Goal: Task Accomplishment & Management: Manage account settings

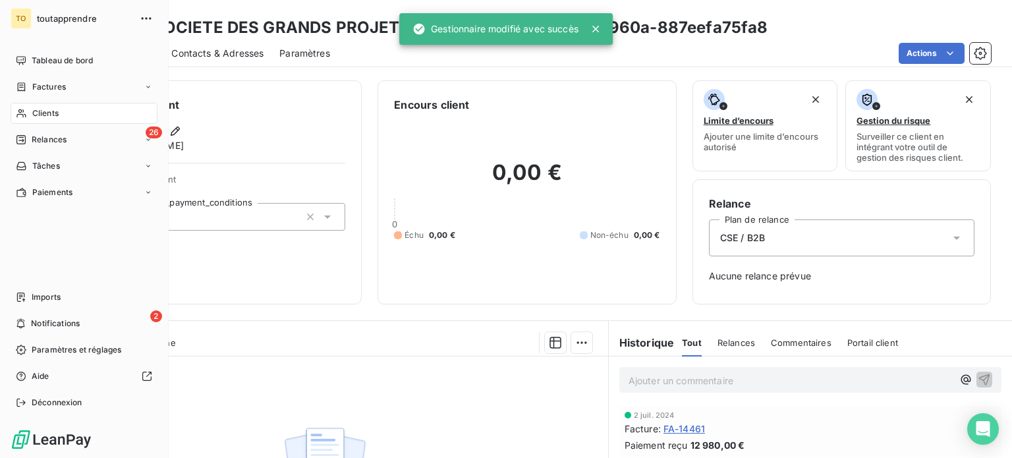
click at [38, 124] on div "Clients" at bounding box center [84, 113] width 147 height 21
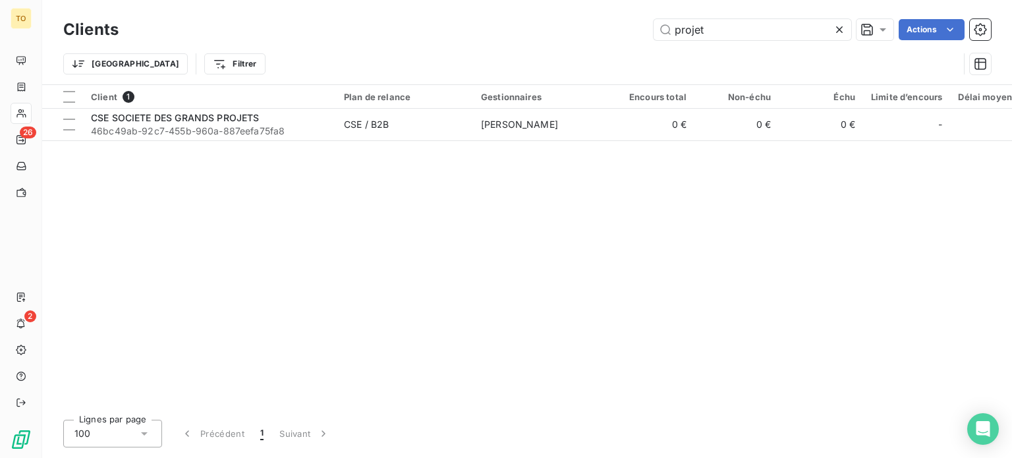
drag, startPoint x: 624, startPoint y: 26, endPoint x: 516, endPoint y: 26, distance: 107.3
click at [517, 26] on div "projet Actions" at bounding box center [562, 29] width 856 height 21
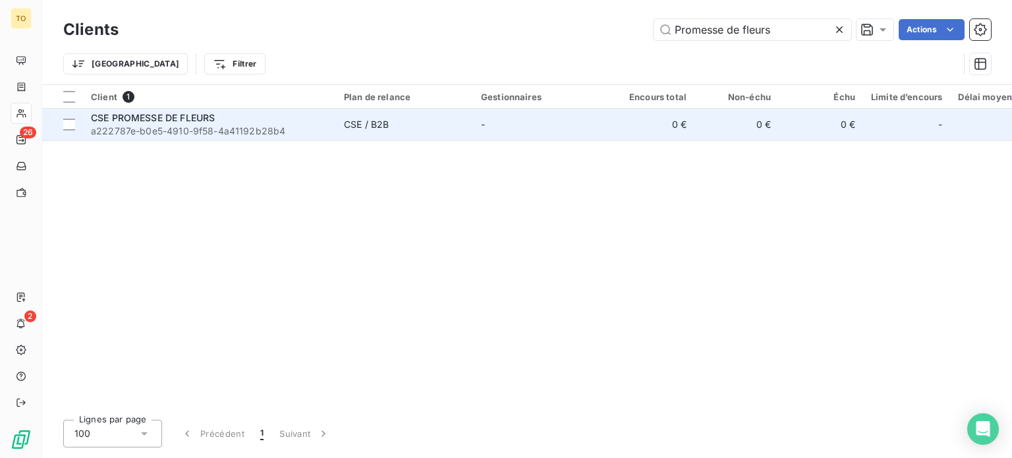
type input "Promesse de fleurs"
click at [163, 138] on span "a222787e-b0e5-4910-9f58-4a41192b28b4" at bounding box center [209, 130] width 237 height 13
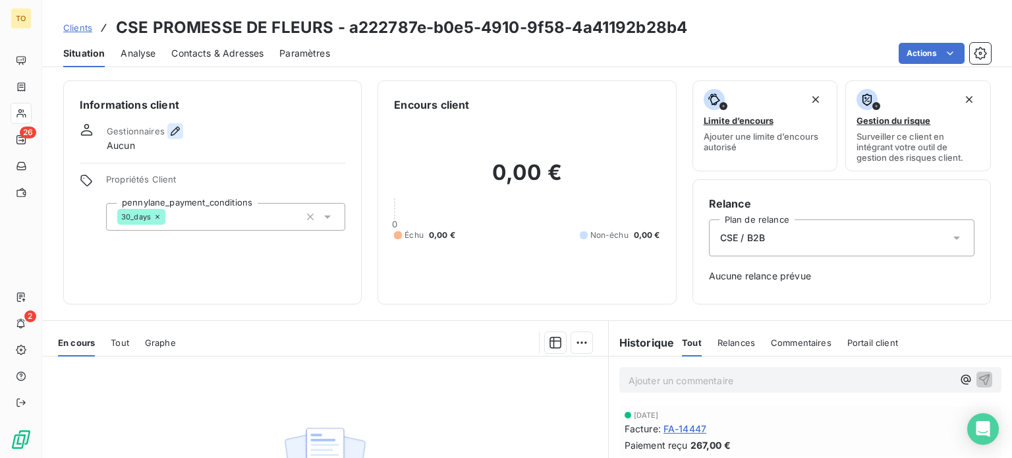
click at [180, 136] on icon "button" at bounding box center [175, 130] width 9 height 9
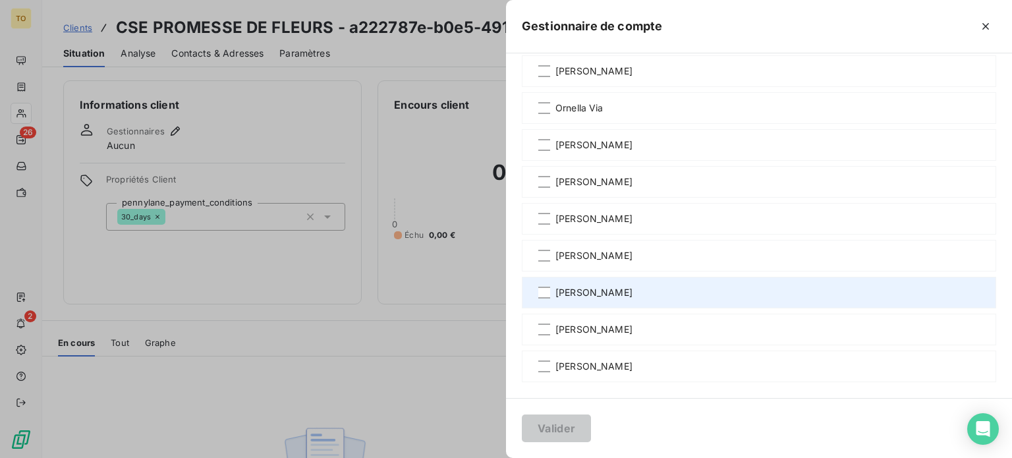
scroll to position [973, 0]
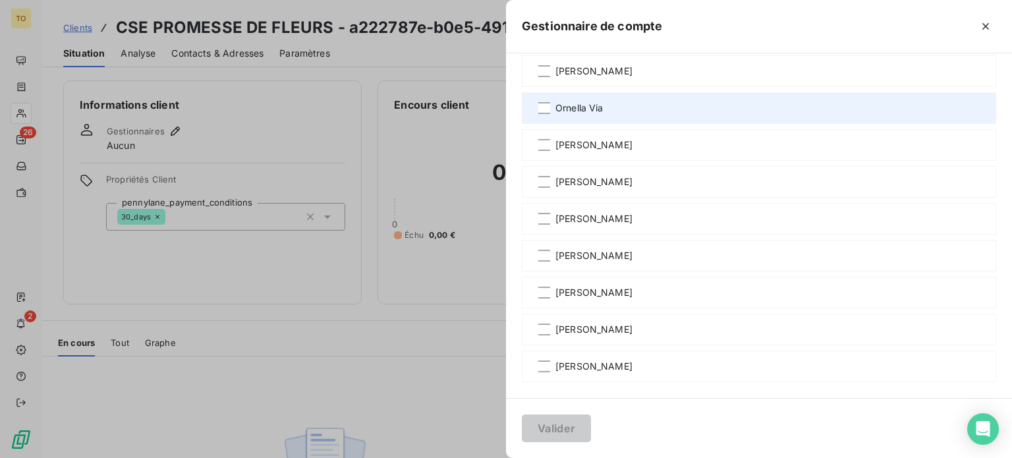
click at [555, 115] on span "Ornella Via" at bounding box center [579, 107] width 48 height 13
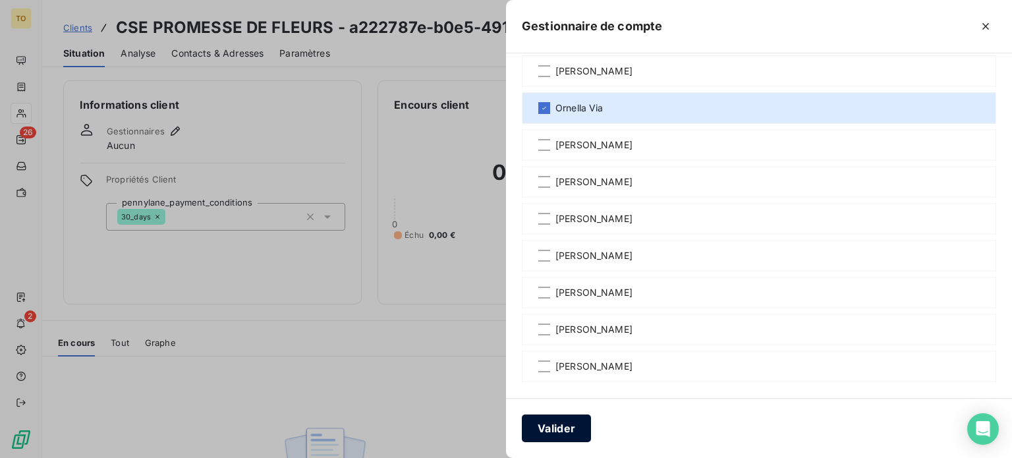
click at [522, 425] on button "Valider" at bounding box center [556, 428] width 69 height 28
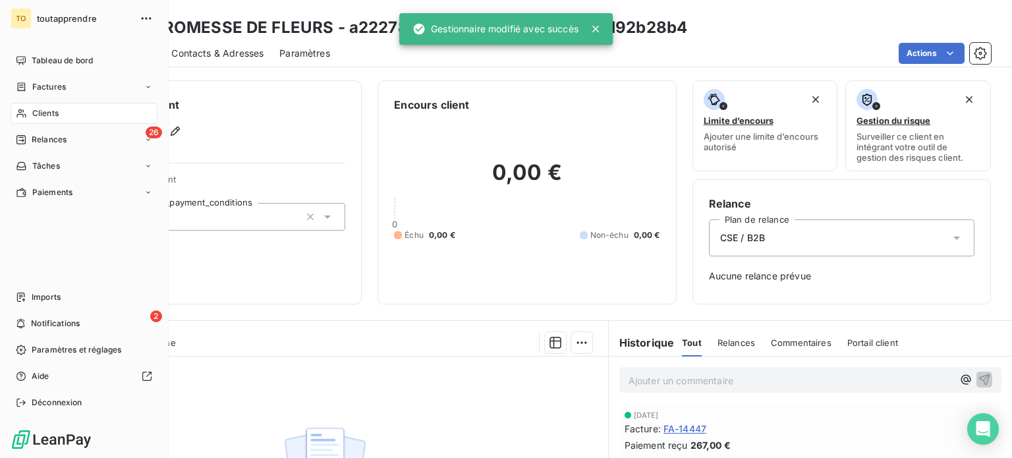
click at [36, 124] on div "Clients" at bounding box center [84, 113] width 147 height 21
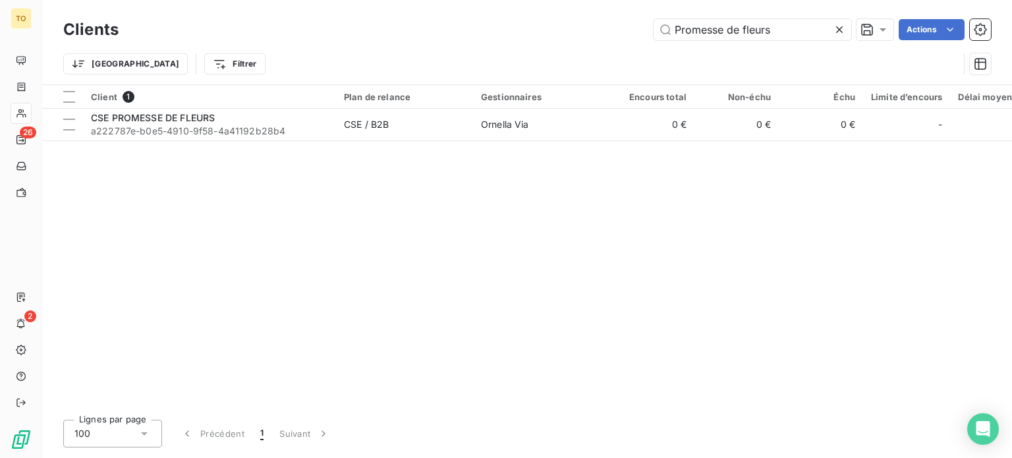
drag, startPoint x: 760, startPoint y: 36, endPoint x: 549, endPoint y: 36, distance: 210.7
click at [550, 36] on div "Promesse de fleurs Actions" at bounding box center [562, 29] width 856 height 21
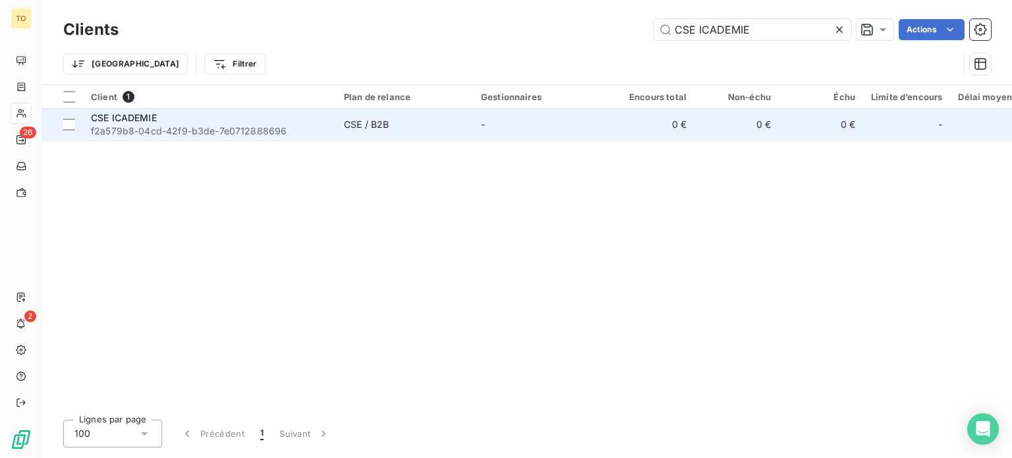
type input "CSE ICADEMIE"
click at [207, 138] on span "f2a579b8-04cd-42f9-b3de-7e0712888696" at bounding box center [209, 130] width 237 height 13
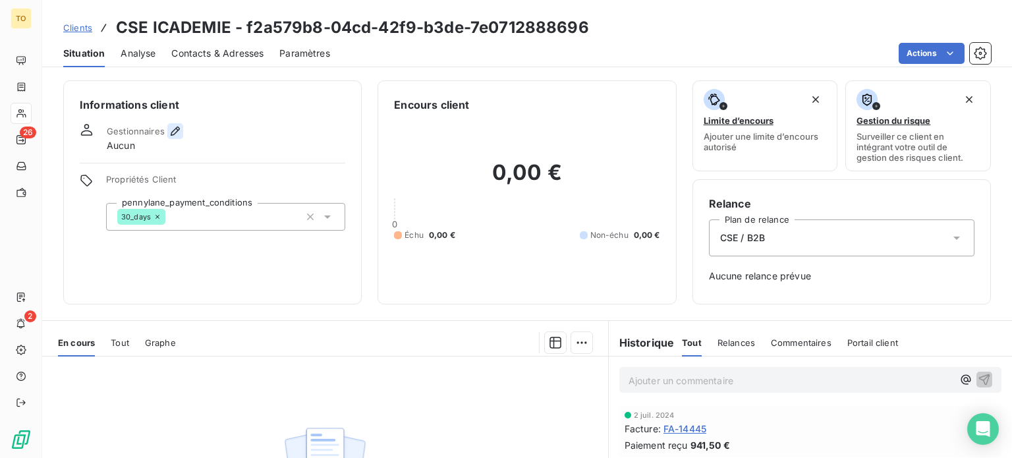
click at [182, 138] on icon "button" at bounding box center [175, 130] width 13 height 13
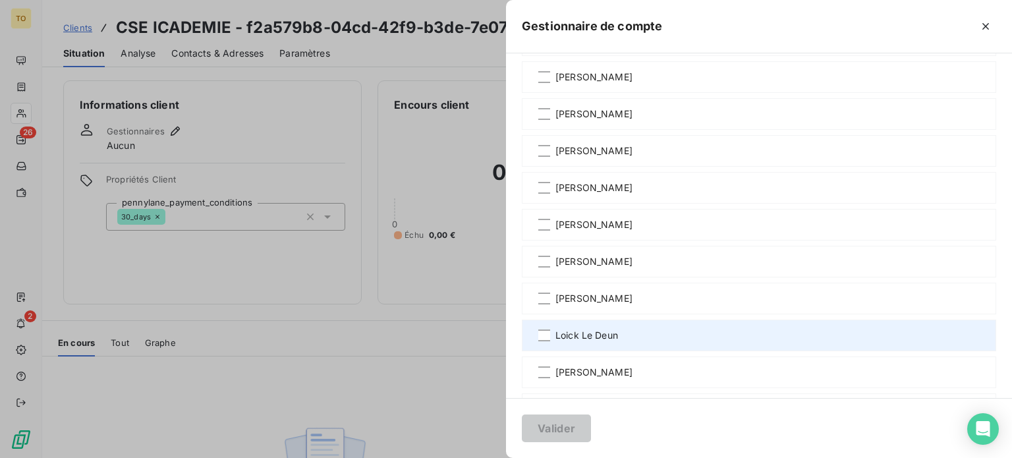
scroll to position [307, 0]
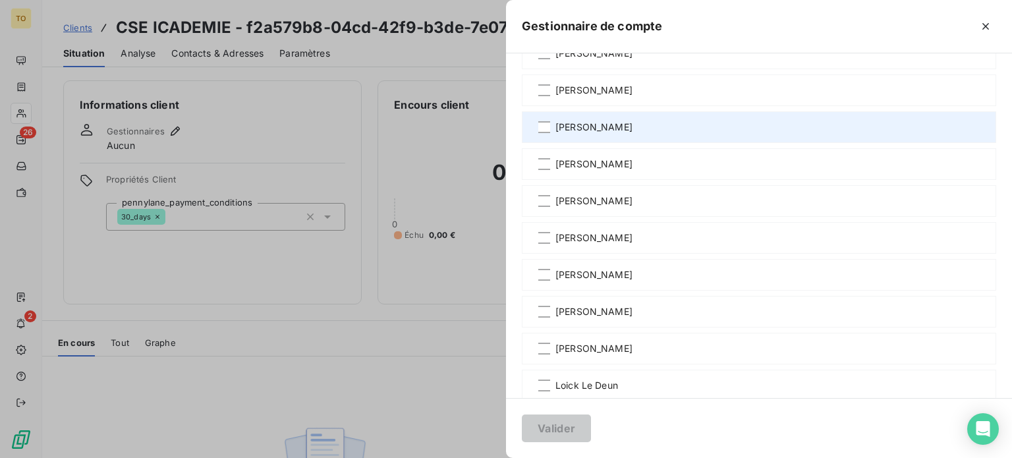
click at [555, 134] on span "[PERSON_NAME]" at bounding box center [593, 127] width 77 height 13
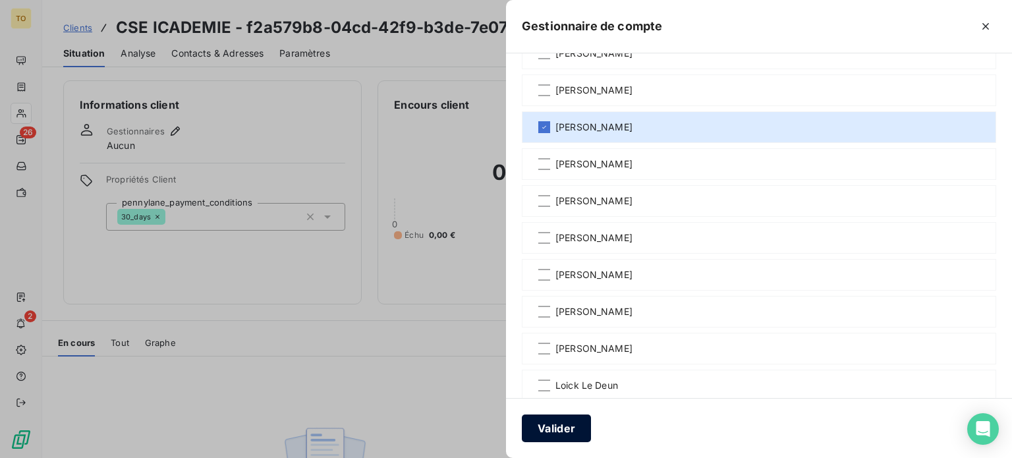
click at [522, 431] on button "Valider" at bounding box center [556, 428] width 69 height 28
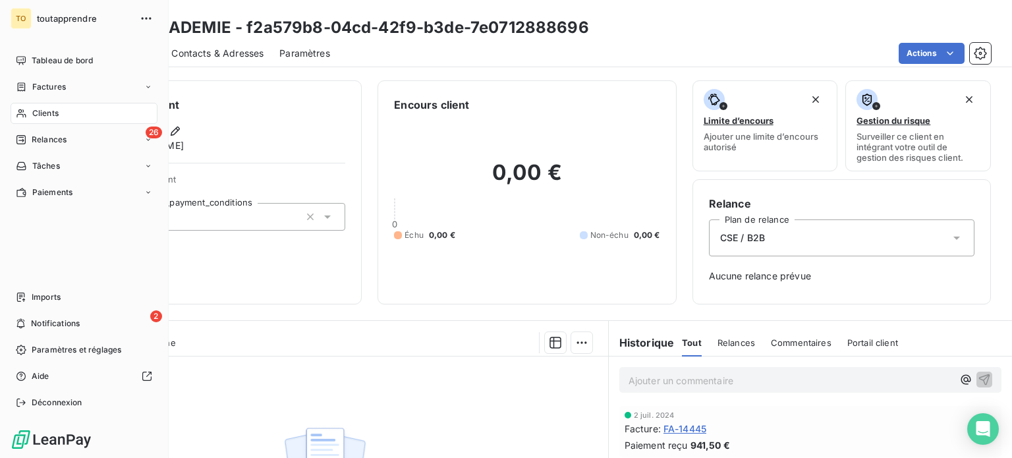
click at [49, 119] on span "Clients" at bounding box center [45, 113] width 26 height 12
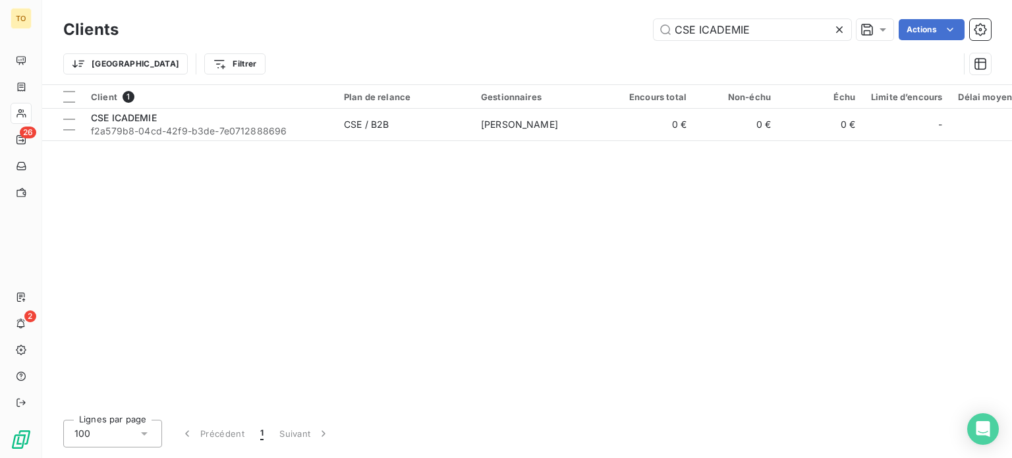
drag, startPoint x: 752, startPoint y: 34, endPoint x: 558, endPoint y: 34, distance: 194.3
click at [558, 34] on div "CSE ICADEMIE Actions" at bounding box center [562, 29] width 856 height 21
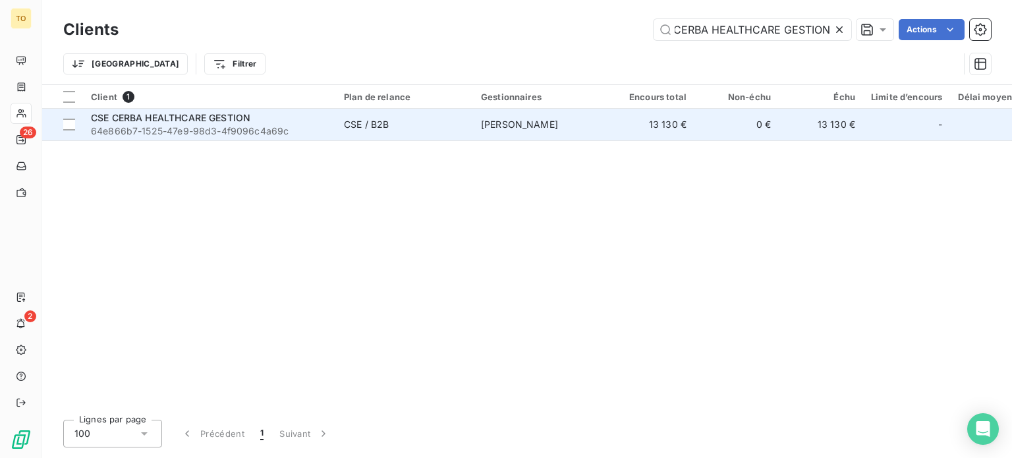
type input "CSE CERBA HEALTHCARE GESTION"
click at [250, 123] on span "CSE CERBA HEALTHCARE GESTION" at bounding box center [170, 117] width 159 height 11
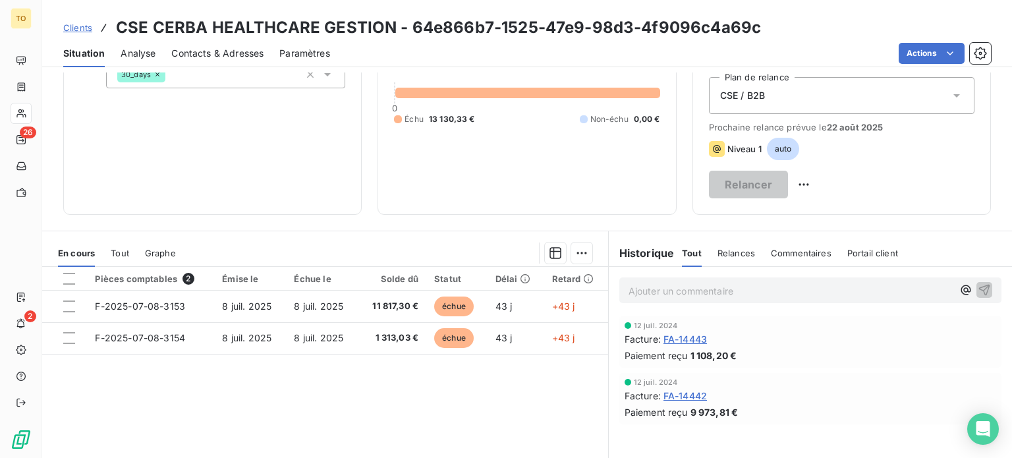
scroll to position [153, 0]
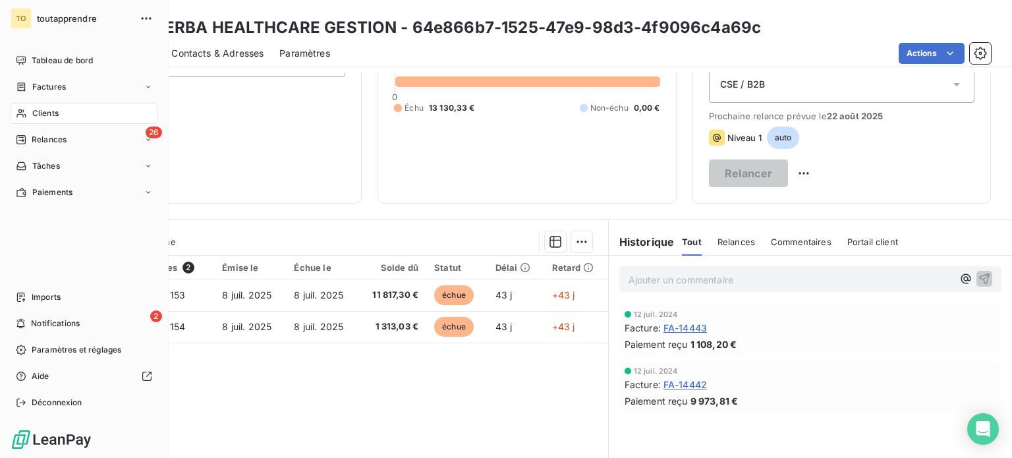
click at [34, 124] on div "Clients" at bounding box center [84, 113] width 147 height 21
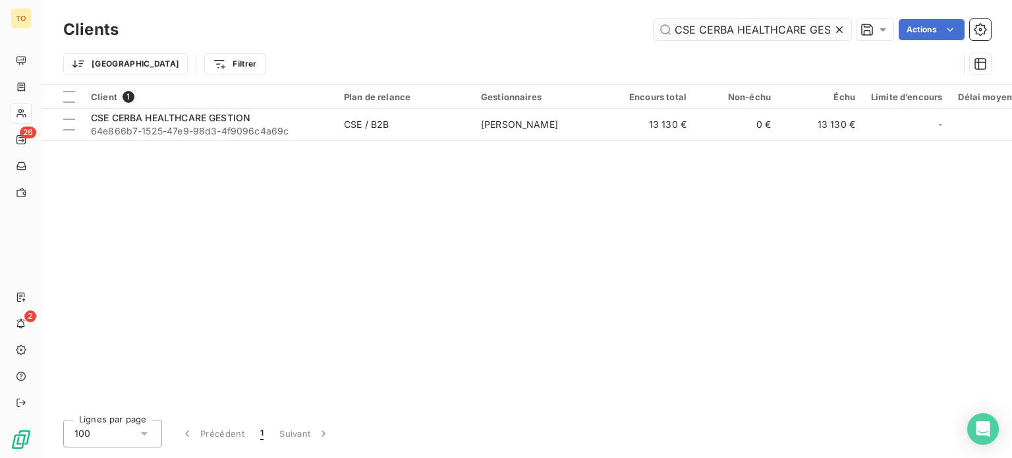
drag, startPoint x: 812, startPoint y: 33, endPoint x: 795, endPoint y: 33, distance: 17.1
click at [836, 33] on icon at bounding box center [839, 29] width 7 height 7
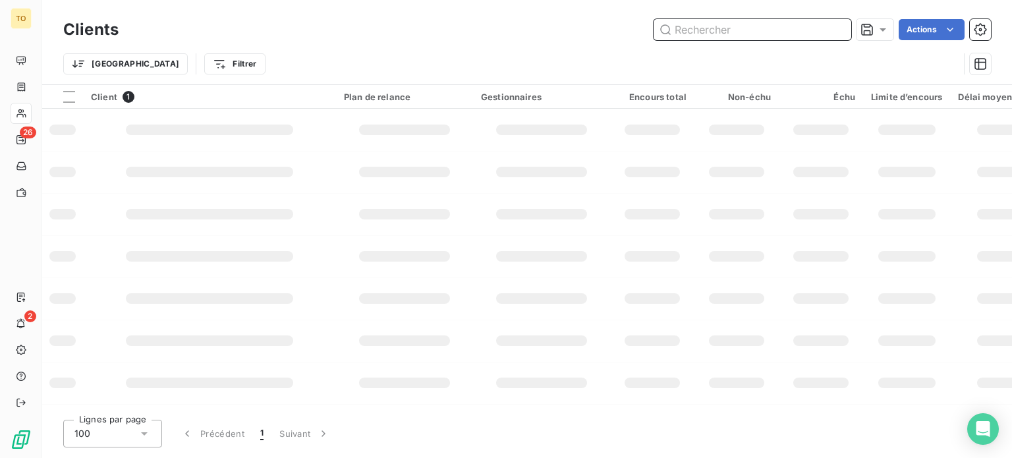
click at [759, 35] on input "text" at bounding box center [752, 29] width 198 height 21
paste input "acerise@flender.com"
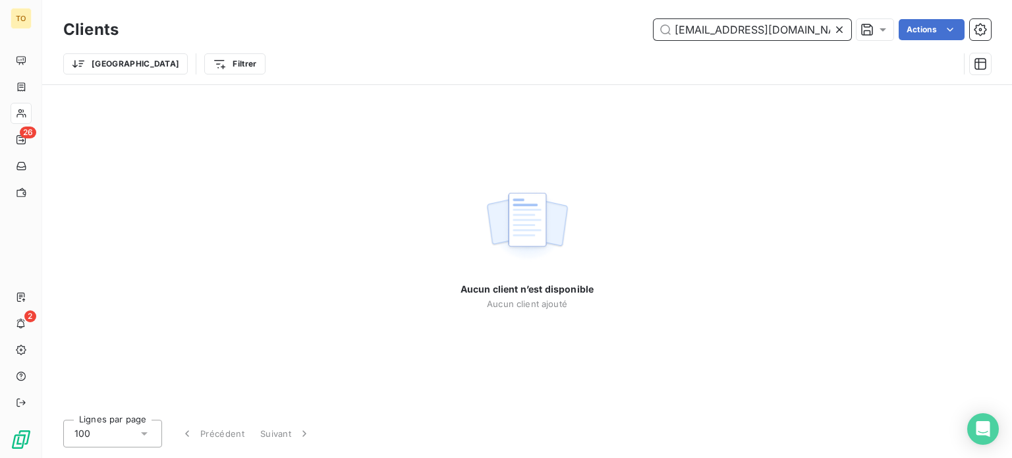
drag, startPoint x: 695, startPoint y: 34, endPoint x: 577, endPoint y: 34, distance: 117.9
click at [577, 34] on div "acerise@flender.com Actions" at bounding box center [562, 29] width 856 height 21
paste input "CSE FLENDER-GRAFFENSTADEN"
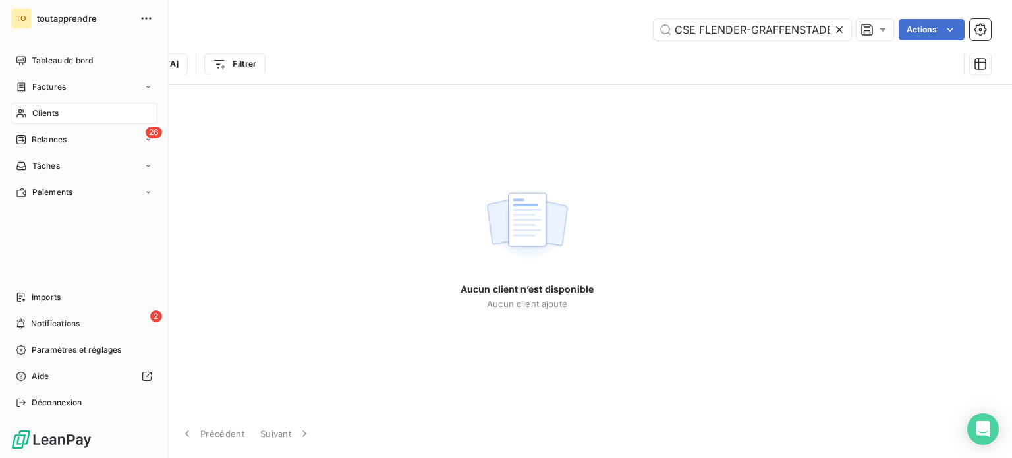
click at [59, 119] on span "Clients" at bounding box center [45, 113] width 26 height 12
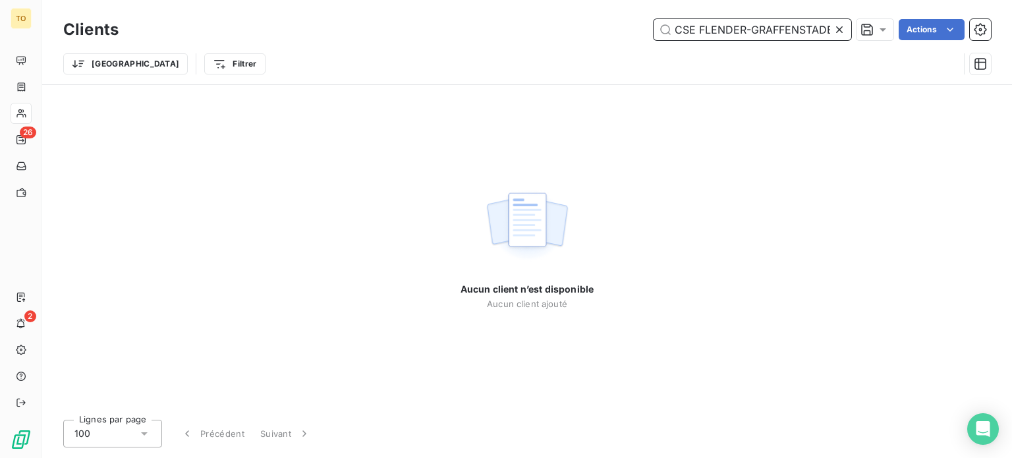
drag, startPoint x: 681, startPoint y: 34, endPoint x: 536, endPoint y: 31, distance: 144.9
click at [538, 32] on div "CSE FLENDER-GRAFFENSTADEN Actions" at bounding box center [562, 29] width 856 height 21
drag, startPoint x: 705, startPoint y: 36, endPoint x: 883, endPoint y: 34, distance: 177.2
click at [883, 34] on div "FLENDER-GRAFFENSTADEN Actions" at bounding box center [562, 29] width 856 height 21
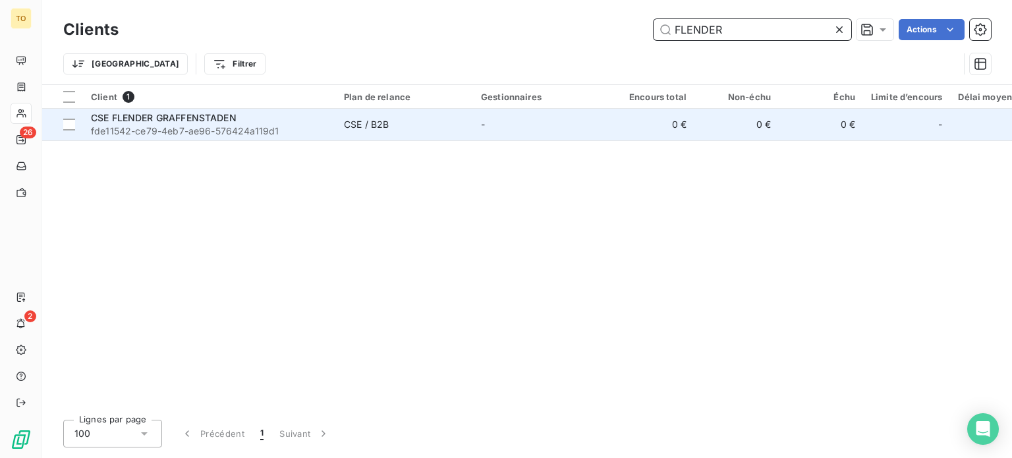
type input "FLENDER"
click at [196, 138] on span "fde11542-ce79-4eb7-ae96-576424a119d1" at bounding box center [209, 130] width 237 height 13
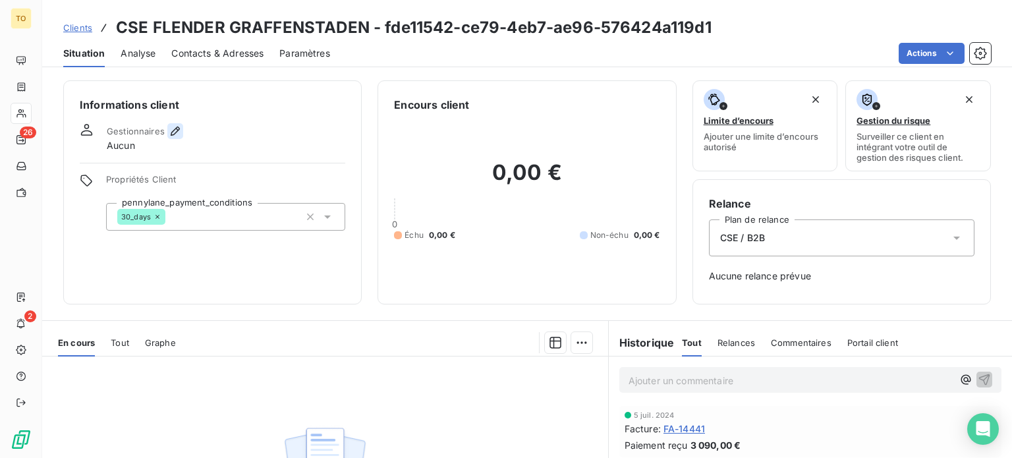
click at [182, 138] on icon "button" at bounding box center [175, 130] width 13 height 13
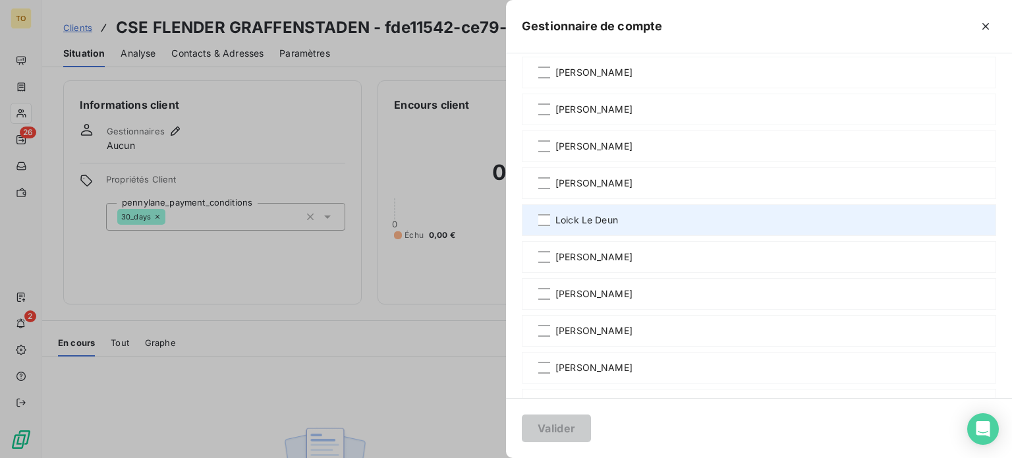
scroll to position [307, 0]
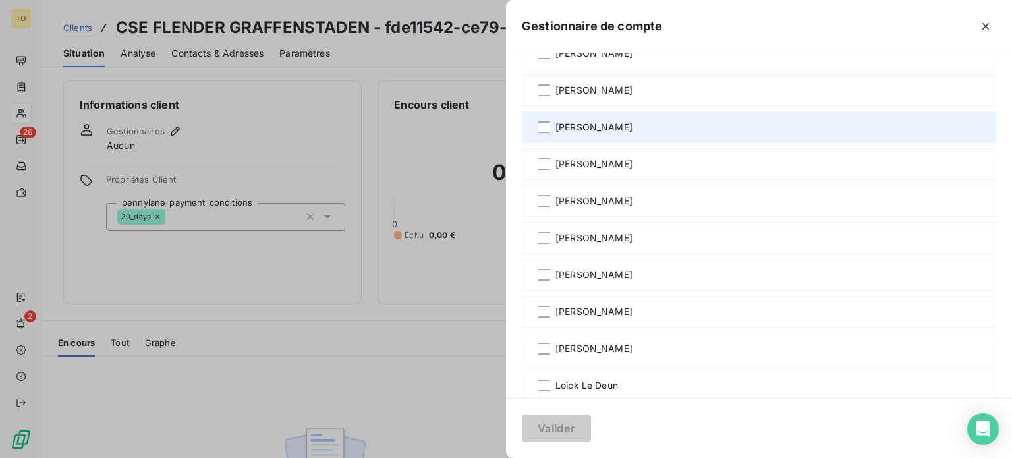
click at [555, 134] on span "[PERSON_NAME]" at bounding box center [593, 127] width 77 height 13
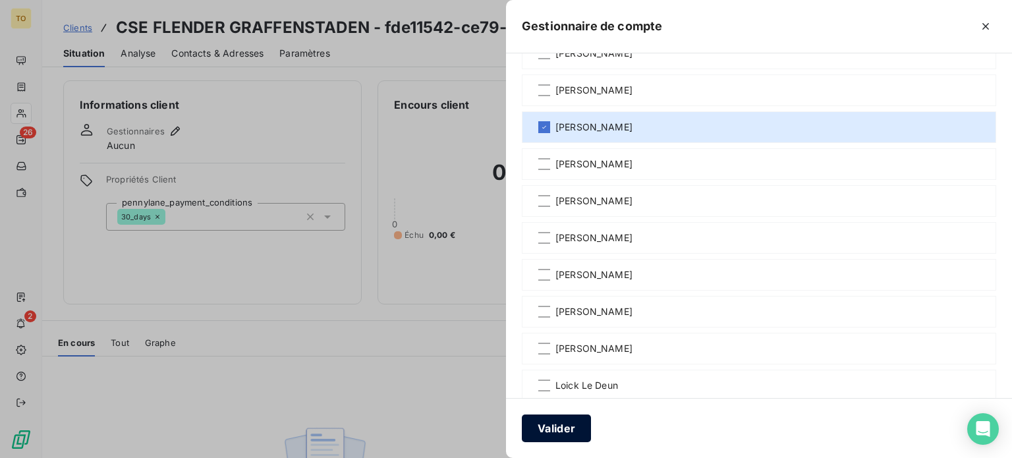
click at [522, 429] on button "Valider" at bounding box center [556, 428] width 69 height 28
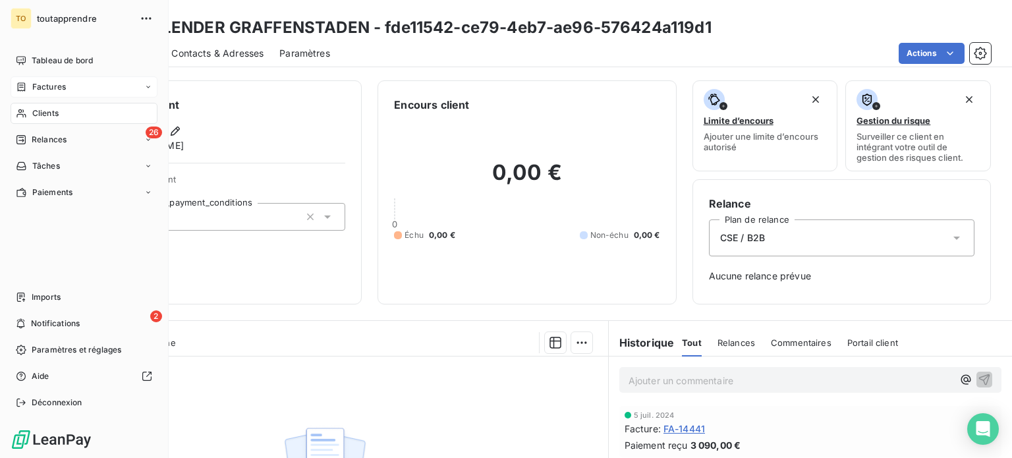
drag, startPoint x: 41, startPoint y: 144, endPoint x: 177, endPoint y: 121, distance: 137.0
click at [42, 119] on span "Clients" at bounding box center [45, 113] width 26 height 12
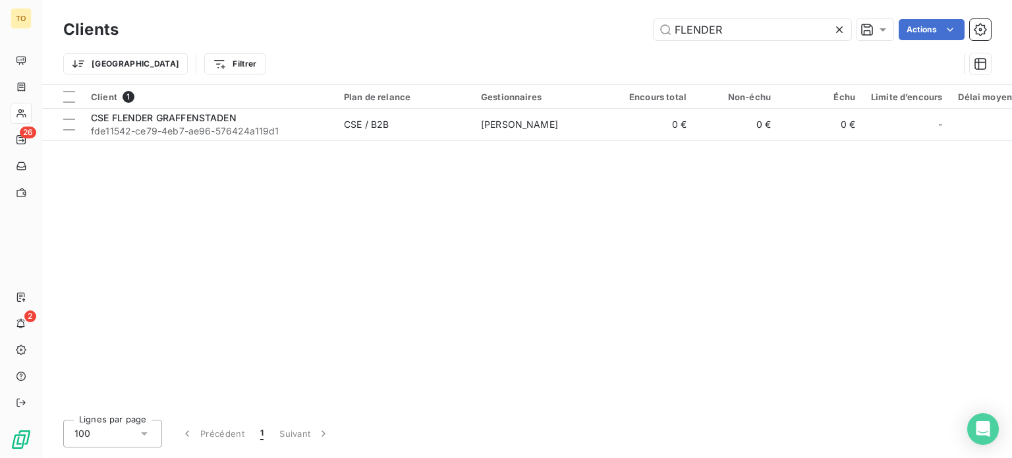
drag, startPoint x: 699, startPoint y: 31, endPoint x: 600, endPoint y: 31, distance: 99.4
click at [605, 31] on div "FLENDER Actions" at bounding box center [562, 29] width 856 height 21
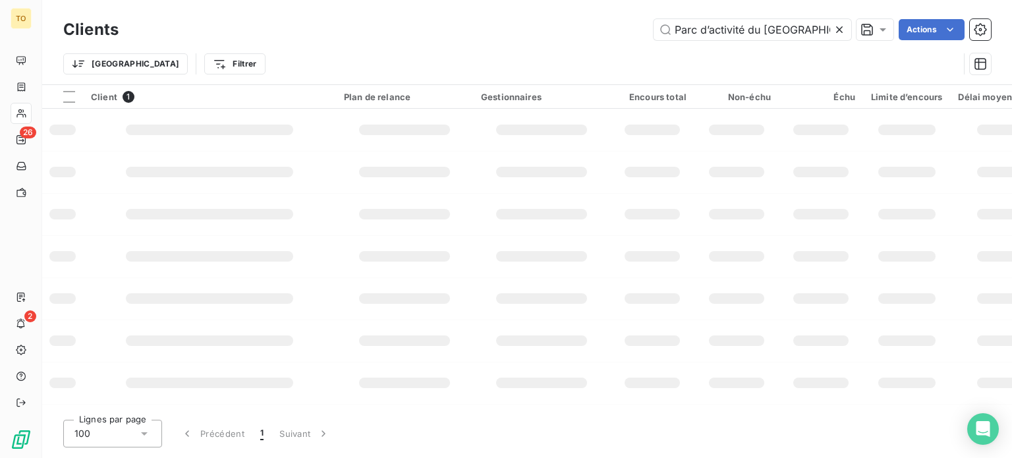
scroll to position [0, 209]
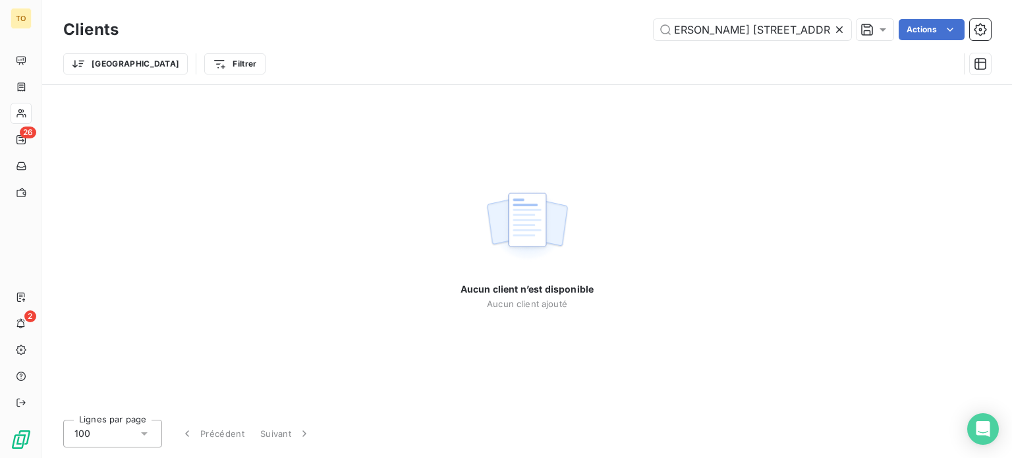
type input "Parc d’activité du Moulin Jacquet 5-7 Rue du Moulin Jacquet BP 80059"
click at [836, 33] on icon at bounding box center [839, 29] width 7 height 7
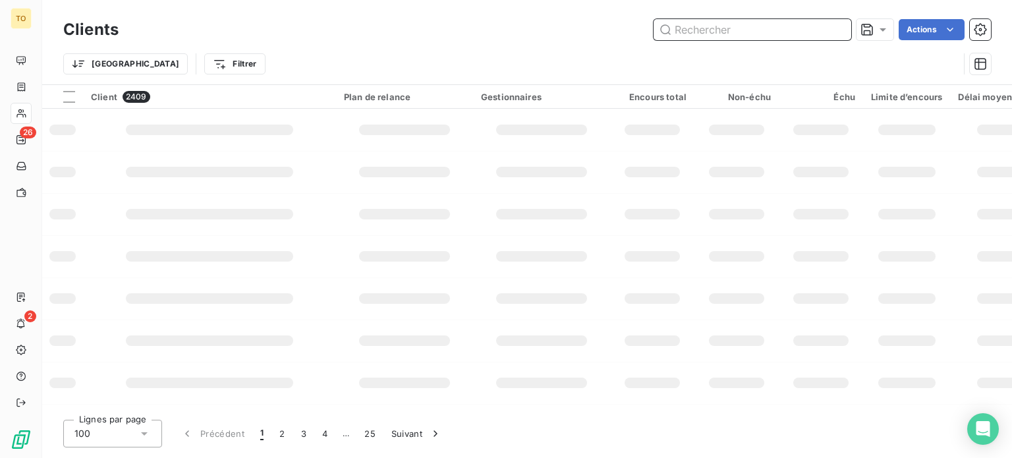
click at [760, 34] on input "text" at bounding box center [752, 29] width 198 height 21
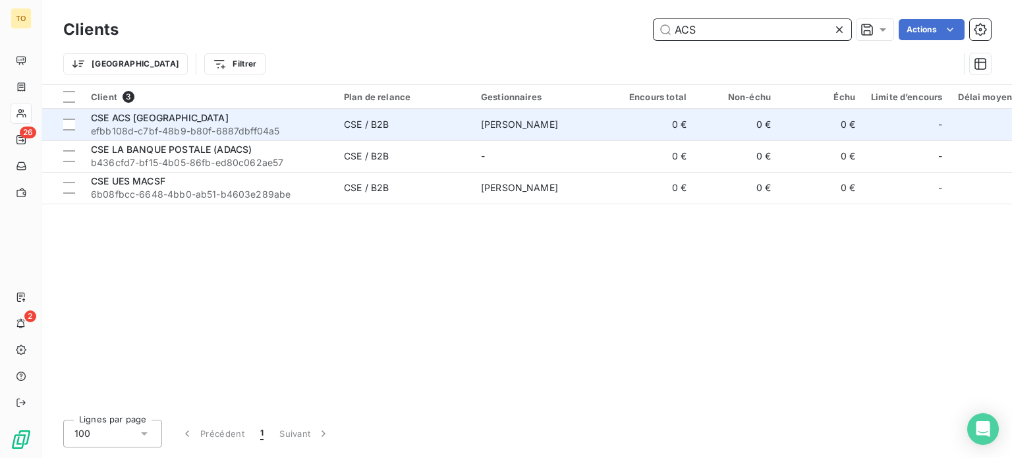
type input "ACS"
click at [187, 138] on span "efbb108d-c7bf-48b9-b80f-6887dbff04a5" at bounding box center [209, 130] width 237 height 13
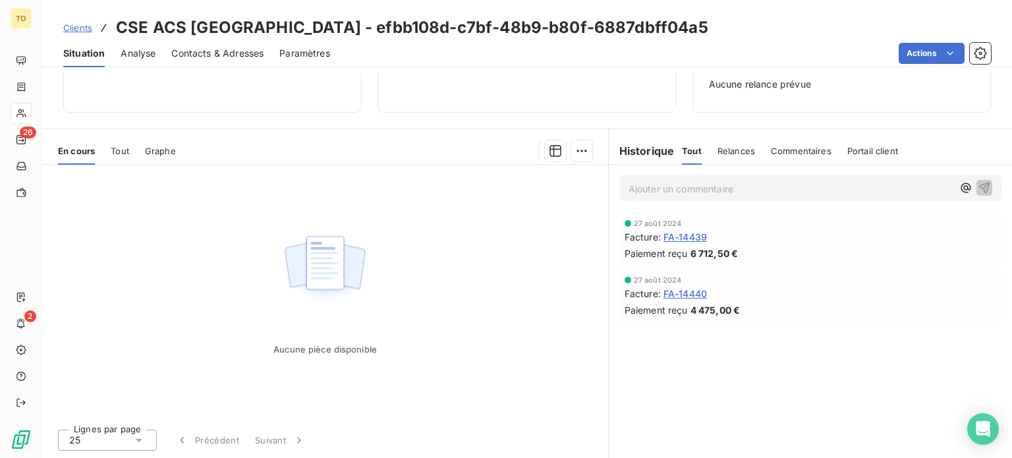
scroll to position [254, 0]
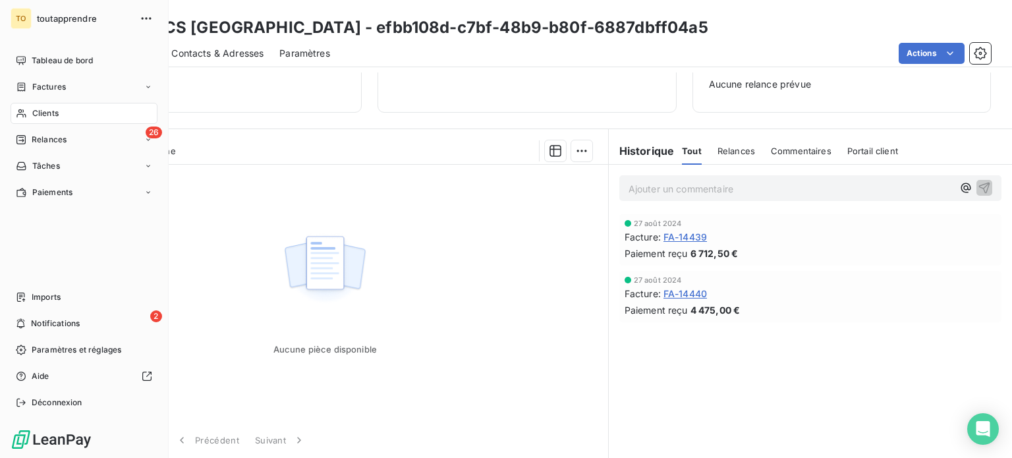
drag, startPoint x: 45, startPoint y: 149, endPoint x: 62, endPoint y: 144, distance: 17.9
click at [45, 124] on div "Clients" at bounding box center [84, 113] width 147 height 21
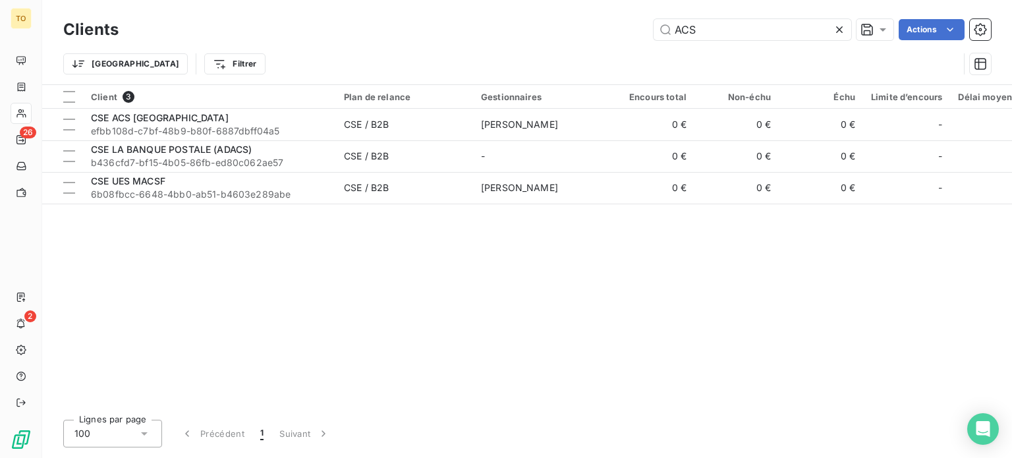
drag, startPoint x: 661, startPoint y: 28, endPoint x: 533, endPoint y: 26, distance: 127.8
click at [534, 26] on div "ACS Actions" at bounding box center [562, 29] width 856 height 21
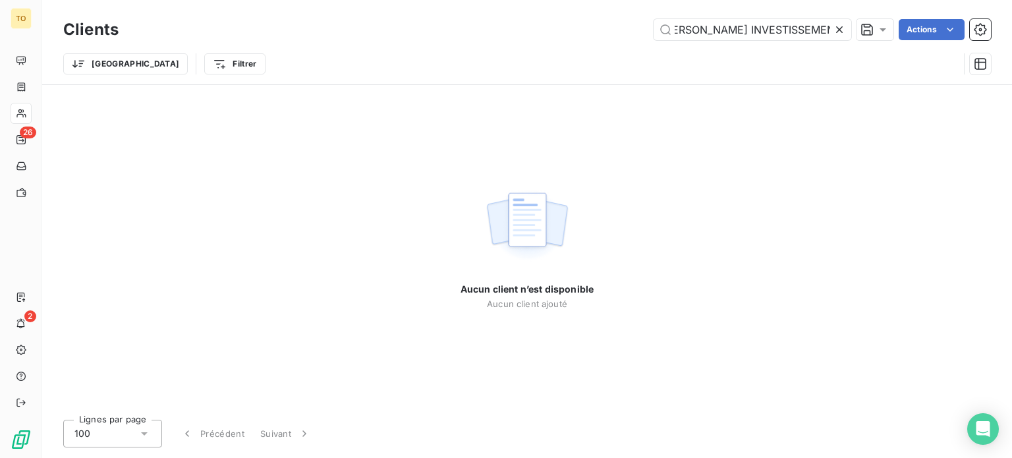
scroll to position [0, 13]
drag, startPoint x: 702, startPoint y: 30, endPoint x: 822, endPoint y: 30, distance: 119.9
click at [822, 30] on div "JP FAUCHE INVESTISSEMENTS" at bounding box center [752, 29] width 198 height 21
drag, startPoint x: 759, startPoint y: 39, endPoint x: 529, endPoint y: 11, distance: 232.2
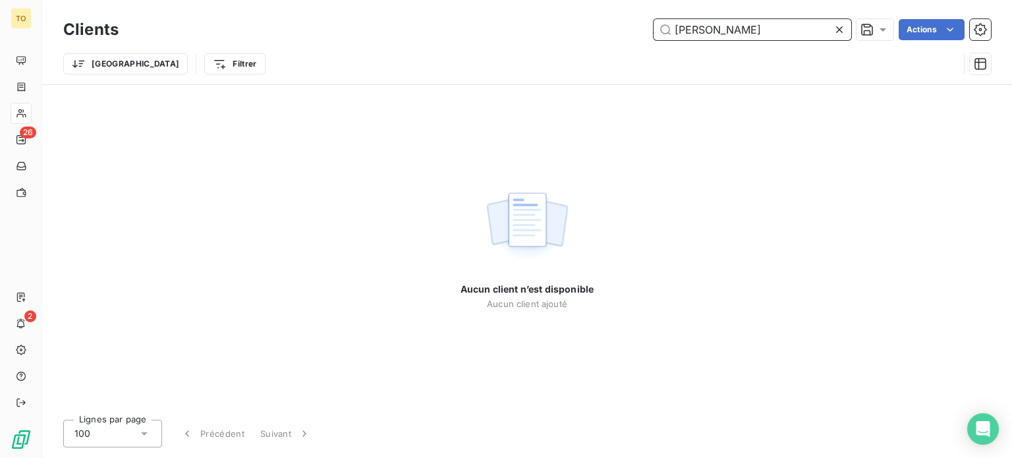
click at [526, 11] on div "Clients JP FAUCHE Actions Trier Filtrer" at bounding box center [526, 42] width 969 height 84
paste input "CSE JP FAUCHÉ INVESTISSEMENTS"
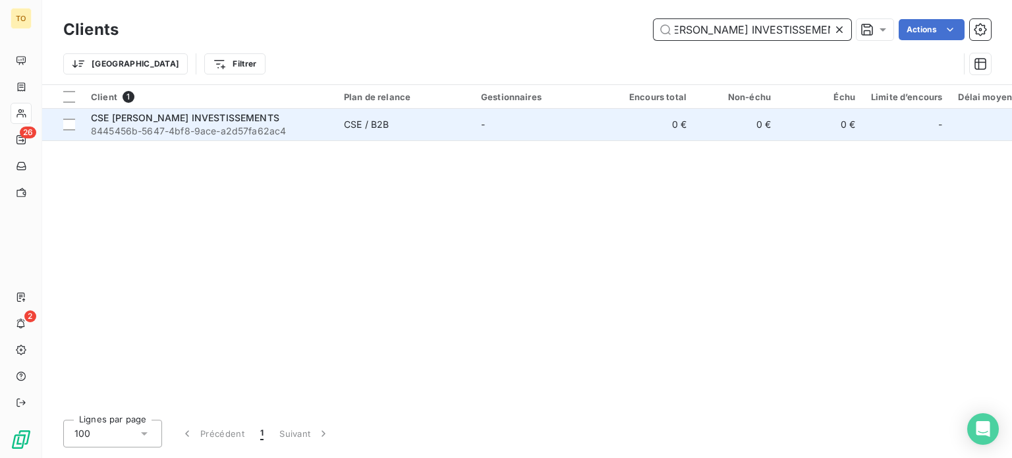
type input "CSE JP FAUCHÉ INVESTISSEMENTS"
click at [161, 138] on span "8445456b-5647-4bf8-9ace-a2d57fa62ac4" at bounding box center [209, 130] width 237 height 13
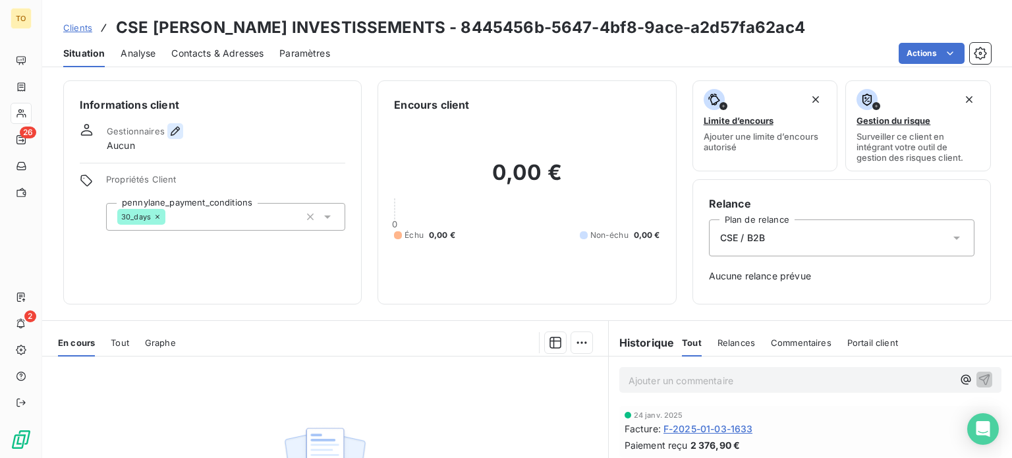
click at [182, 138] on icon "button" at bounding box center [175, 130] width 13 height 13
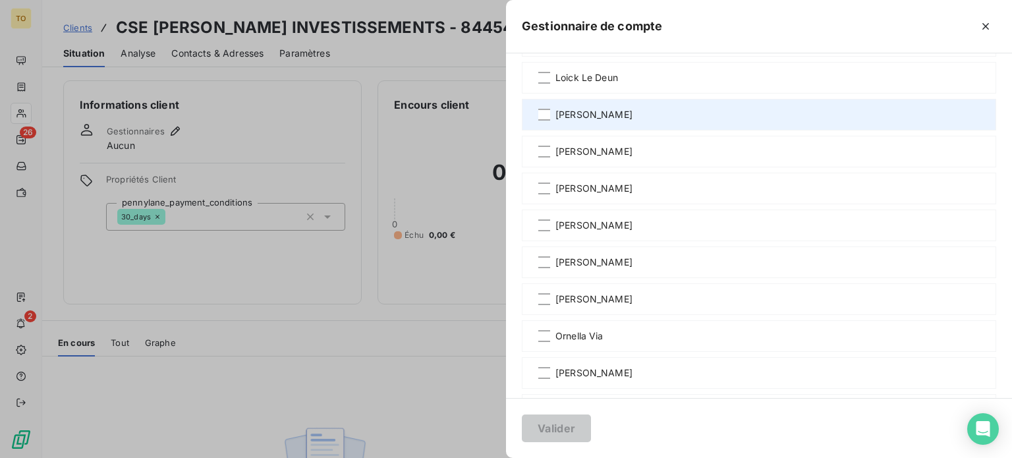
scroll to position [461, 0]
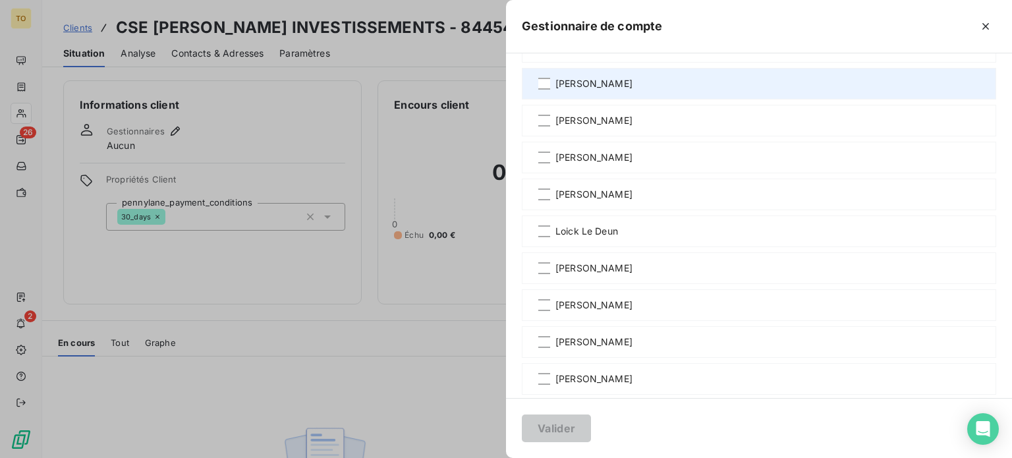
click at [555, 90] on span "[PERSON_NAME]" at bounding box center [593, 83] width 77 height 13
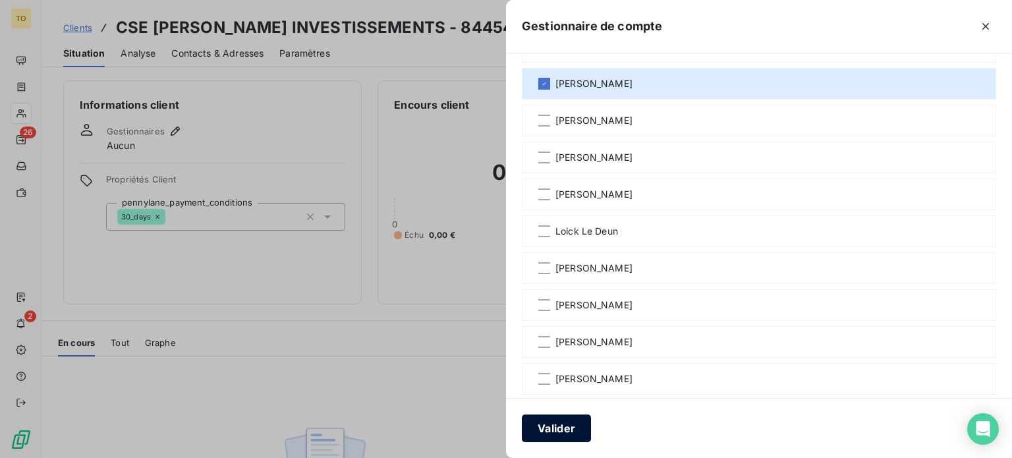
click at [522, 426] on button "Valider" at bounding box center [556, 428] width 69 height 28
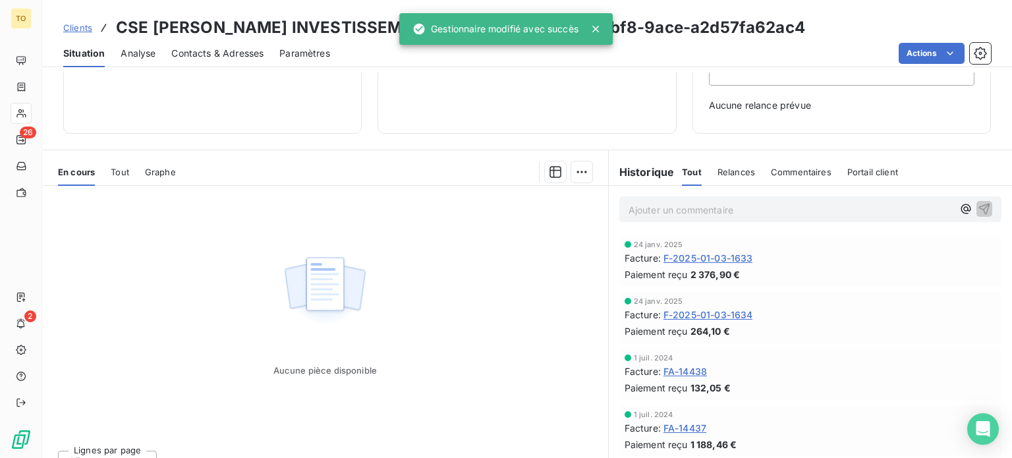
scroll to position [254, 0]
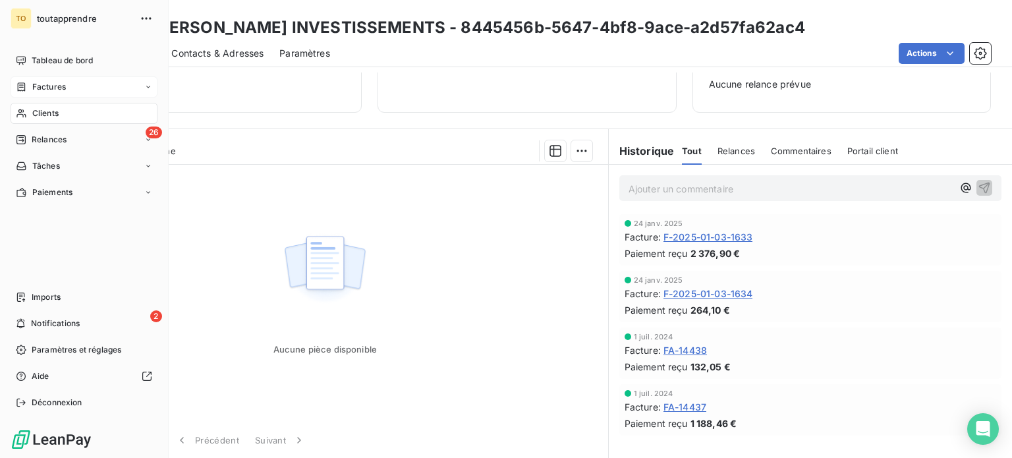
click at [64, 93] on span "Factures" at bounding box center [49, 87] width 34 height 12
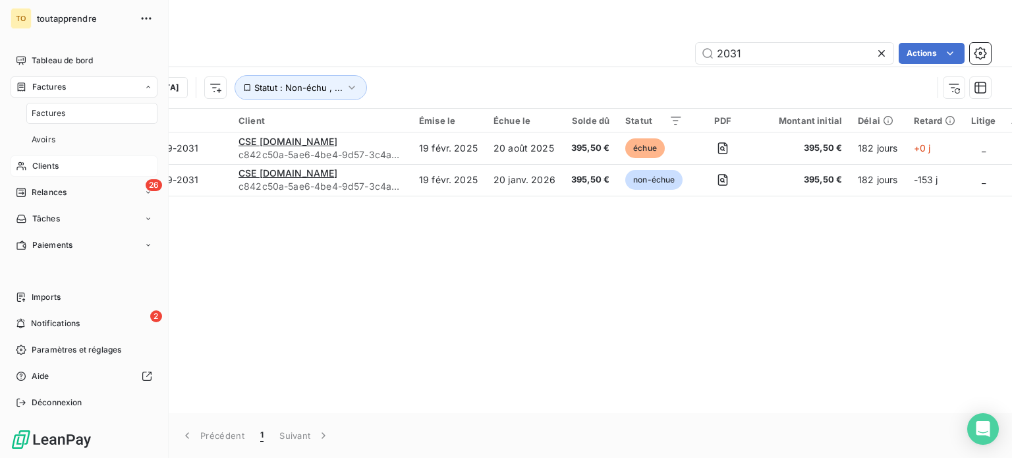
click at [65, 119] on span "Factures" at bounding box center [49, 113] width 34 height 12
click at [66, 93] on span "Factures" at bounding box center [49, 87] width 34 height 12
click at [55, 119] on span "Clients" at bounding box center [45, 113] width 26 height 12
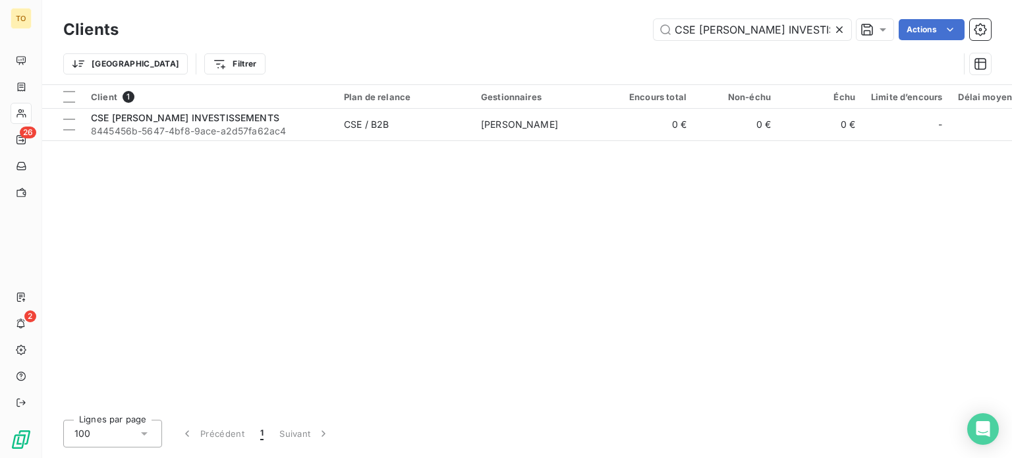
scroll to position [0, 37]
click at [836, 31] on icon at bounding box center [839, 29] width 7 height 7
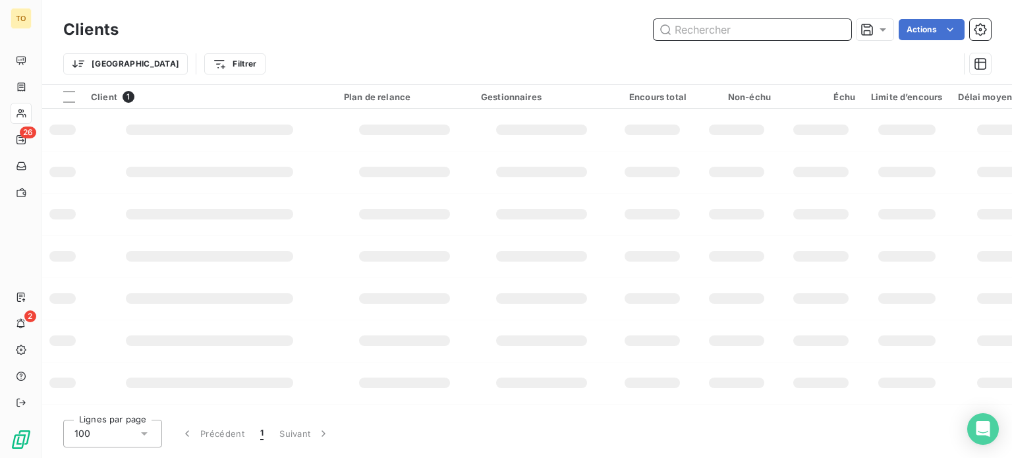
click at [780, 34] on input "text" at bounding box center [752, 29] width 198 height 21
paste input "HUTCHINSON BALZAC"
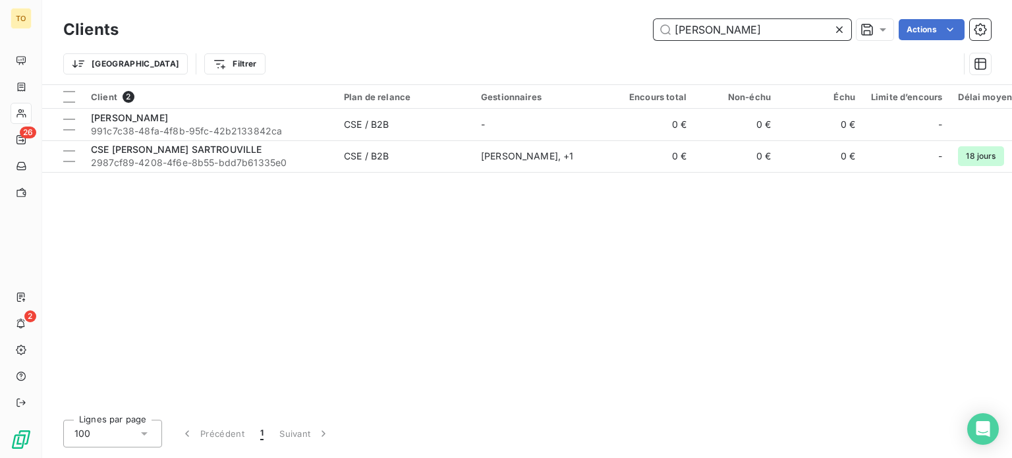
type input "HUTCHINSON"
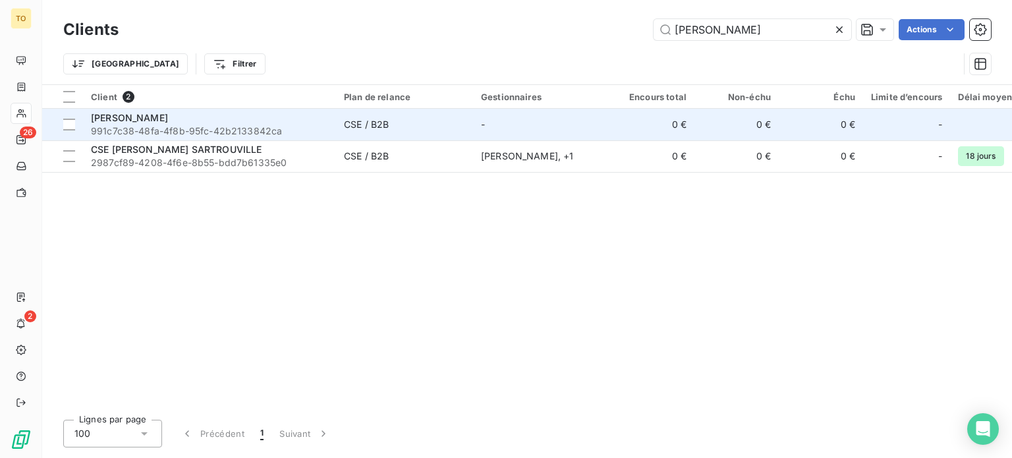
click at [254, 138] on span "991c7c38-48fa-4f8b-95fc-42b2133842ca" at bounding box center [209, 130] width 237 height 13
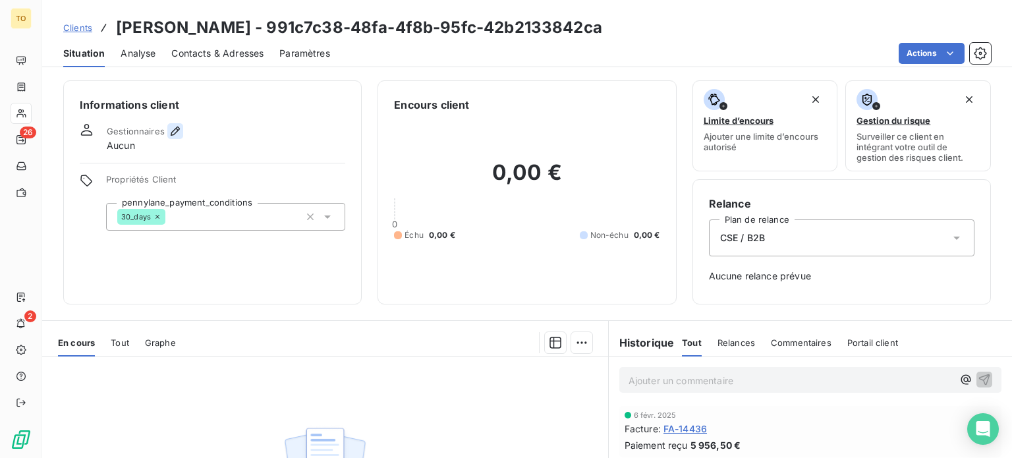
click at [180, 136] on icon "button" at bounding box center [175, 130] width 9 height 9
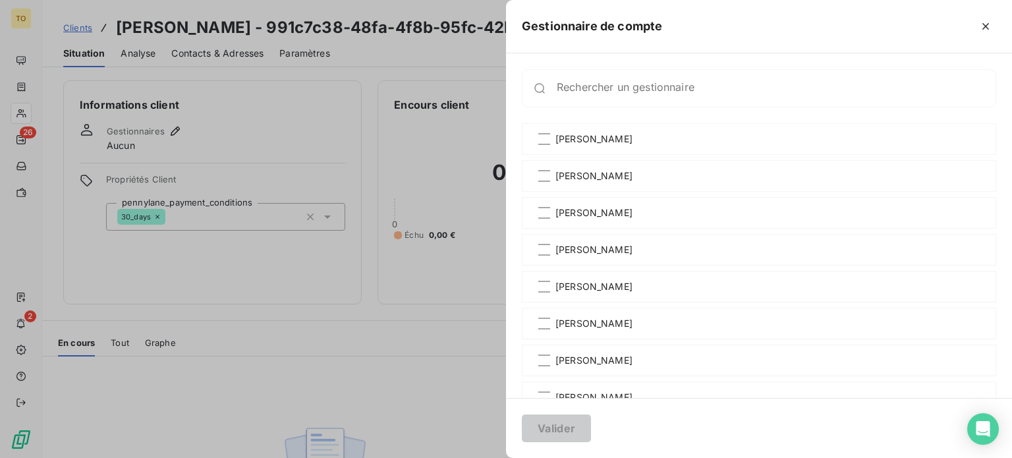
scroll to position [307, 0]
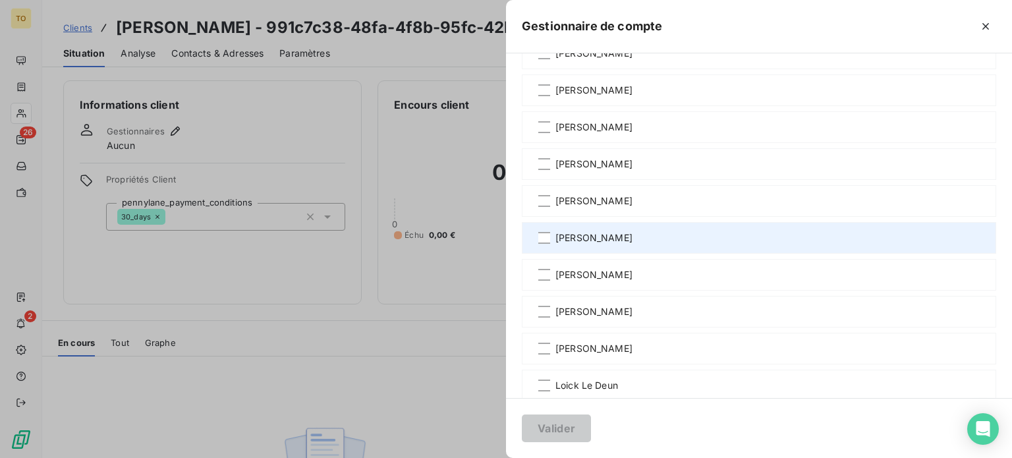
click at [555, 244] on span "[PERSON_NAME]" at bounding box center [593, 237] width 77 height 13
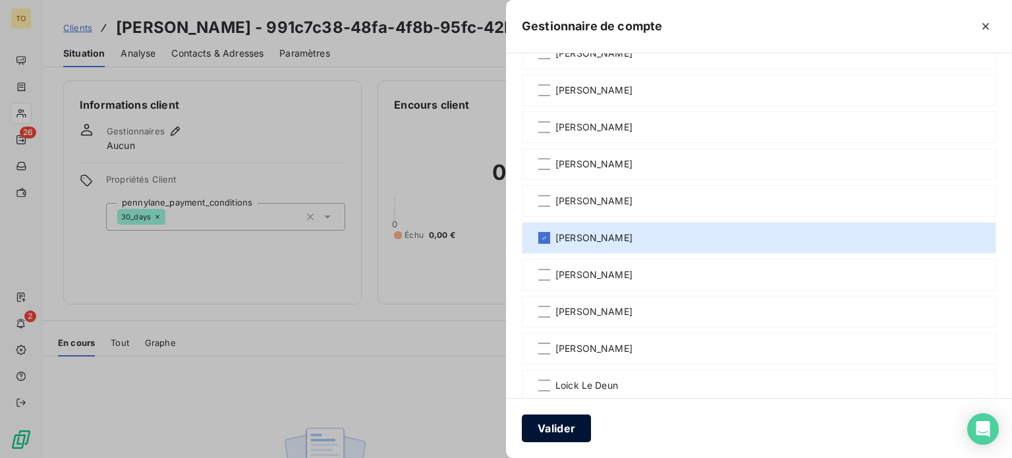
click at [522, 430] on button "Valider" at bounding box center [556, 428] width 69 height 28
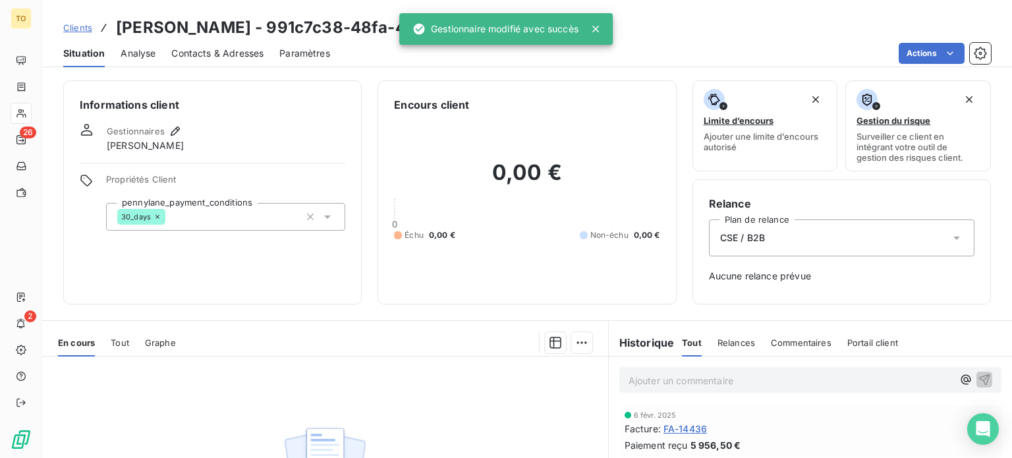
click at [242, 60] on span "Contacts & Adresses" at bounding box center [217, 53] width 92 height 13
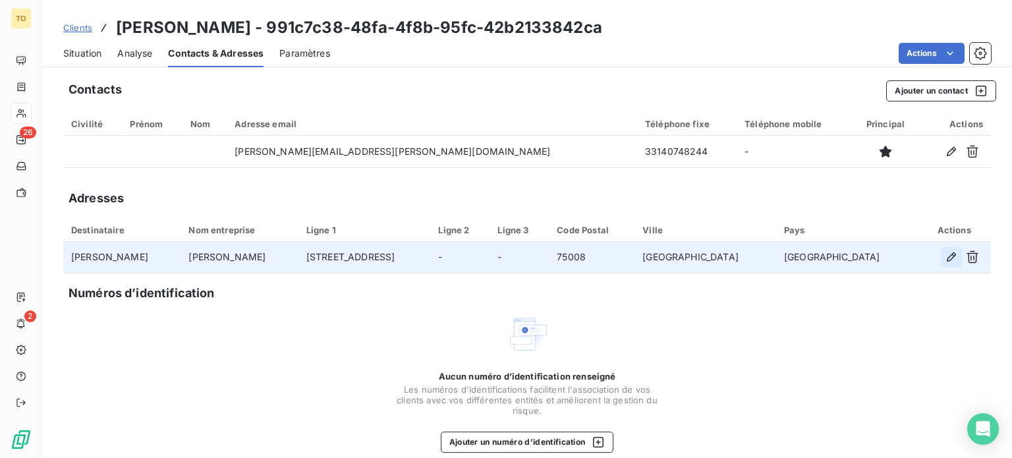
click at [946, 261] on icon "button" at bounding box center [950, 256] width 9 height 9
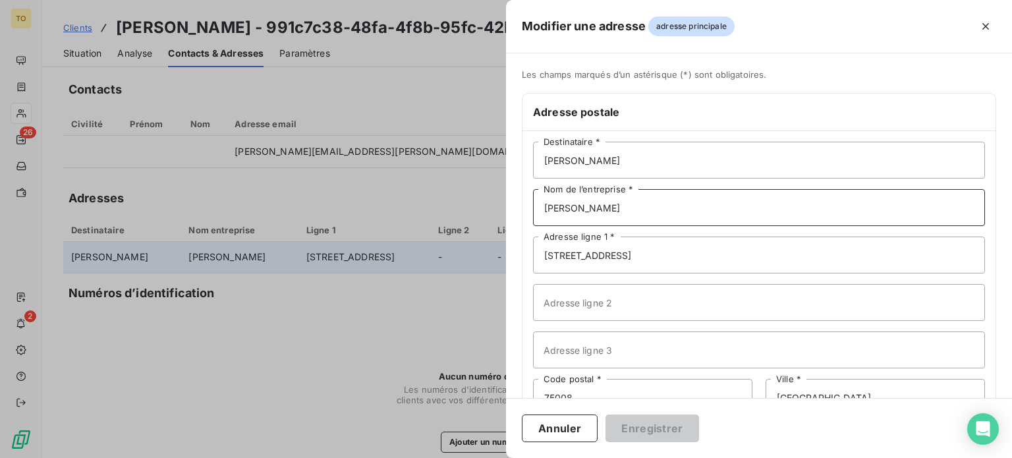
drag, startPoint x: 542, startPoint y: 246, endPoint x: 344, endPoint y: 236, distance: 197.8
click at [346, 457] on div "Modifier une adresse adresse principale Les champs marqués d’un astérisque (*) …" at bounding box center [506, 458] width 1012 height 0
paste input "BALZAC"
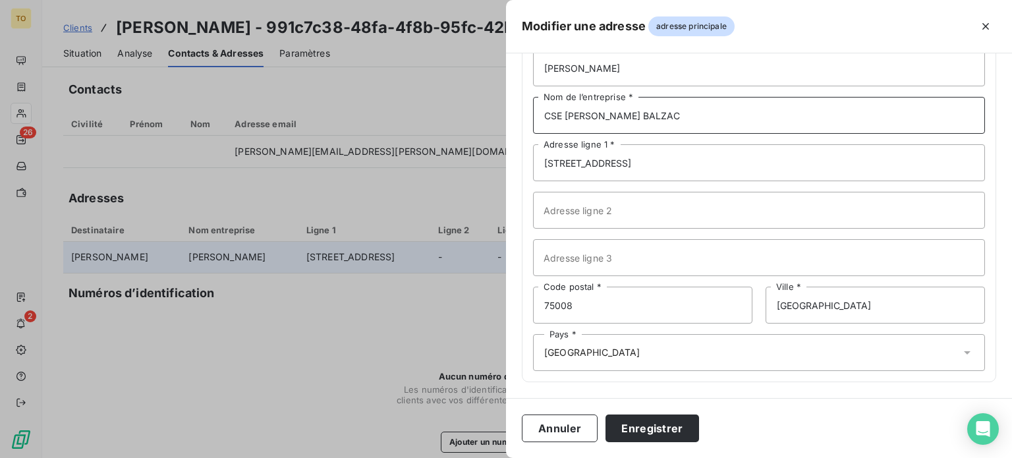
scroll to position [145, 0]
type input "CSE [PERSON_NAME] BALZAC"
click at [605, 429] on button "Enregistrer" at bounding box center [652, 428] width 94 height 28
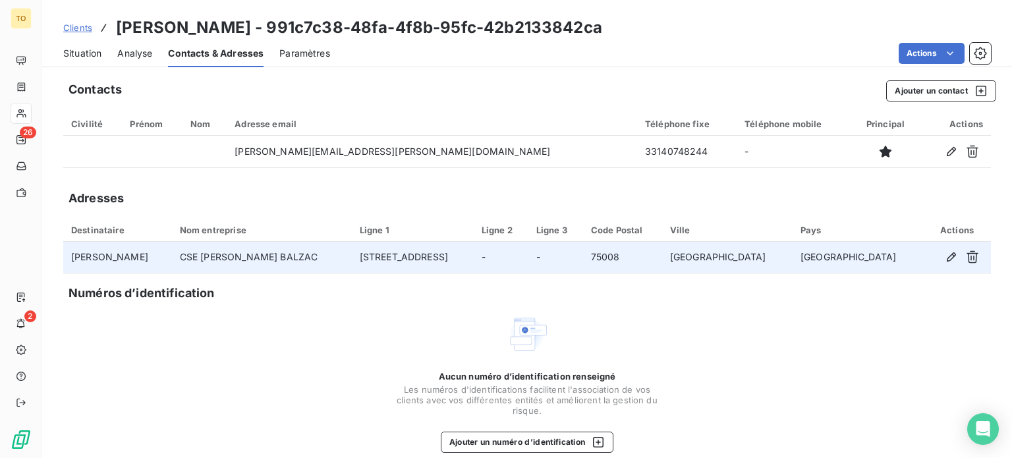
click at [92, 33] on span "Clients" at bounding box center [77, 27] width 29 height 11
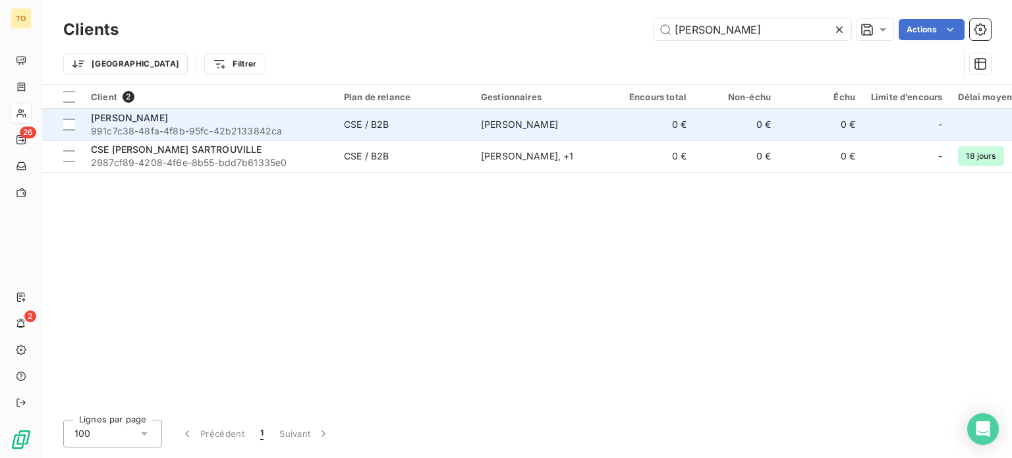
click at [202, 124] on div "[PERSON_NAME]" at bounding box center [209, 117] width 237 height 13
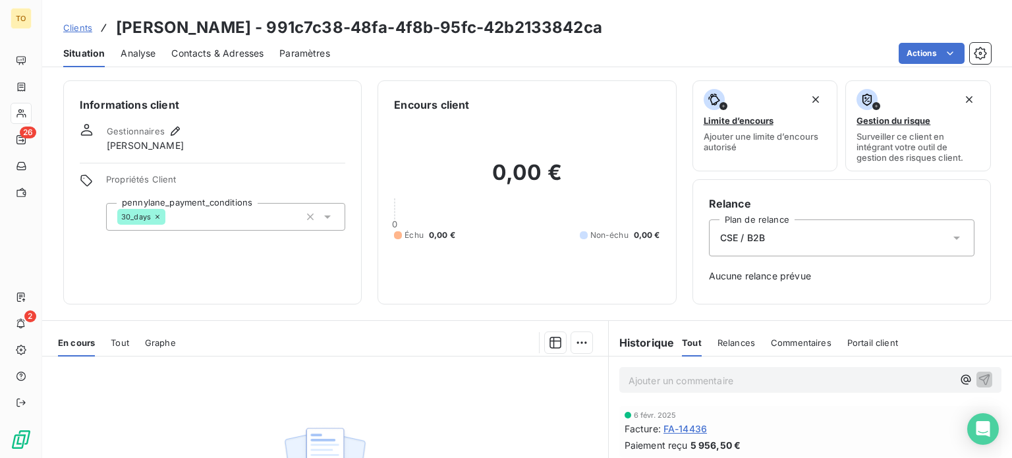
click at [246, 59] on span "Contacts & Adresses" at bounding box center [217, 53] width 92 height 13
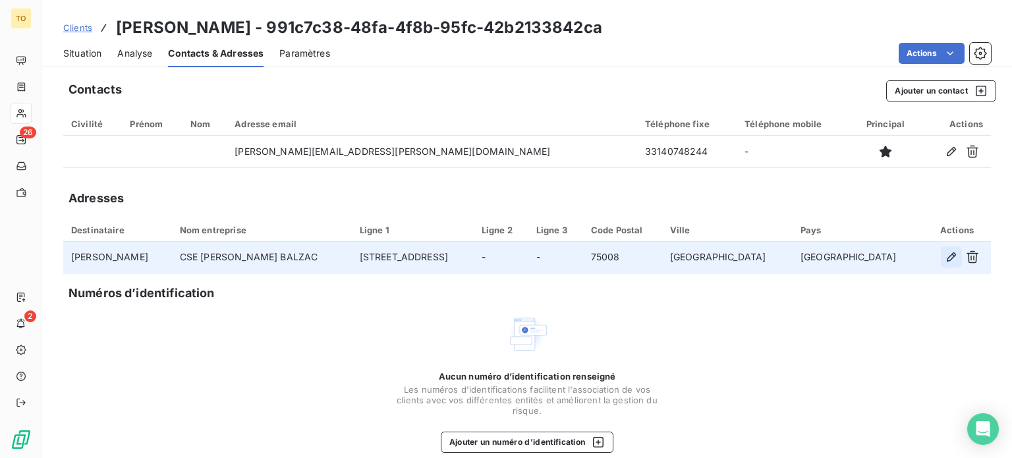
click at [944, 263] on icon "button" at bounding box center [950, 256] width 13 height 13
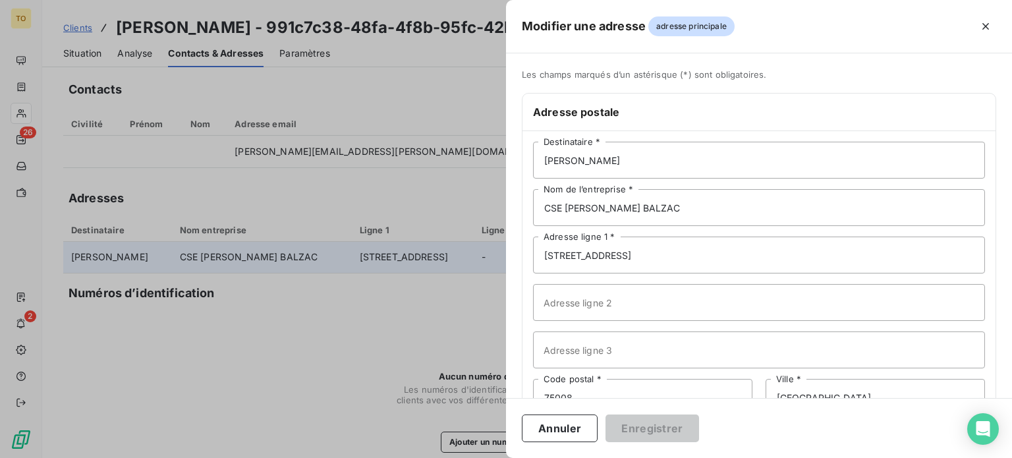
scroll to position [145, 0]
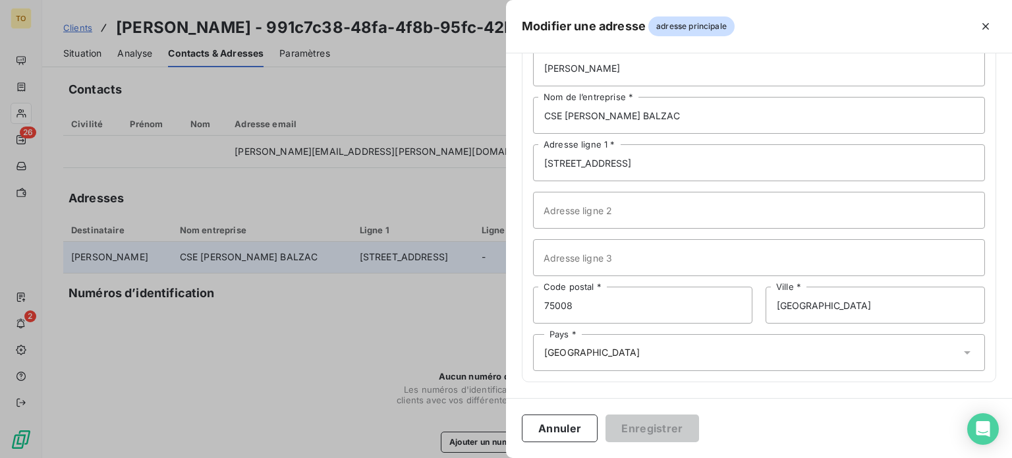
click at [83, 36] on div at bounding box center [506, 229] width 1012 height 458
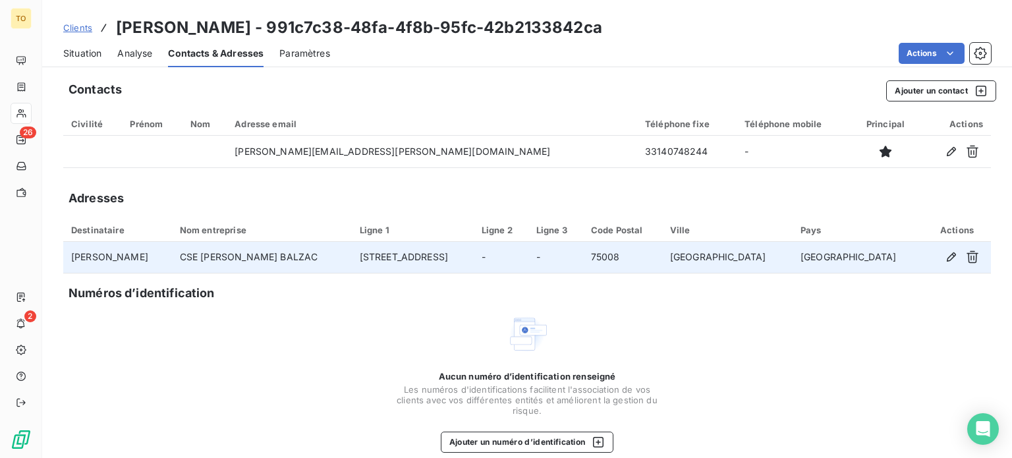
click at [92, 33] on span "Clients" at bounding box center [77, 27] width 29 height 11
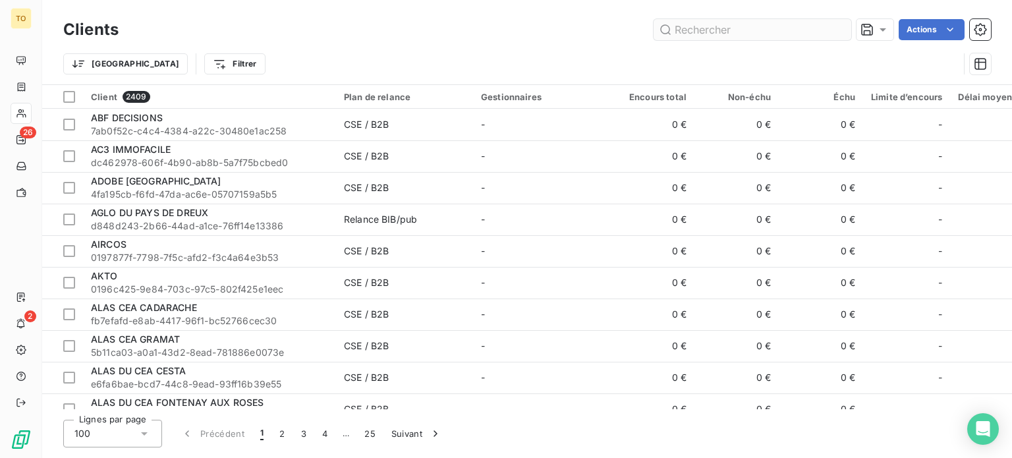
click at [715, 36] on input "text" at bounding box center [752, 29] width 198 height 21
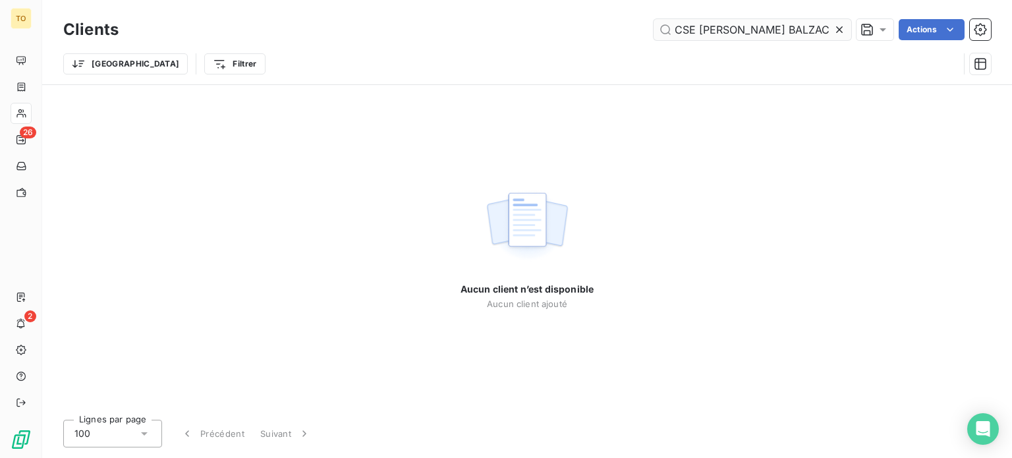
click at [790, 34] on input "CSE [PERSON_NAME] BALZAC" at bounding box center [752, 29] width 198 height 21
click at [800, 32] on input "CSE [PERSON_NAME] BALZAC" at bounding box center [752, 29] width 198 height 21
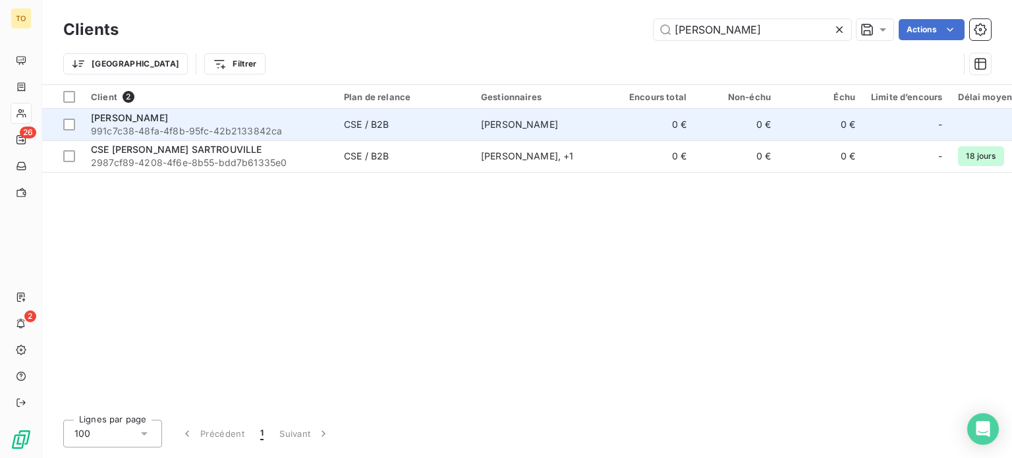
type input "[PERSON_NAME]"
click at [217, 138] on span "991c7c38-48fa-4f8b-95fc-42b2133842ca" at bounding box center [209, 130] width 237 height 13
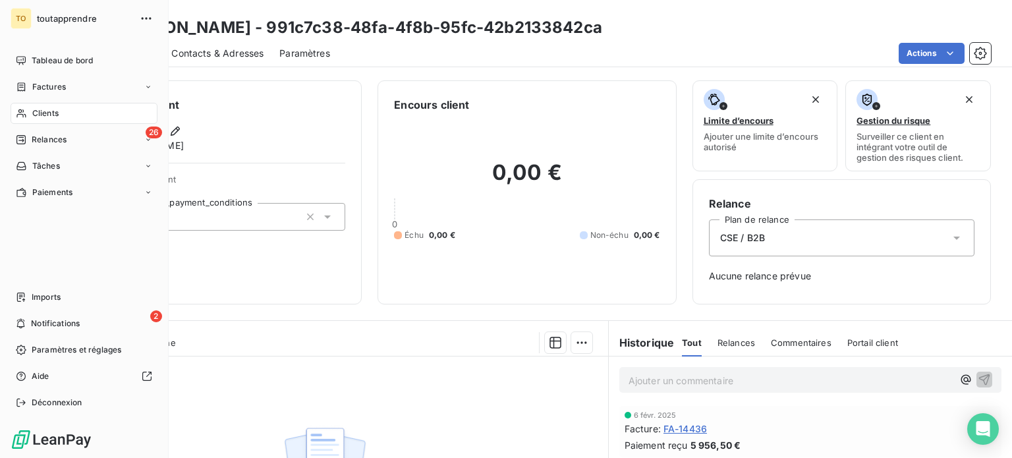
click at [43, 119] on span "Clients" at bounding box center [45, 113] width 26 height 12
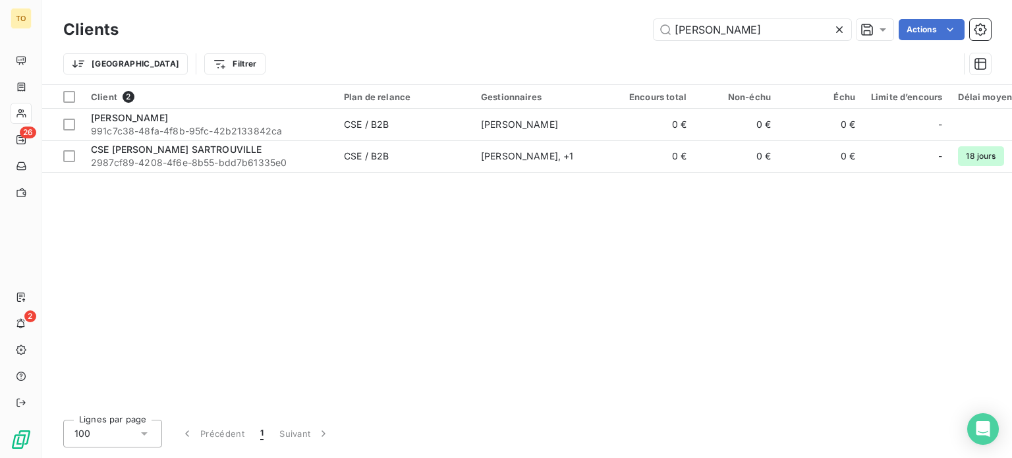
drag, startPoint x: 760, startPoint y: 33, endPoint x: 495, endPoint y: 32, distance: 264.8
click at [495, 32] on div "CSE [PERSON_NAME] Actions" at bounding box center [562, 29] width 856 height 21
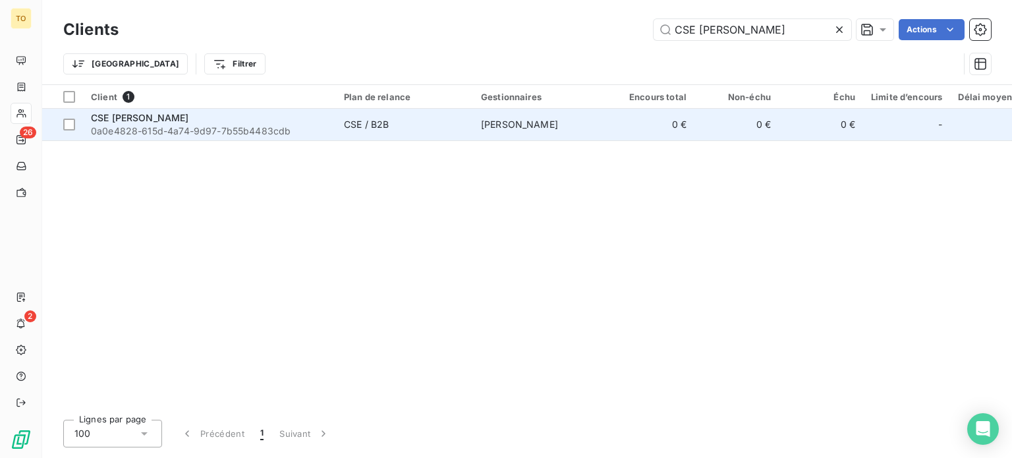
type input "CSE [PERSON_NAME]"
click at [196, 124] on div "CSE [PERSON_NAME]" at bounding box center [209, 117] width 237 height 13
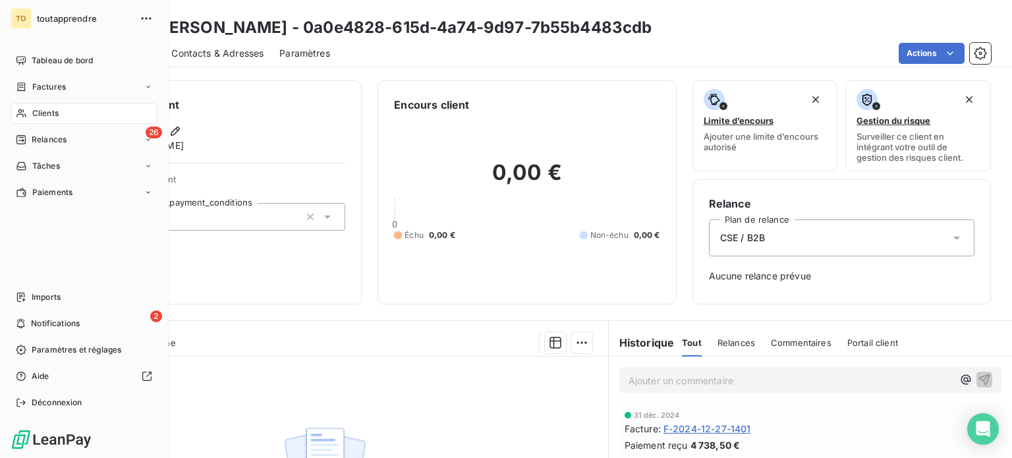
click at [34, 124] on div "Clients" at bounding box center [84, 113] width 147 height 21
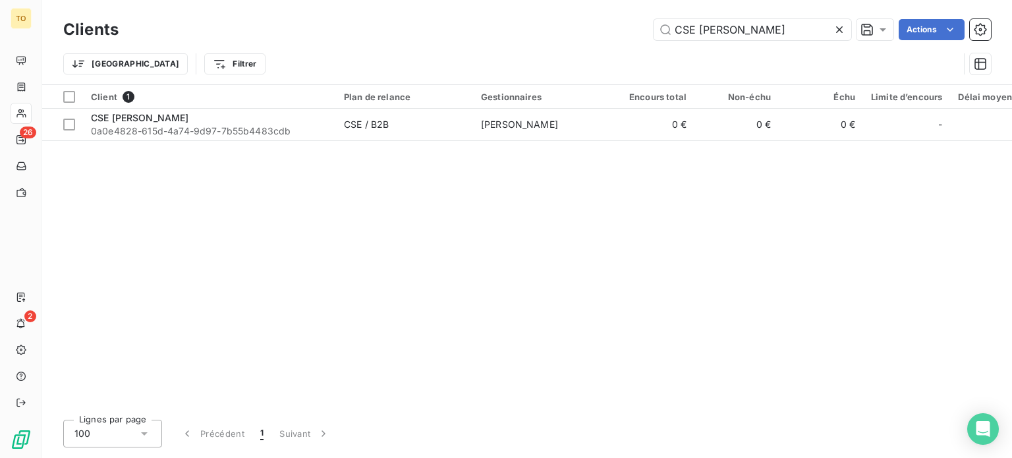
drag, startPoint x: 746, startPoint y: 32, endPoint x: 552, endPoint y: 32, distance: 194.3
click at [552, 32] on div "CSE [PERSON_NAME] Actions" at bounding box center [562, 29] width 856 height 21
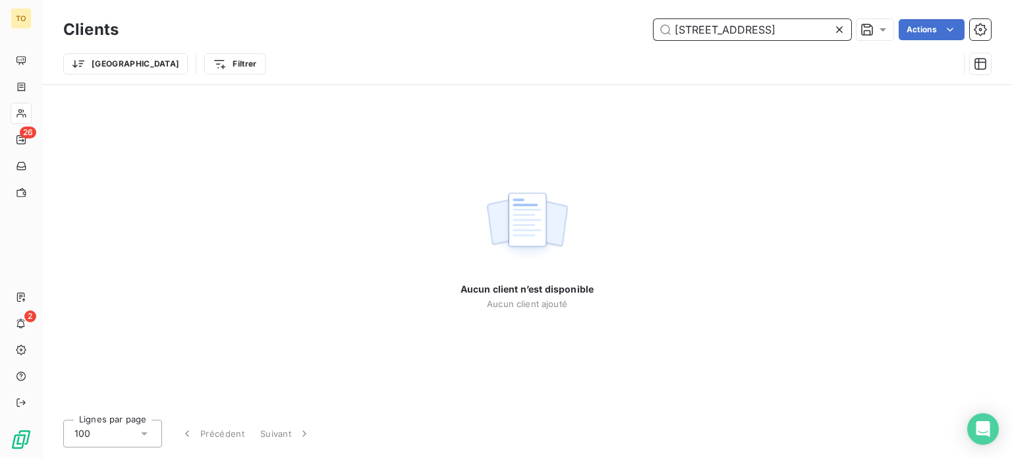
drag, startPoint x: 770, startPoint y: 35, endPoint x: 482, endPoint y: 35, distance: 287.8
click at [482, 35] on div "[STREET_ADDRESS]" at bounding box center [562, 29] width 856 height 21
paste input "CSE ING BANK N.V."
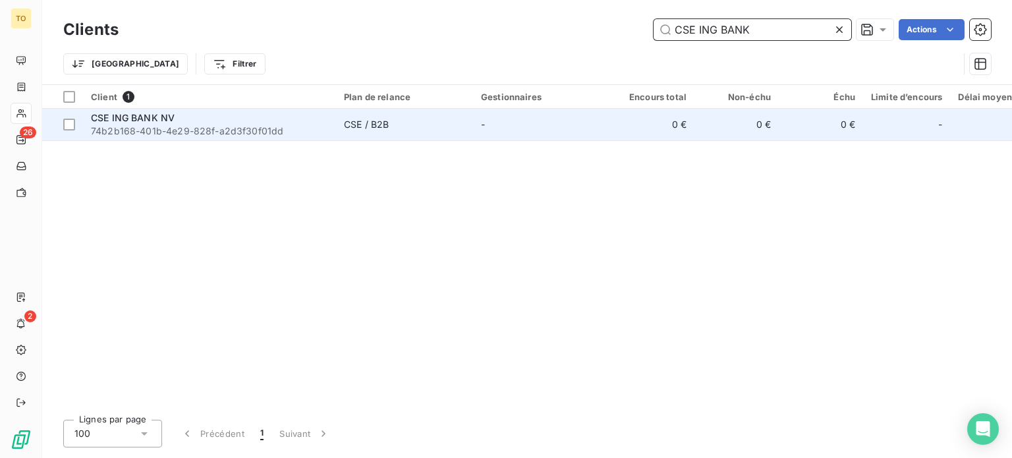
type input "CSE ING BANK"
click at [231, 138] on span "74b2b168-401b-4e29-828f-a2d3f30f01dd" at bounding box center [209, 130] width 237 height 13
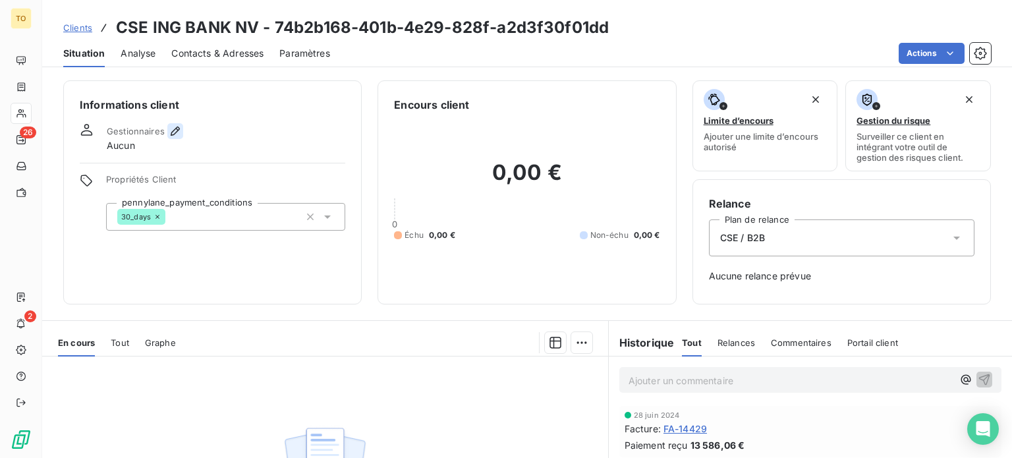
click at [182, 138] on icon "button" at bounding box center [175, 130] width 13 height 13
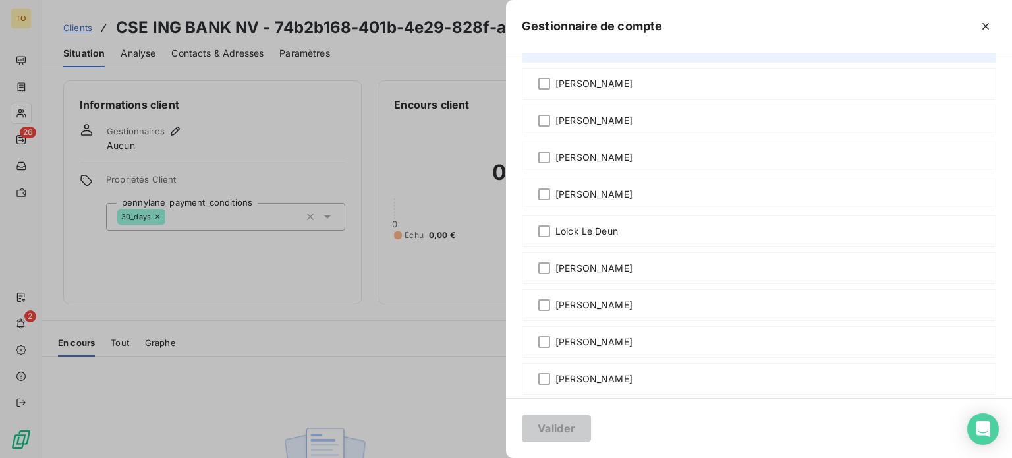
scroll to position [307, 0]
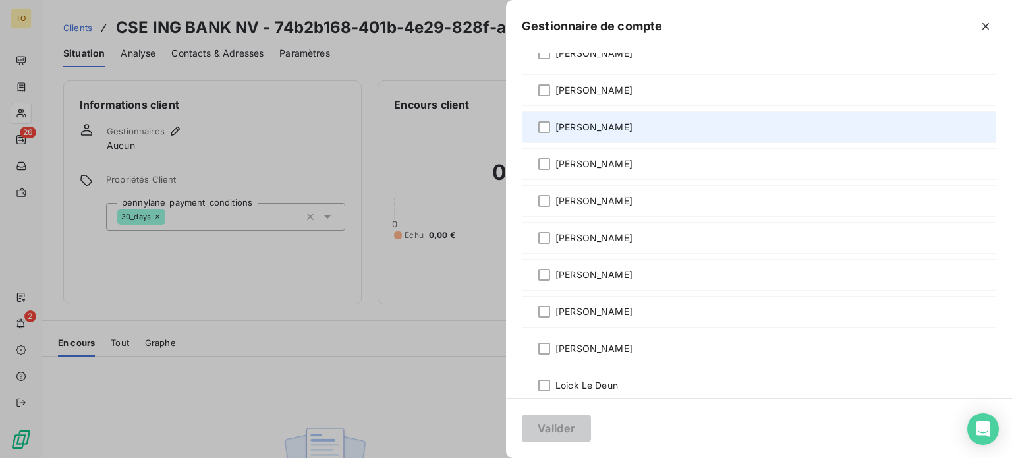
click at [555, 134] on span "[PERSON_NAME]" at bounding box center [593, 127] width 77 height 13
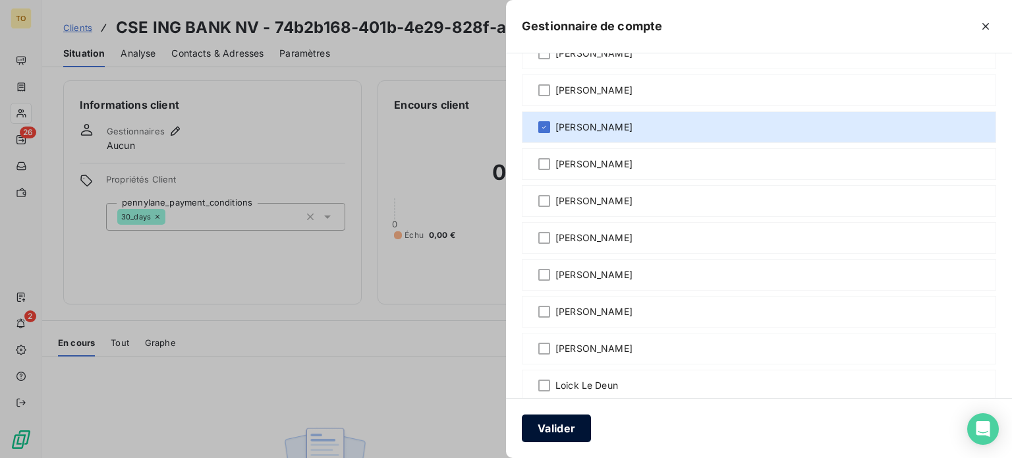
click at [522, 424] on button "Valider" at bounding box center [556, 428] width 69 height 28
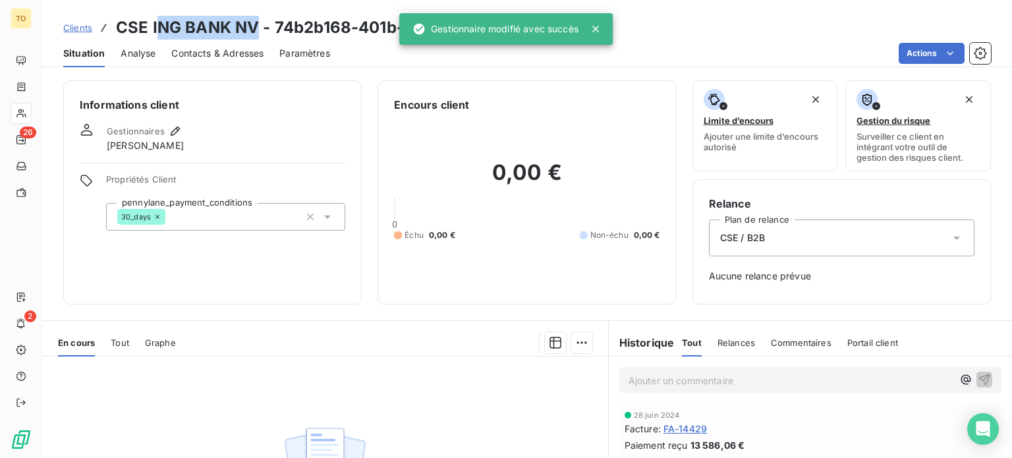
drag, startPoint x: 175, startPoint y: 31, endPoint x: 269, endPoint y: 66, distance: 100.4
click at [274, 34] on h3 "CSE ING BANK NV - 74b2b168-401b-4e29-828f-a2d3f30f01dd" at bounding box center [362, 28] width 493 height 24
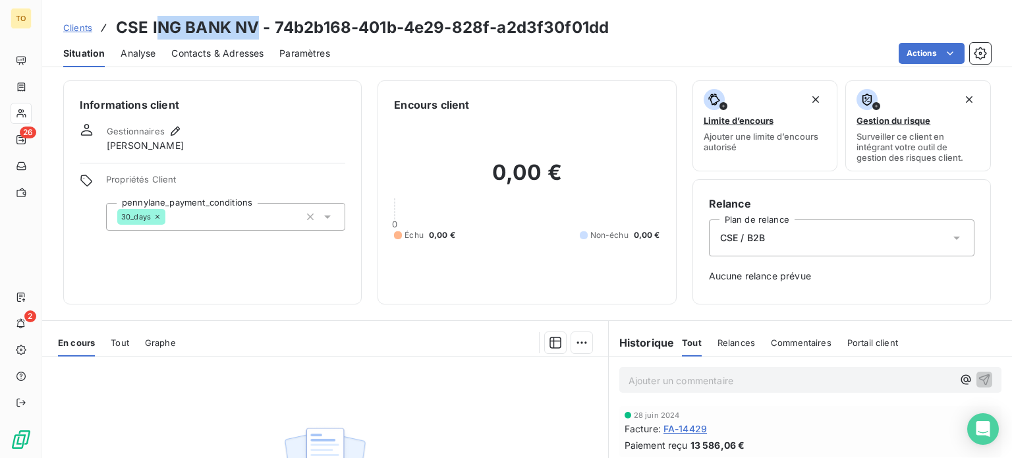
copy h3 "NG BANK NV"
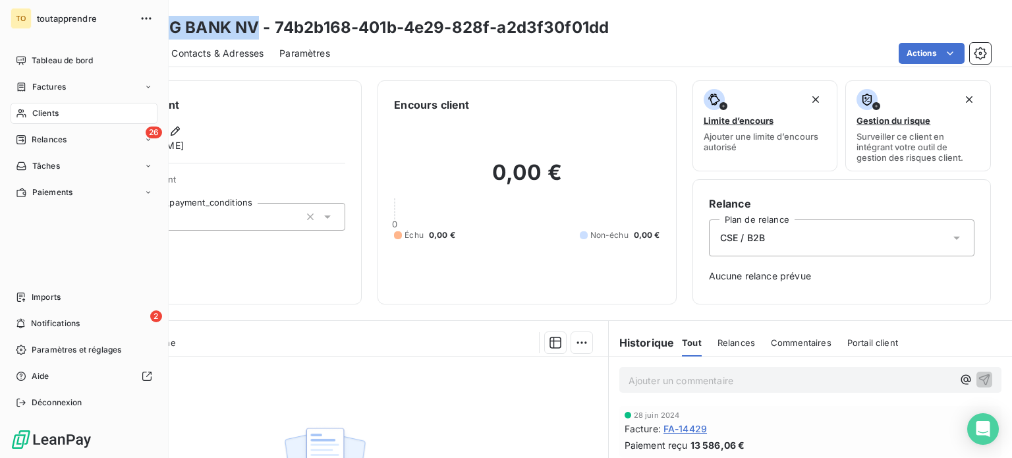
drag, startPoint x: 21, startPoint y: 139, endPoint x: 129, endPoint y: 126, distance: 108.8
click at [21, 118] on icon at bounding box center [20, 113] width 9 height 9
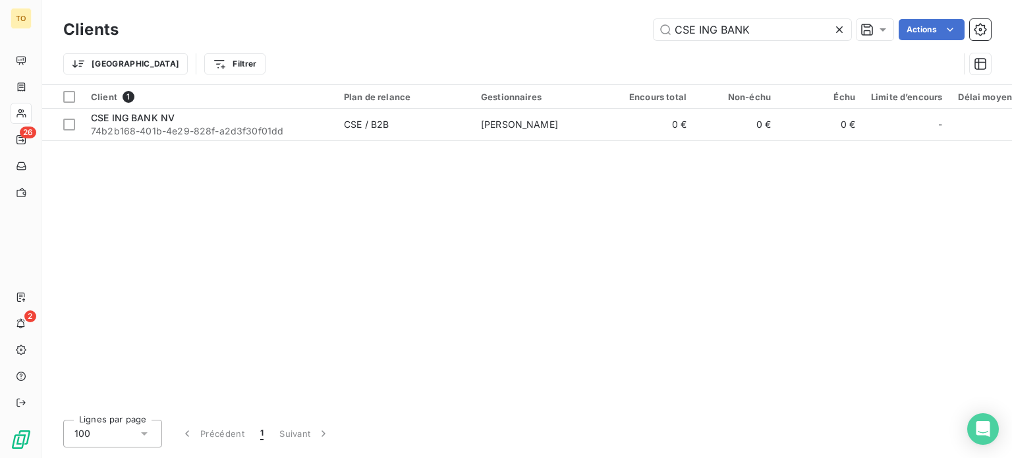
drag, startPoint x: 618, startPoint y: 31, endPoint x: 556, endPoint y: 32, distance: 62.6
click at [562, 32] on div "CSE ING BANK Actions" at bounding box center [562, 29] width 856 height 21
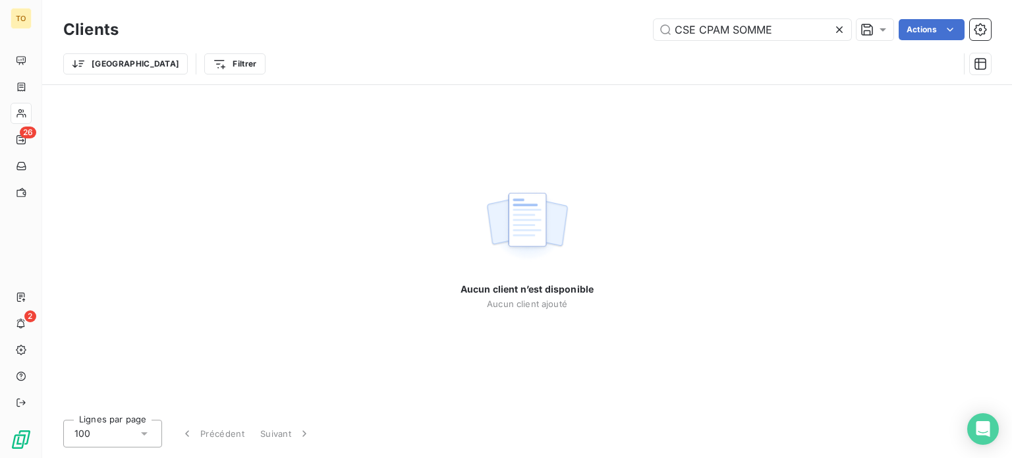
drag, startPoint x: 715, startPoint y: 34, endPoint x: 609, endPoint y: 36, distance: 106.1
click at [609, 36] on div "CSE CPAM SOMME Actions" at bounding box center [562, 29] width 856 height 21
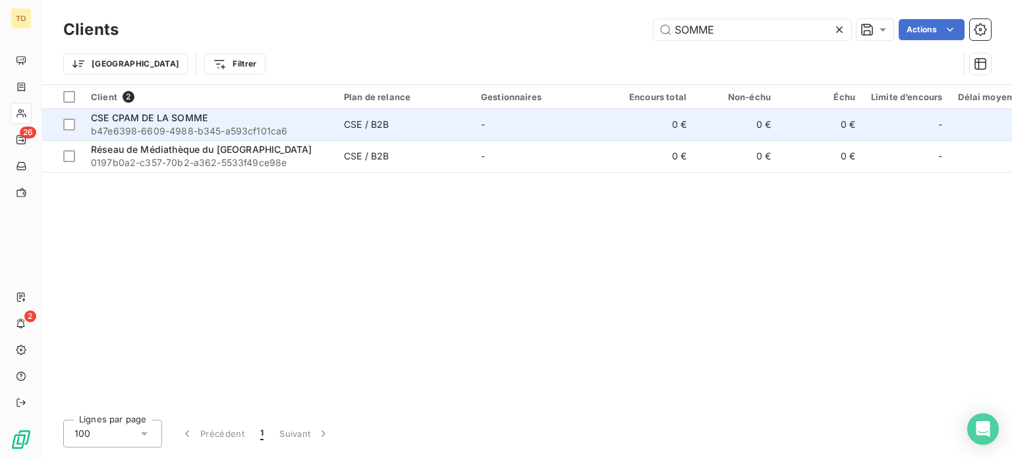
type input "SOMME"
click at [285, 124] on div "CSE CPAM DE LA SOMME" at bounding box center [209, 117] width 237 height 13
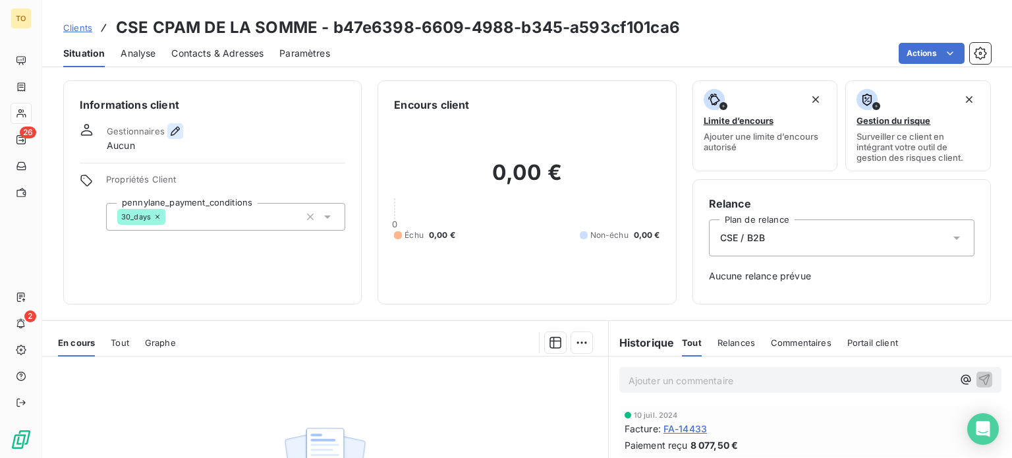
click at [180, 136] on icon "button" at bounding box center [175, 130] width 9 height 9
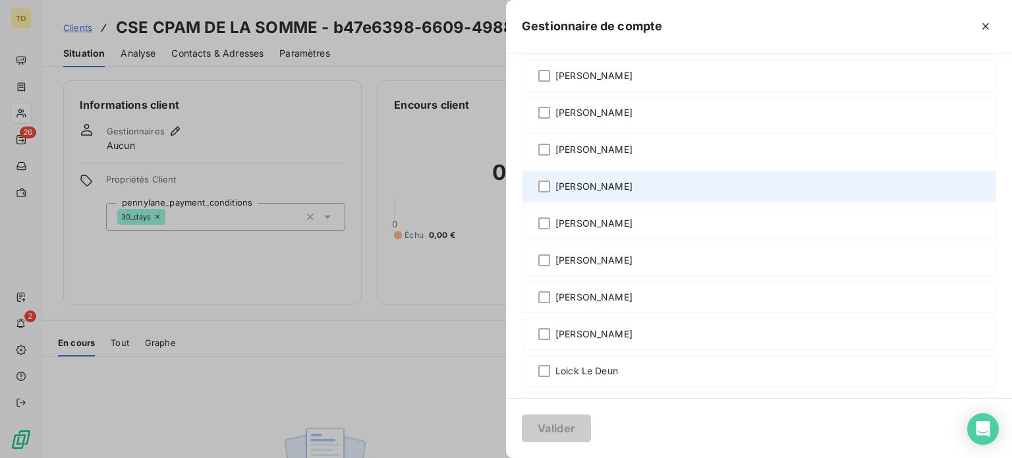
scroll to position [307, 0]
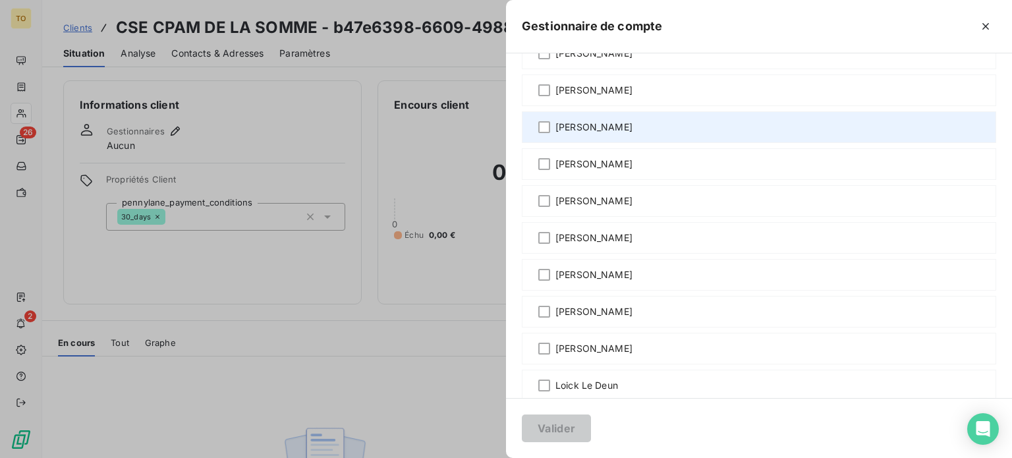
click at [555, 134] on span "[PERSON_NAME]" at bounding box center [593, 127] width 77 height 13
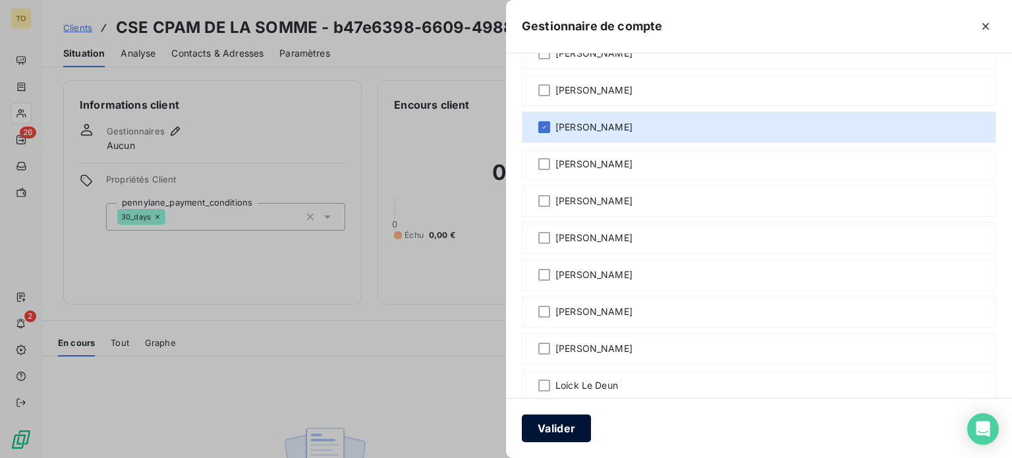
click at [522, 433] on button "Valider" at bounding box center [556, 428] width 69 height 28
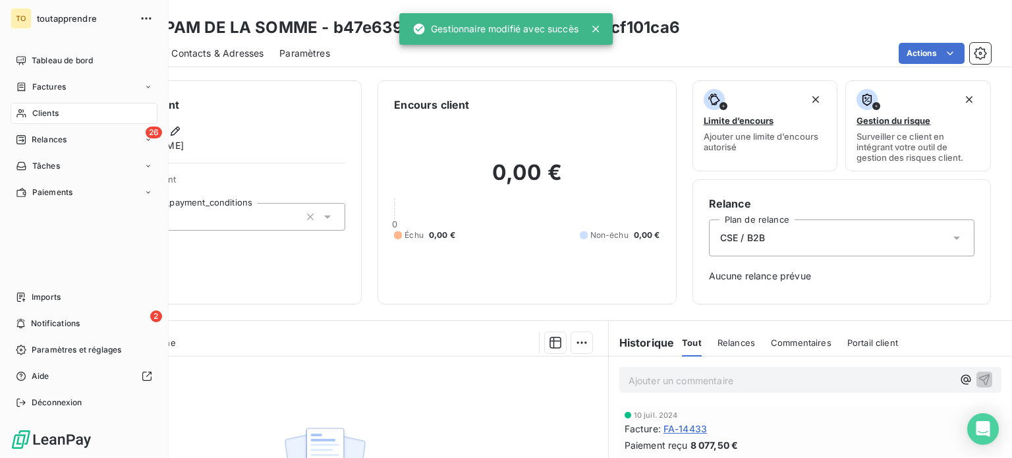
click at [33, 124] on div "Clients" at bounding box center [84, 113] width 147 height 21
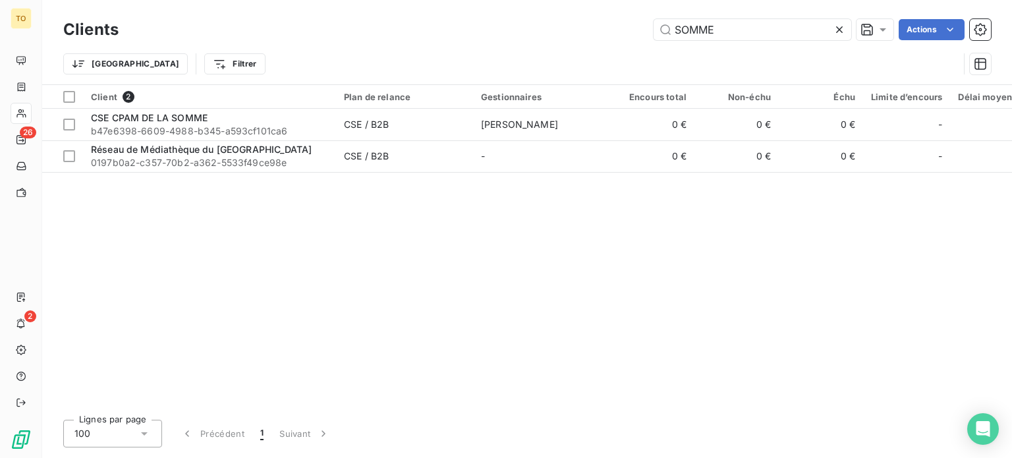
drag, startPoint x: 580, startPoint y: 33, endPoint x: 530, endPoint y: 64, distance: 58.9
click at [531, 38] on div "SOMME Actions" at bounding box center [562, 29] width 856 height 21
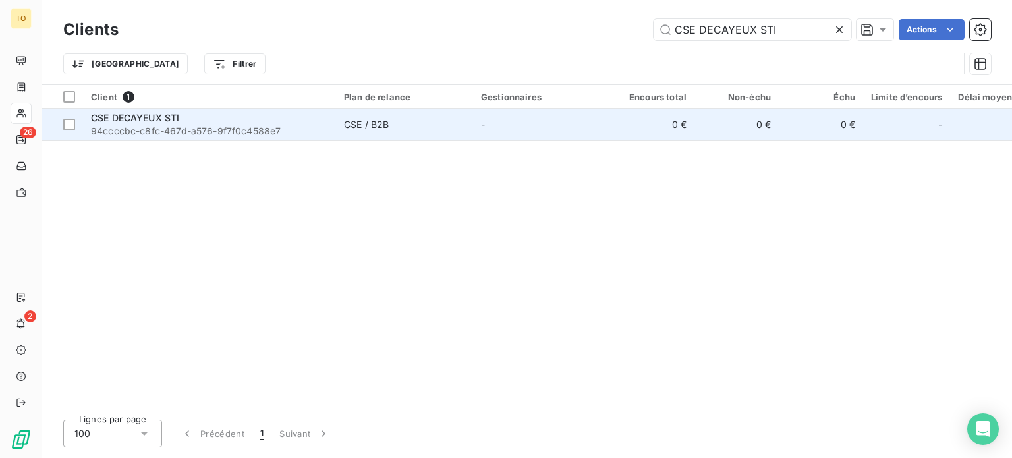
type input "CSE DECAYEUX STI"
click at [246, 124] on div "CSE DECAYEUX STI" at bounding box center [209, 117] width 237 height 13
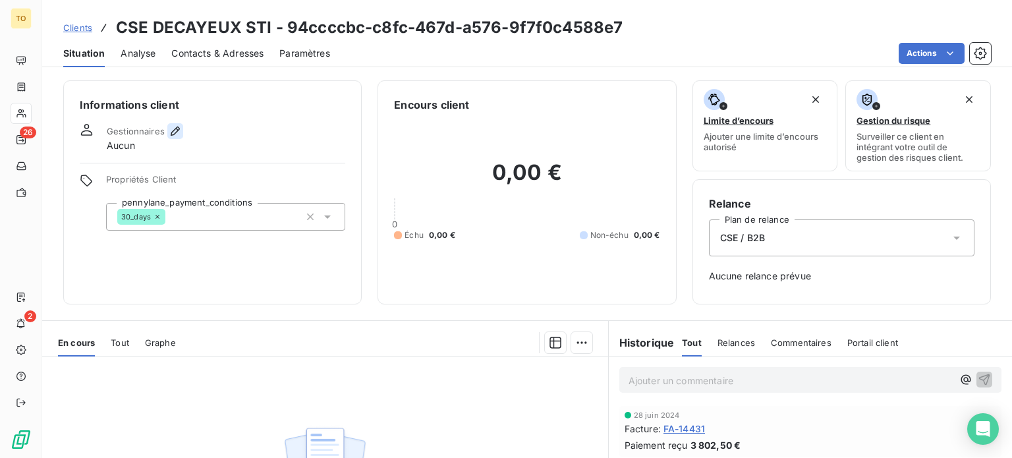
click at [180, 136] on icon "button" at bounding box center [175, 130] width 9 height 9
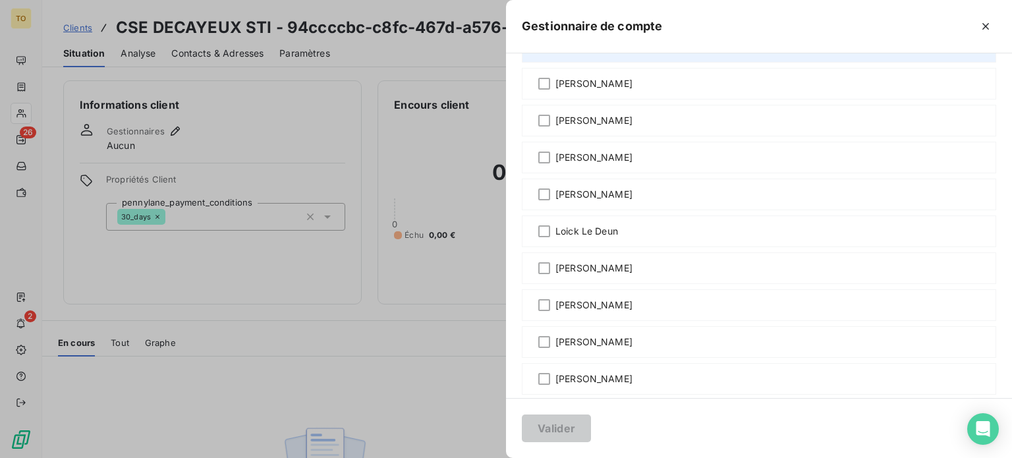
scroll to position [307, 0]
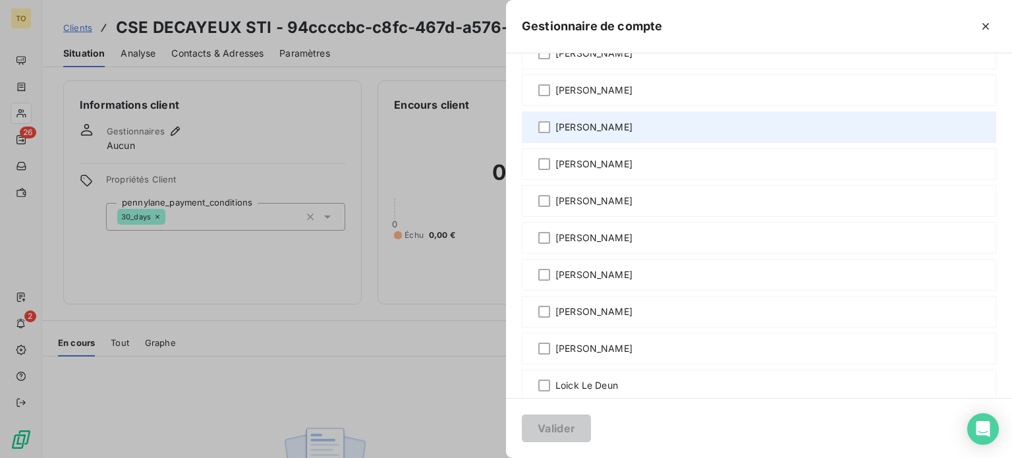
click at [555, 134] on span "[PERSON_NAME]" at bounding box center [593, 127] width 77 height 13
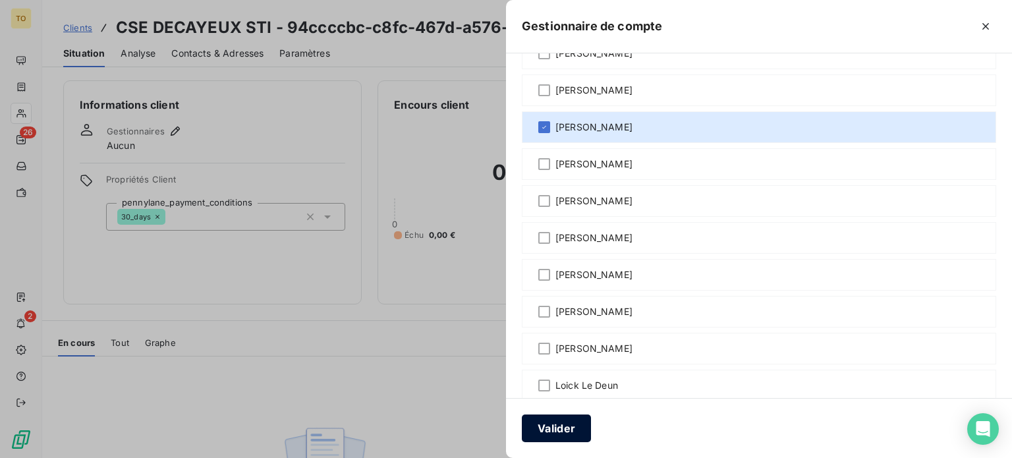
click at [522, 423] on button "Valider" at bounding box center [556, 428] width 69 height 28
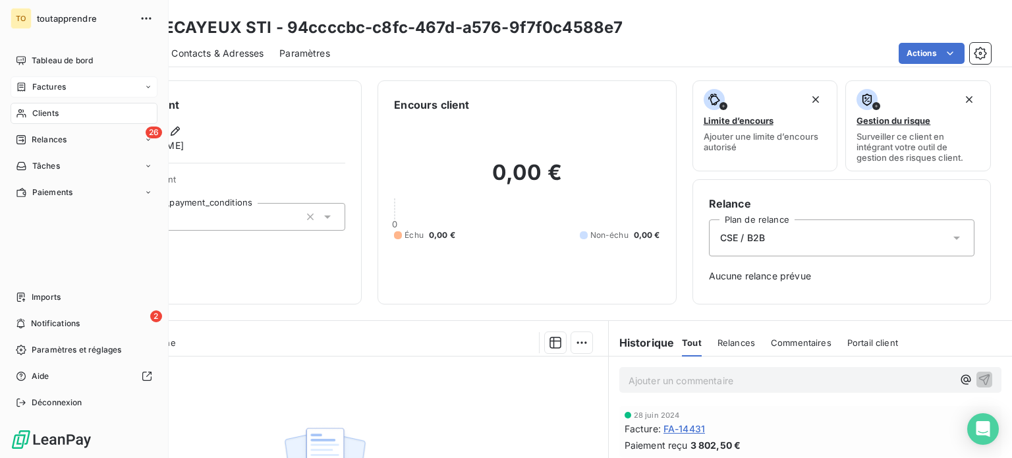
drag, startPoint x: 54, startPoint y: 139, endPoint x: 174, endPoint y: 97, distance: 127.1
click at [54, 119] on span "Clients" at bounding box center [45, 113] width 26 height 12
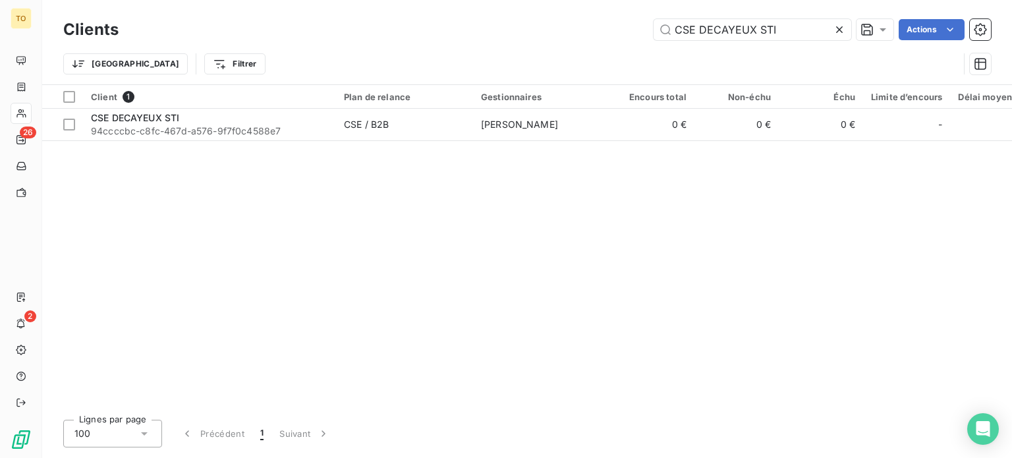
drag, startPoint x: 770, startPoint y: 34, endPoint x: 479, endPoint y: 24, distance: 291.2
click at [480, 24] on div "CSE DECAYEUX STI Actions" at bounding box center [562, 29] width 856 height 21
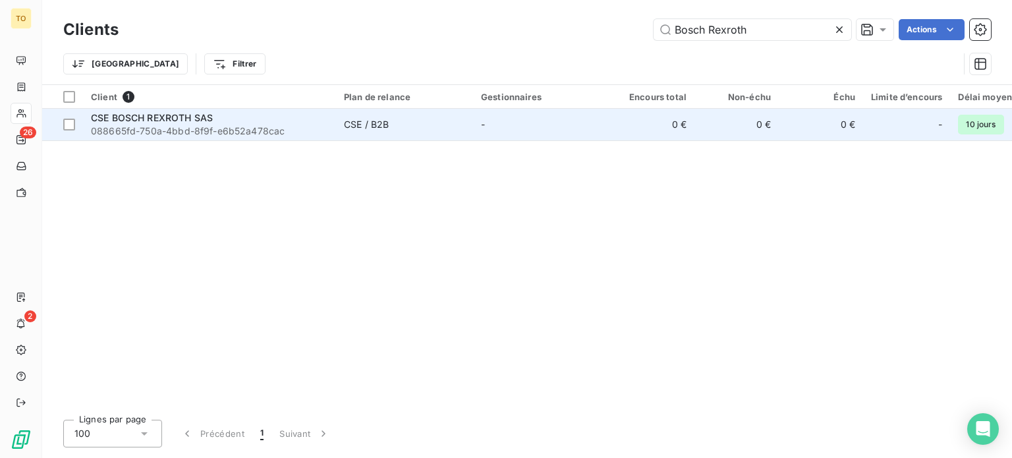
type input "Bosch Rexroth"
click at [122, 138] on span "088665fd-750a-4bbd-8f9f-e6b52a478cac" at bounding box center [209, 130] width 237 height 13
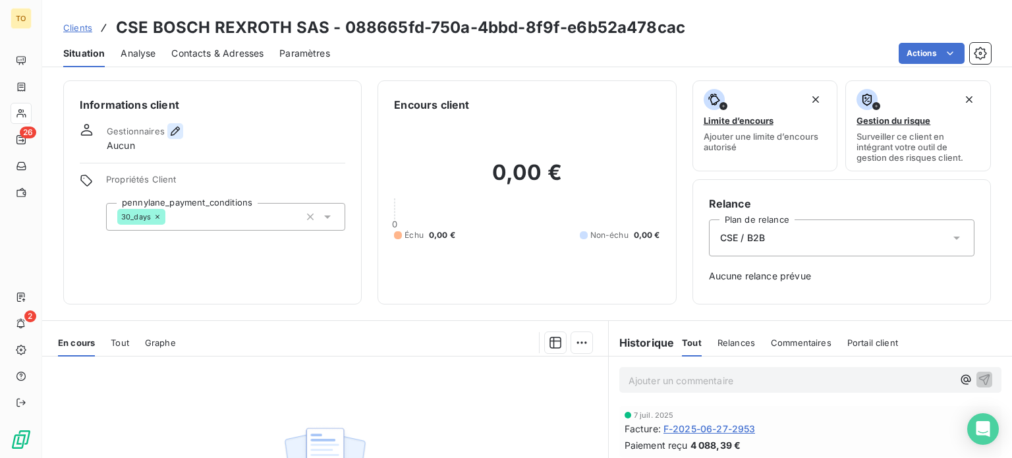
click at [180, 136] on icon "button" at bounding box center [175, 130] width 9 height 9
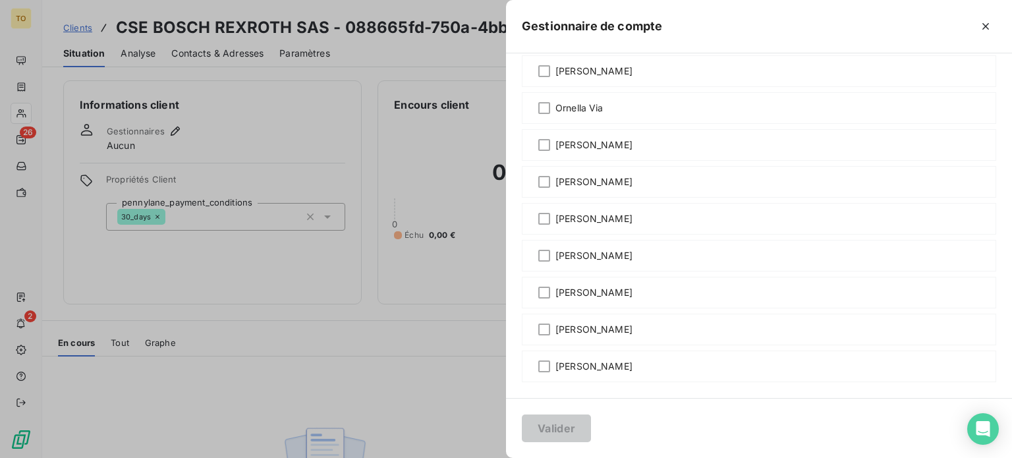
scroll to position [1075, 0]
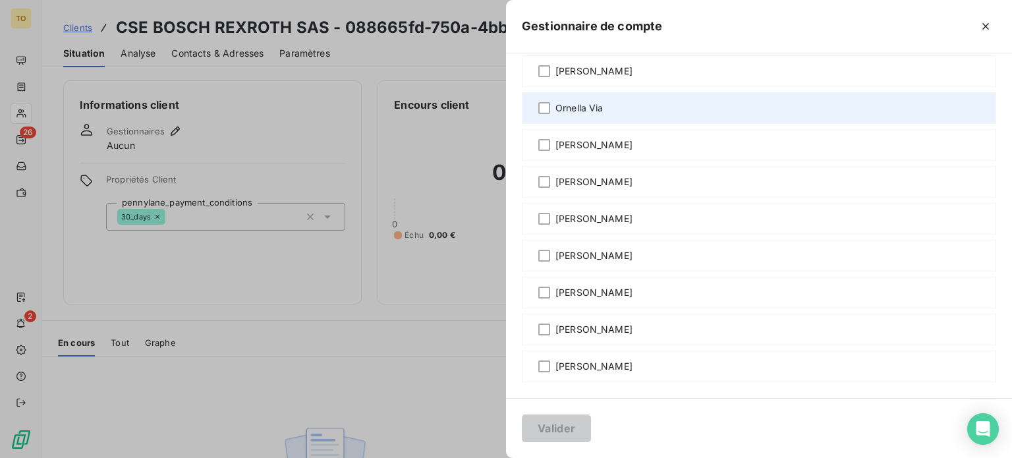
click at [555, 101] on span "Ornella Via" at bounding box center [579, 107] width 48 height 13
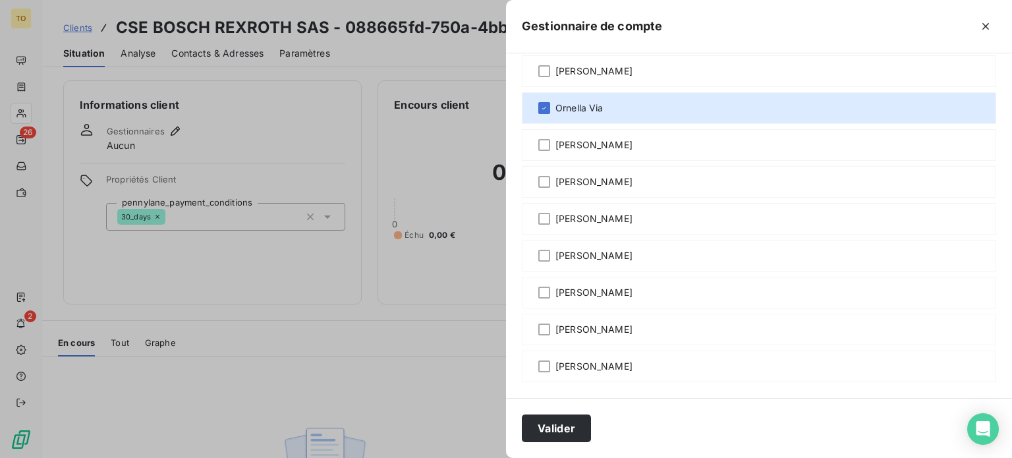
drag, startPoint x: 429, startPoint y: 429, endPoint x: 429, endPoint y: 410, distance: 18.4
click at [522, 427] on button "Valider" at bounding box center [556, 428] width 69 height 28
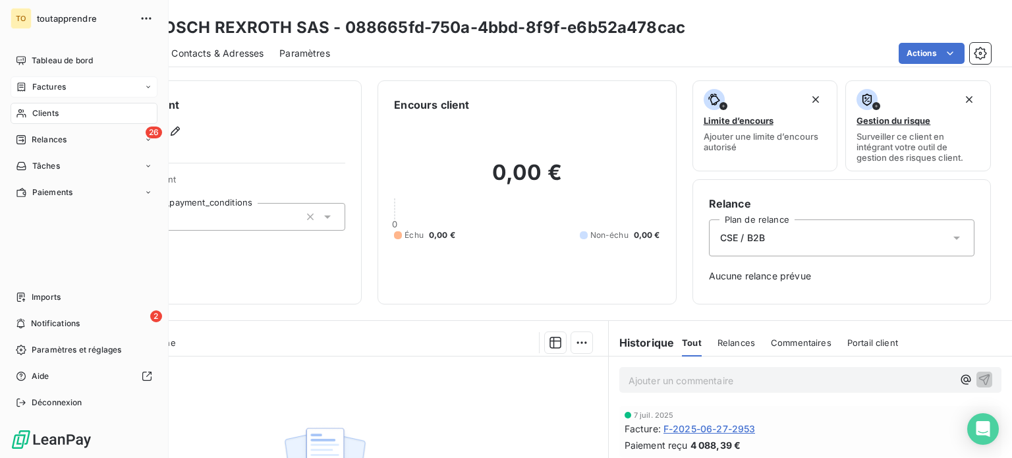
drag, startPoint x: 32, startPoint y: 133, endPoint x: 175, endPoint y: 113, distance: 143.7
click at [32, 124] on div "Clients" at bounding box center [84, 113] width 147 height 21
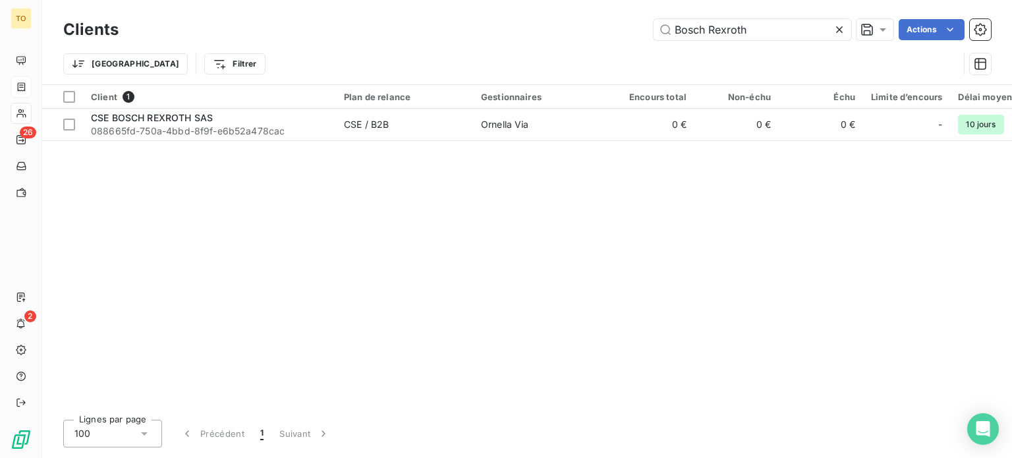
drag, startPoint x: 743, startPoint y: 36, endPoint x: 487, endPoint y: 22, distance: 255.9
click at [487, 22] on div "Bosch Rexroth Actions" at bounding box center [562, 29] width 856 height 21
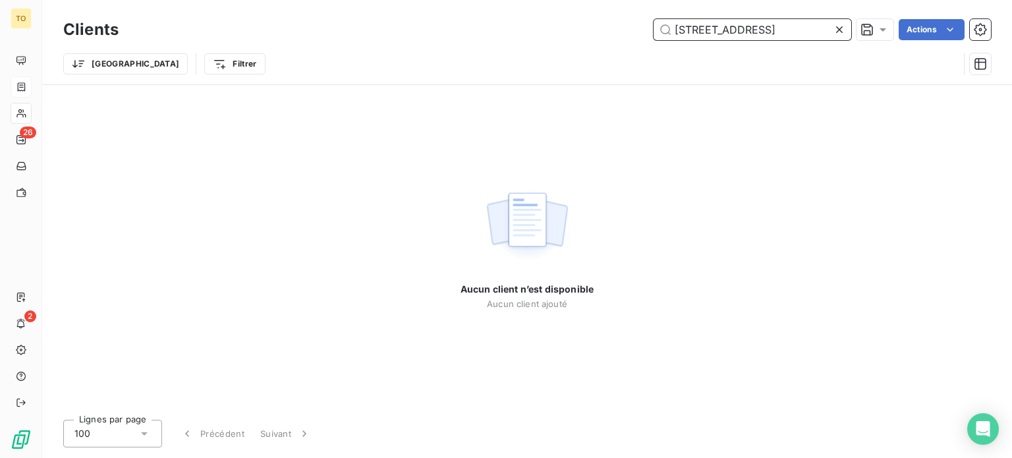
drag, startPoint x: 767, startPoint y: 34, endPoint x: 491, endPoint y: 29, distance: 276.0
click at [491, 29] on div "[STREET_ADDRESS] Actions" at bounding box center [562, 29] width 856 height 21
paste input "CSE SODIF"
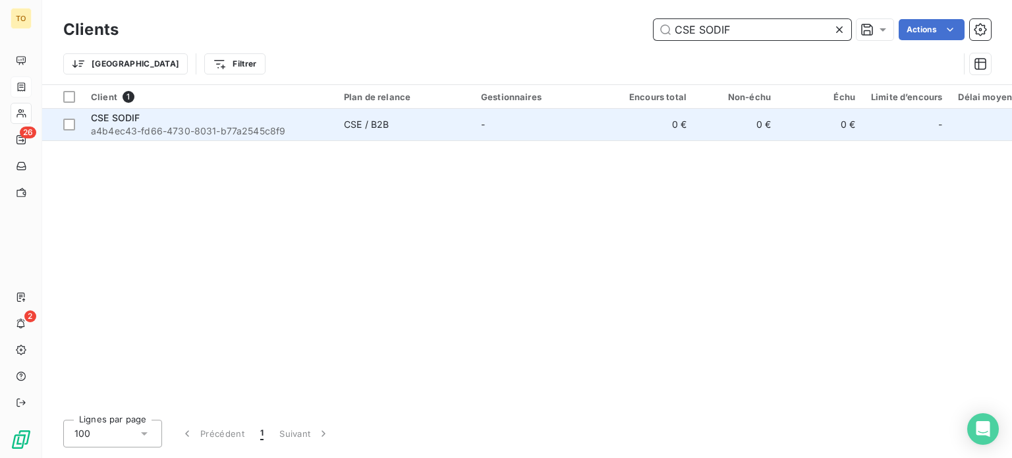
type input "CSE SODIF"
click at [187, 124] on div "CSE SODIF" at bounding box center [209, 117] width 237 height 13
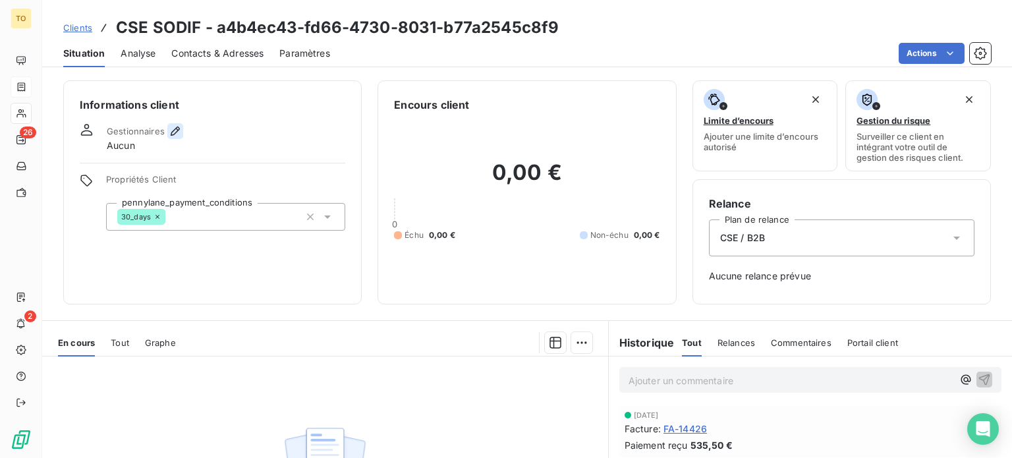
click at [180, 136] on icon "button" at bounding box center [175, 130] width 9 height 9
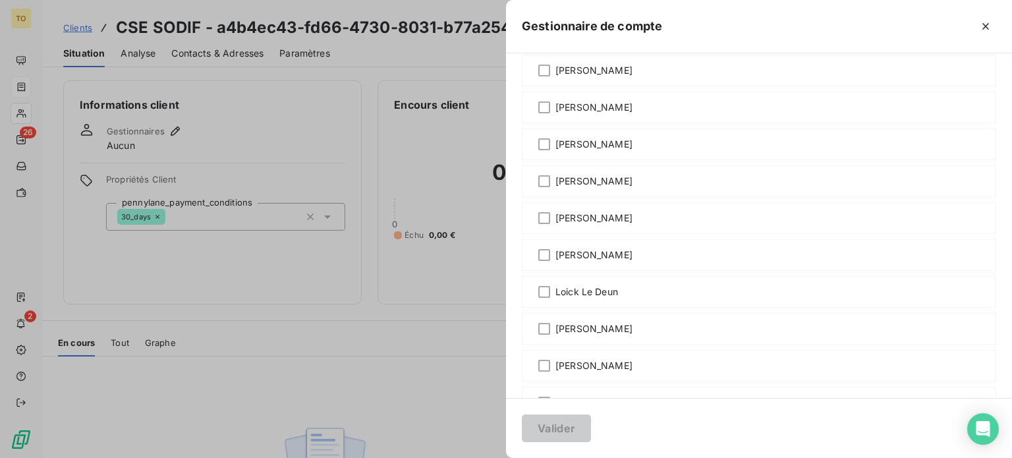
scroll to position [461, 0]
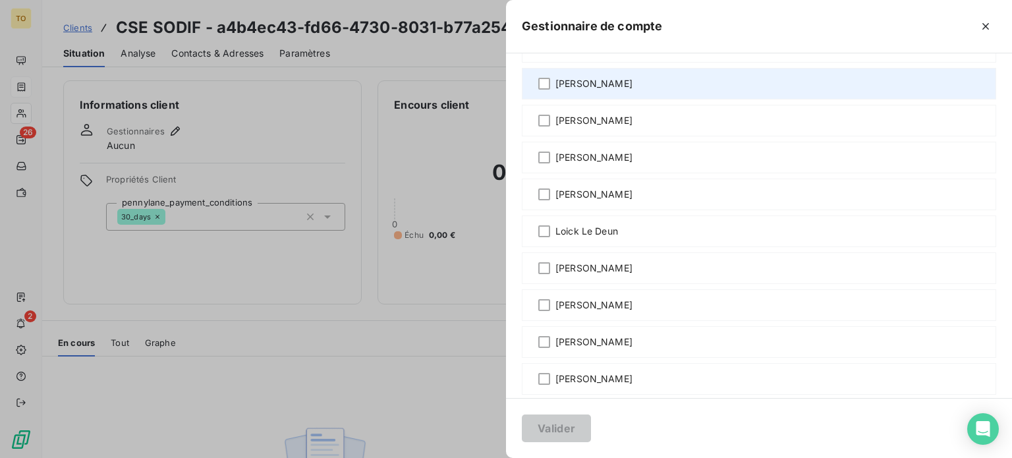
click at [555, 90] on span "[PERSON_NAME]" at bounding box center [593, 83] width 77 height 13
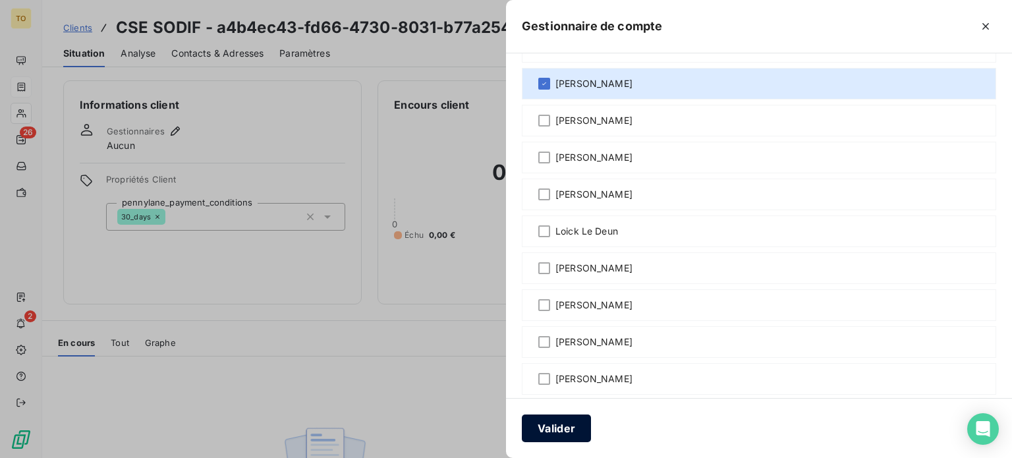
click at [522, 418] on button "Valider" at bounding box center [556, 428] width 69 height 28
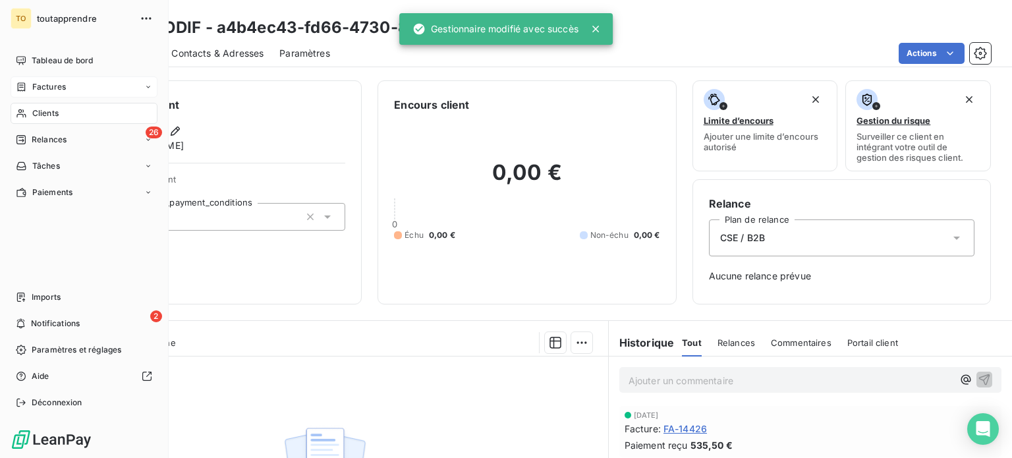
drag, startPoint x: 34, startPoint y: 136, endPoint x: 59, endPoint y: 129, distance: 26.1
click at [34, 124] on div "Clients" at bounding box center [84, 113] width 147 height 21
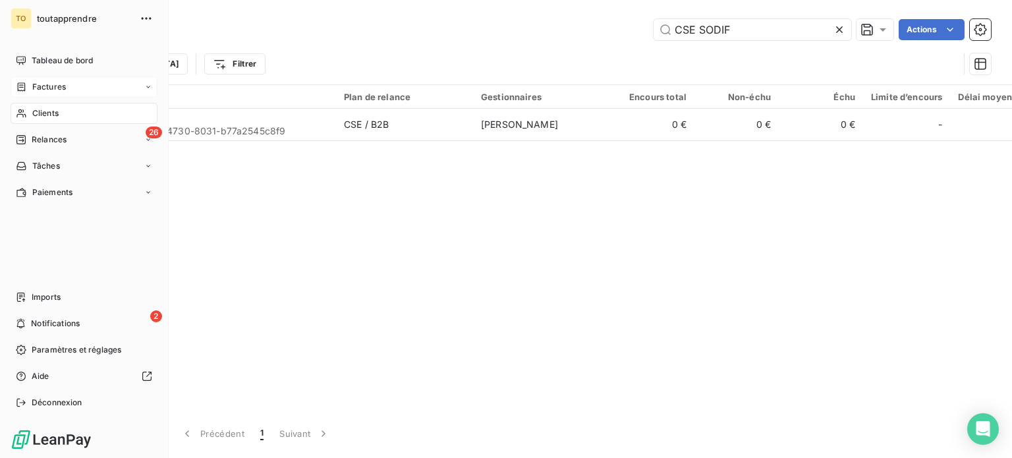
click at [58, 93] on span "Factures" at bounding box center [49, 87] width 34 height 12
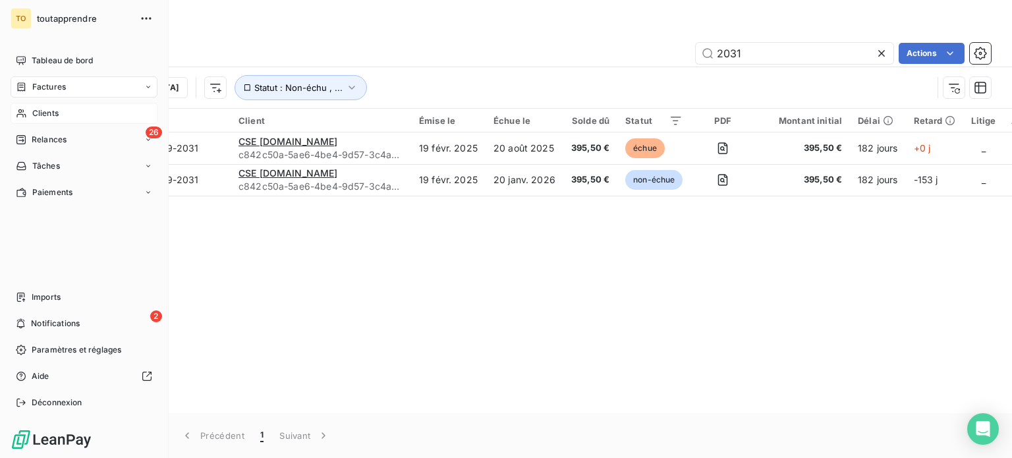
drag, startPoint x: 42, startPoint y: 142, endPoint x: 65, endPoint y: 141, distance: 23.1
click at [43, 119] on span "Clients" at bounding box center [45, 113] width 26 height 12
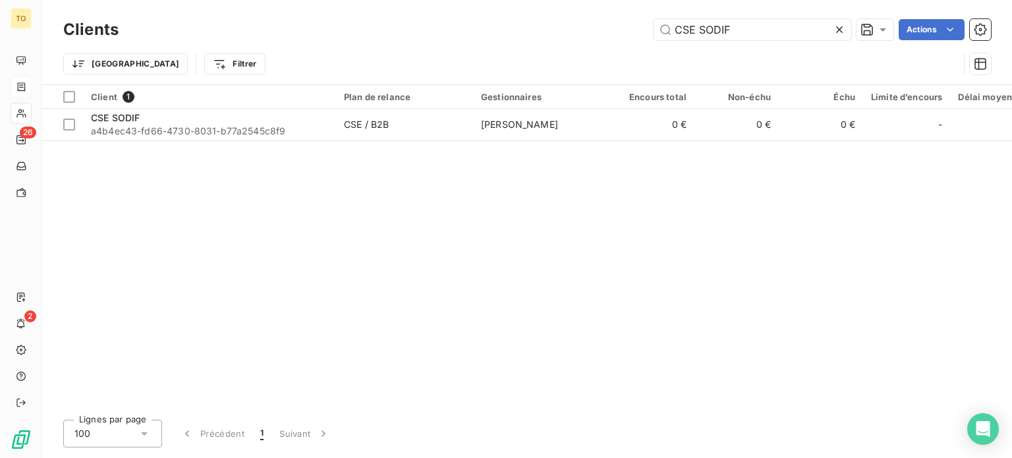
drag, startPoint x: 723, startPoint y: 31, endPoint x: 514, endPoint y: 28, distance: 209.4
click at [516, 28] on div "CSE SODIF Actions" at bounding box center [562, 29] width 856 height 21
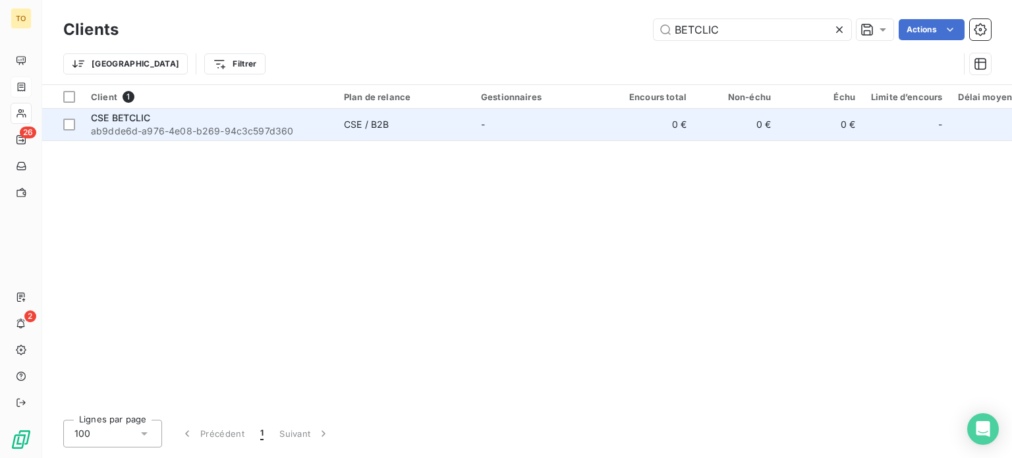
type input "BETCLIC"
click at [258, 124] on div "CSE BETCLIC" at bounding box center [209, 117] width 237 height 13
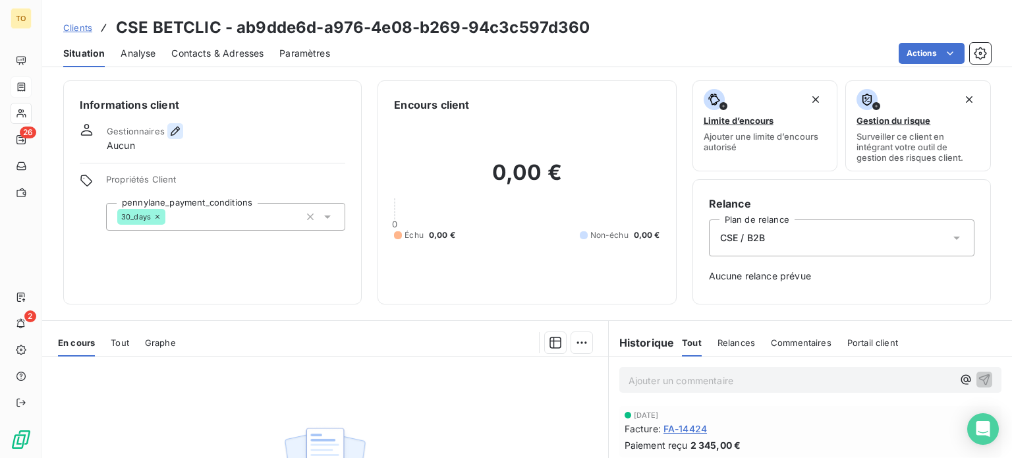
click at [182, 138] on icon "button" at bounding box center [175, 130] width 13 height 13
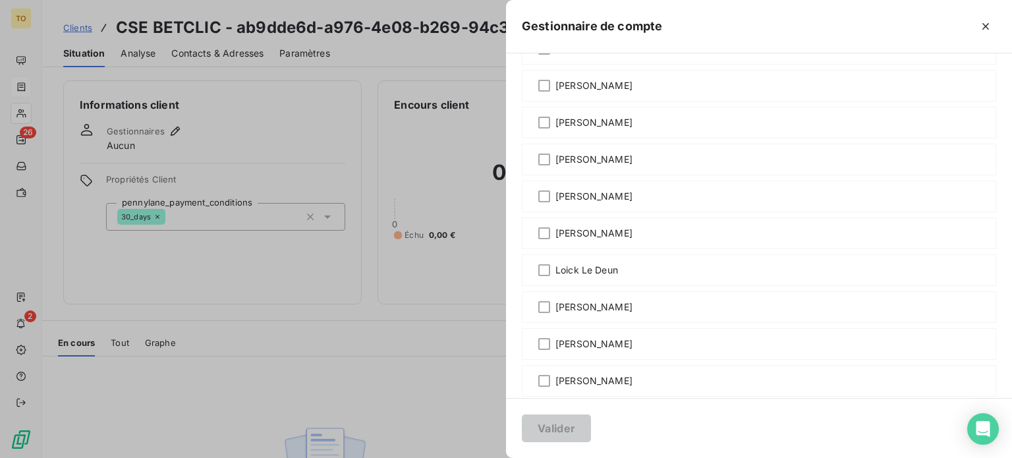
scroll to position [614, 0]
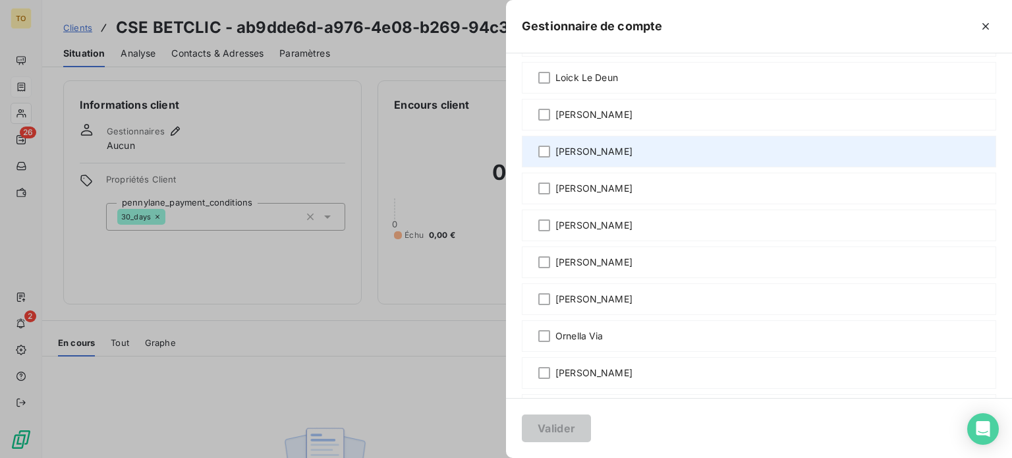
click at [555, 158] on span "[PERSON_NAME]" at bounding box center [593, 151] width 77 height 13
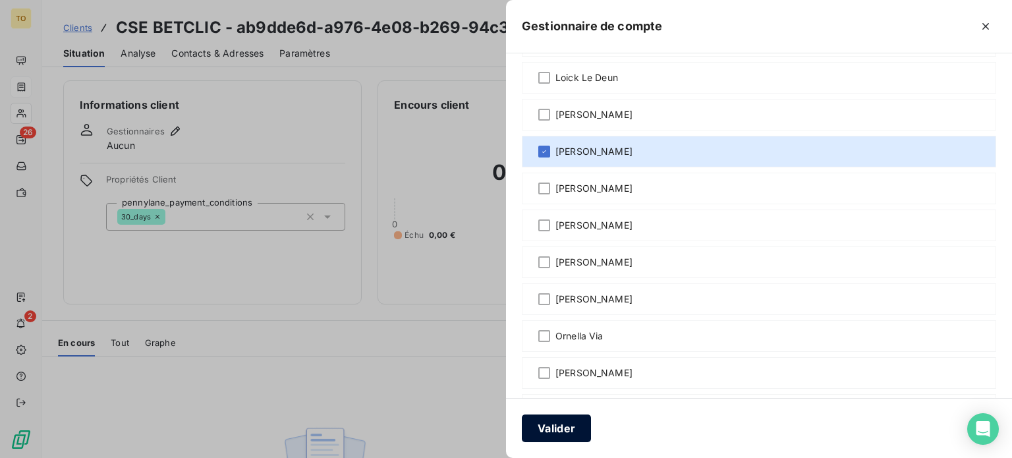
click at [522, 426] on button "Valider" at bounding box center [556, 428] width 69 height 28
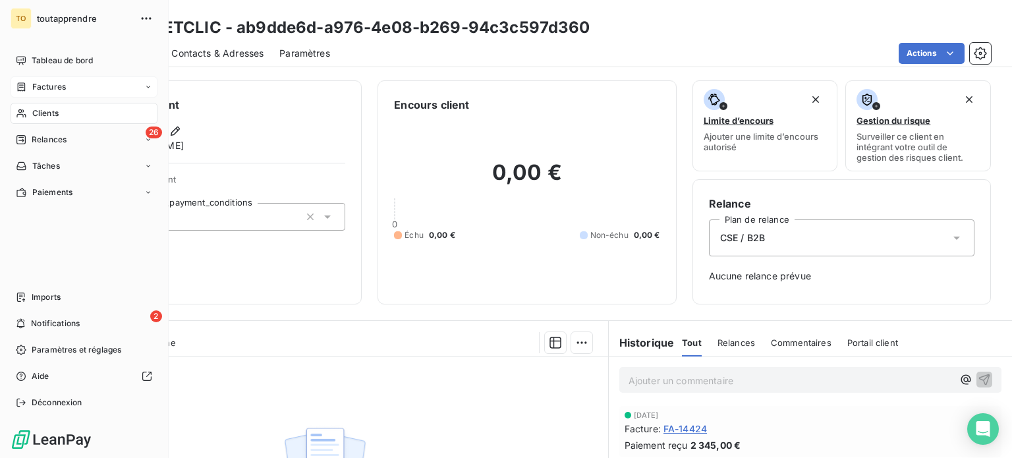
click at [48, 119] on span "Clients" at bounding box center [45, 113] width 26 height 12
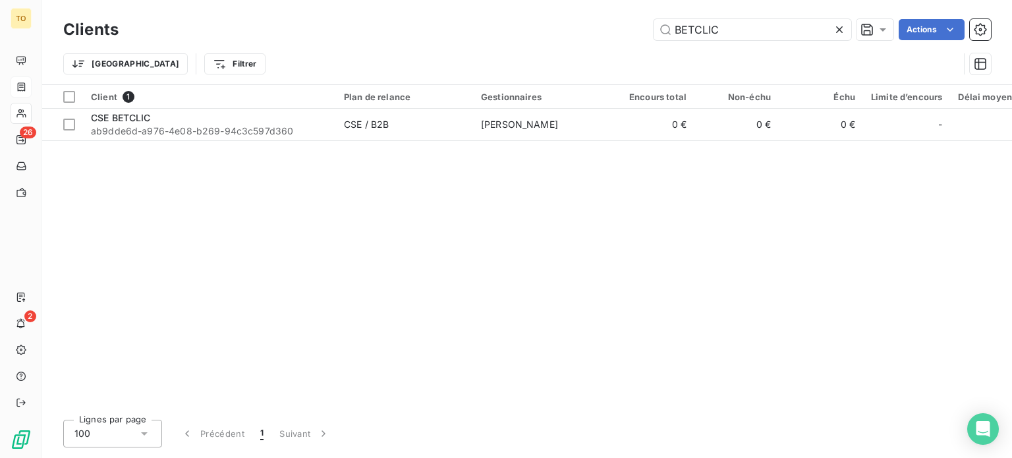
drag, startPoint x: 603, startPoint y: 25, endPoint x: 522, endPoint y: 18, distance: 82.0
click at [524, 18] on div "Clients BETCLIC Actions Trier Filtrer" at bounding box center [526, 42] width 969 height 84
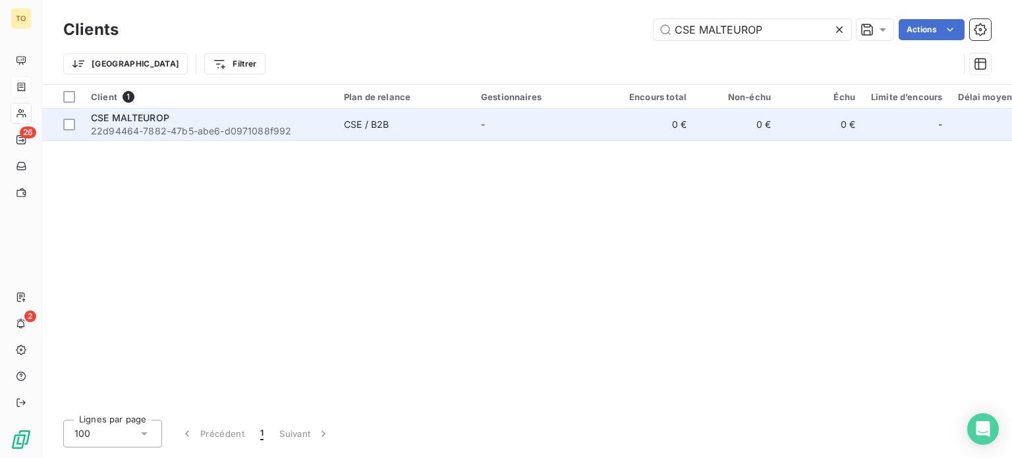
type input "CSE MALTEUROP"
click at [169, 123] on span "CSE MALTEUROP" at bounding box center [130, 117] width 78 height 11
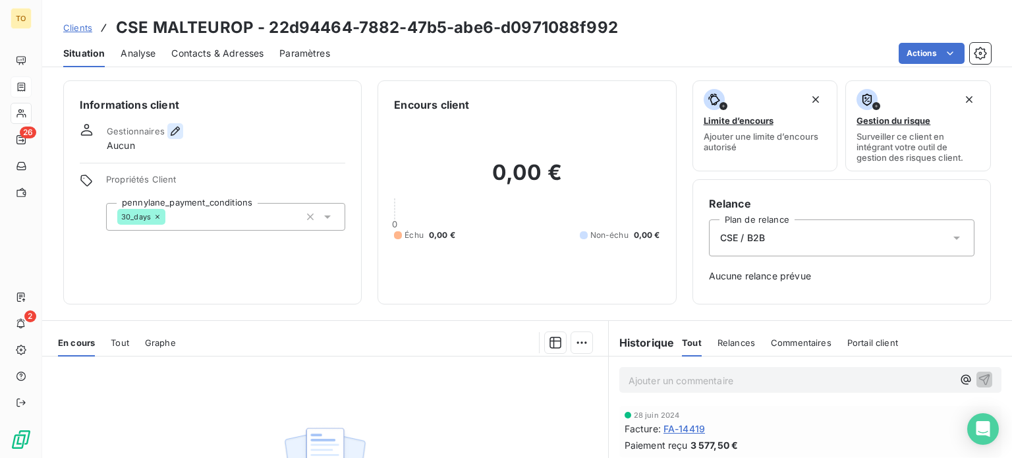
click at [182, 138] on icon "button" at bounding box center [175, 130] width 13 height 13
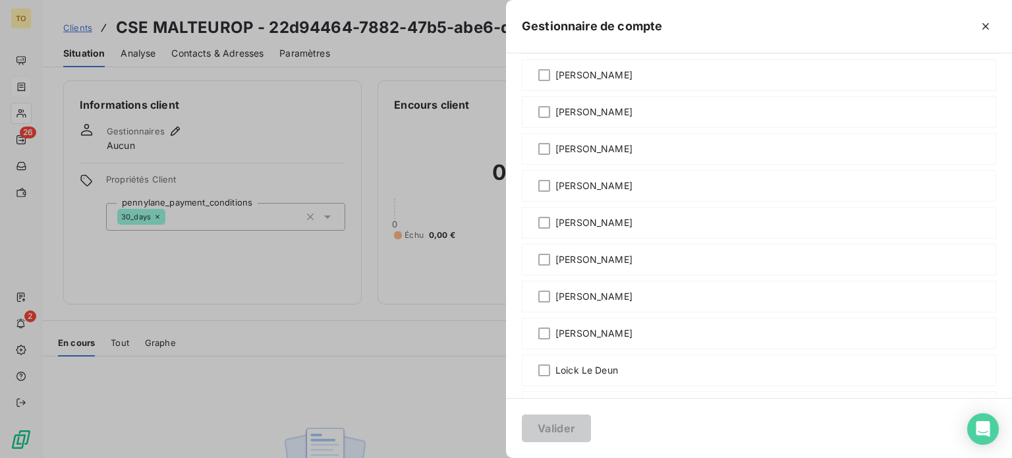
scroll to position [307, 0]
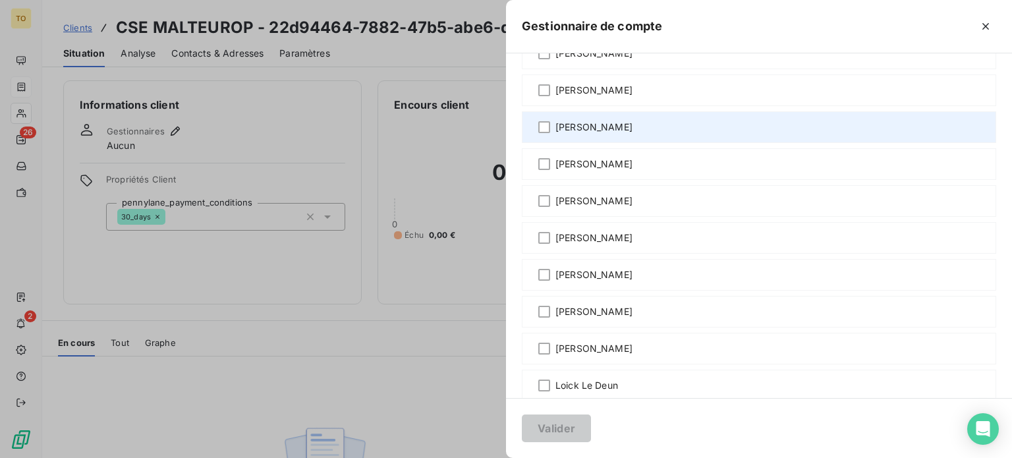
click at [555, 134] on span "[PERSON_NAME]" at bounding box center [593, 127] width 77 height 13
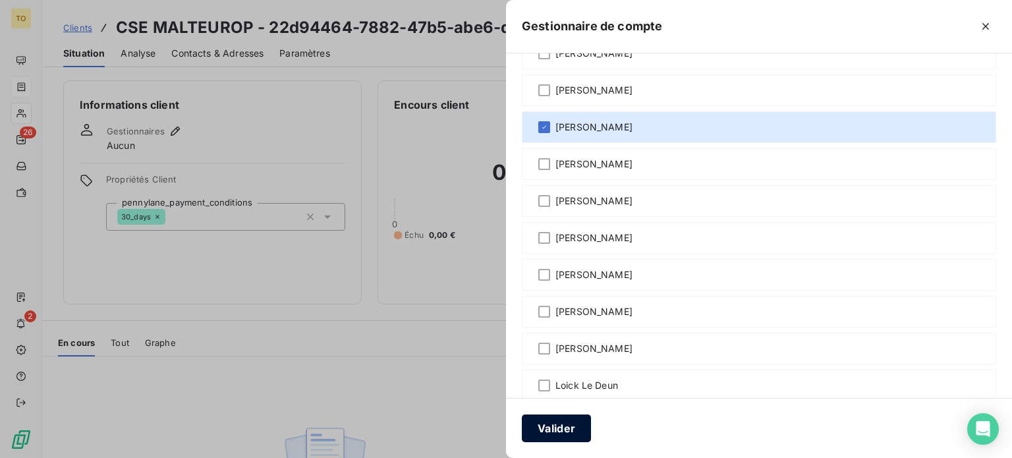
click at [522, 425] on button "Valider" at bounding box center [556, 428] width 69 height 28
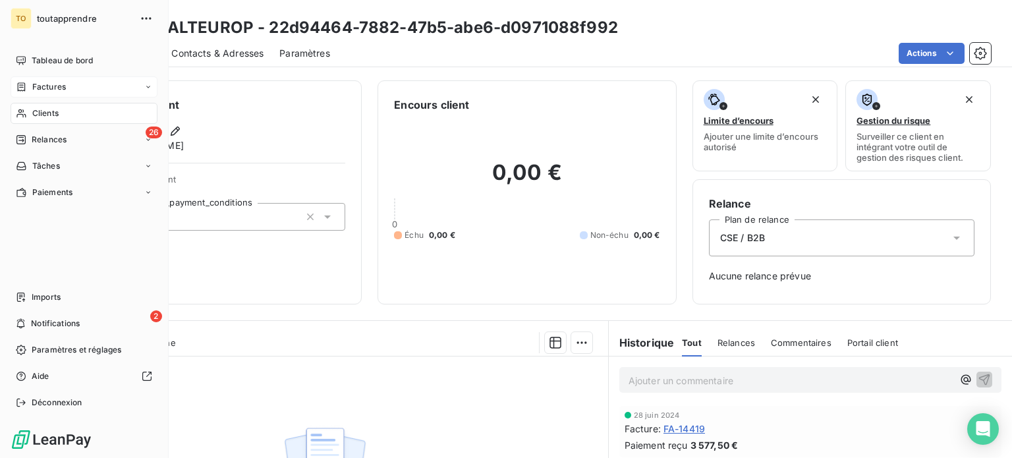
click at [52, 119] on span "Clients" at bounding box center [45, 113] width 26 height 12
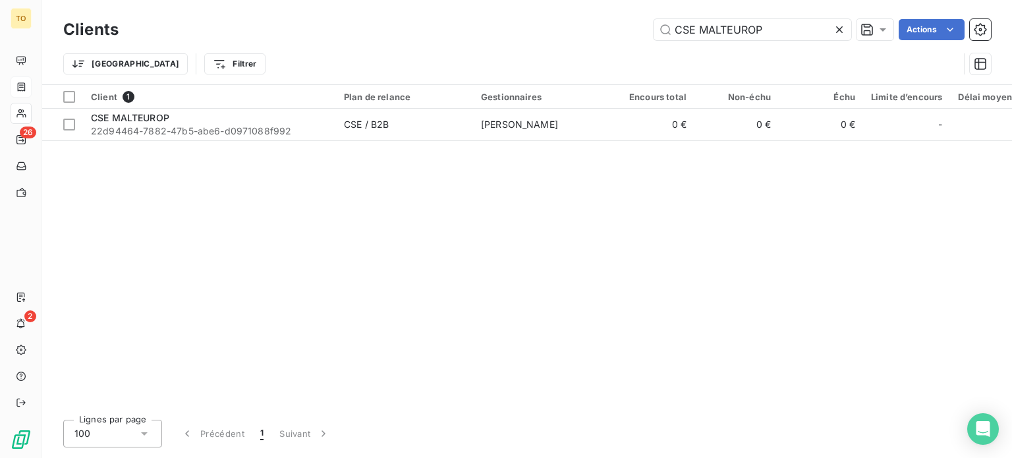
drag, startPoint x: 767, startPoint y: 29, endPoint x: 535, endPoint y: 4, distance: 233.2
click at [535, 4] on div "Clients CSE MALTEUROP Actions Trier Filtrer" at bounding box center [526, 42] width 969 height 84
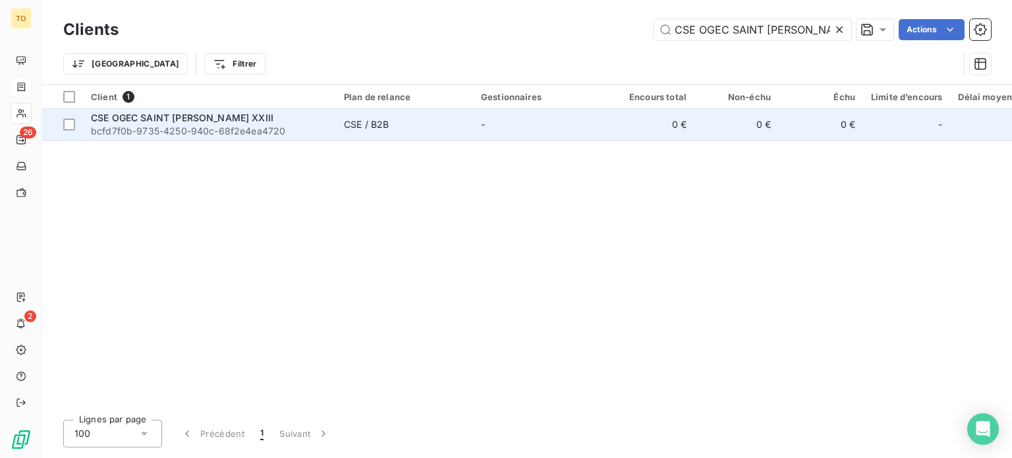
type input "CSE OGEC SAINT [PERSON_NAME] XXIII"
click at [196, 138] on span "bcfd7f0b-9735-4250-940c-68f2e4ea4720" at bounding box center [209, 130] width 237 height 13
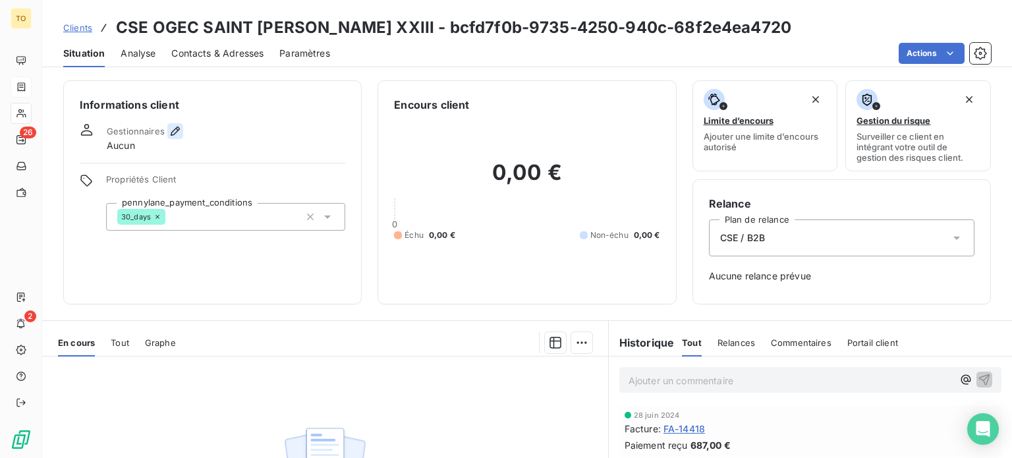
click at [182, 138] on icon "button" at bounding box center [175, 130] width 13 height 13
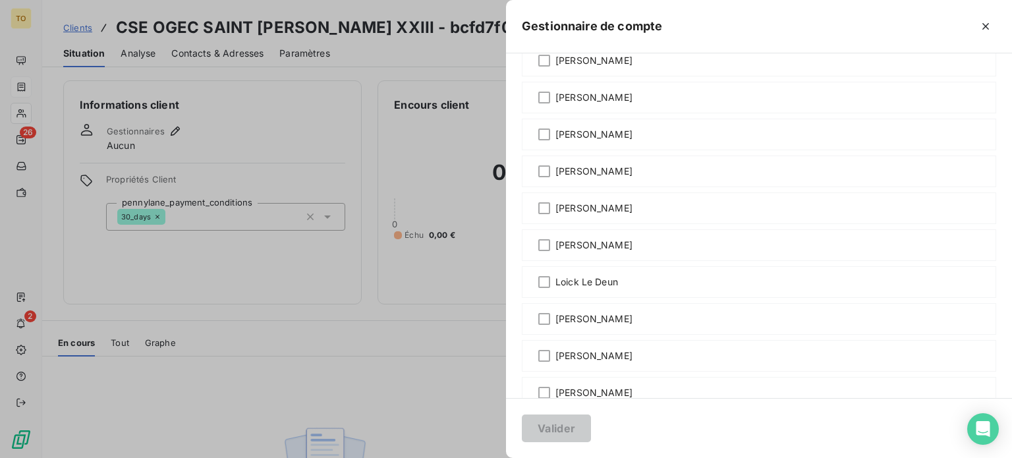
scroll to position [768, 0]
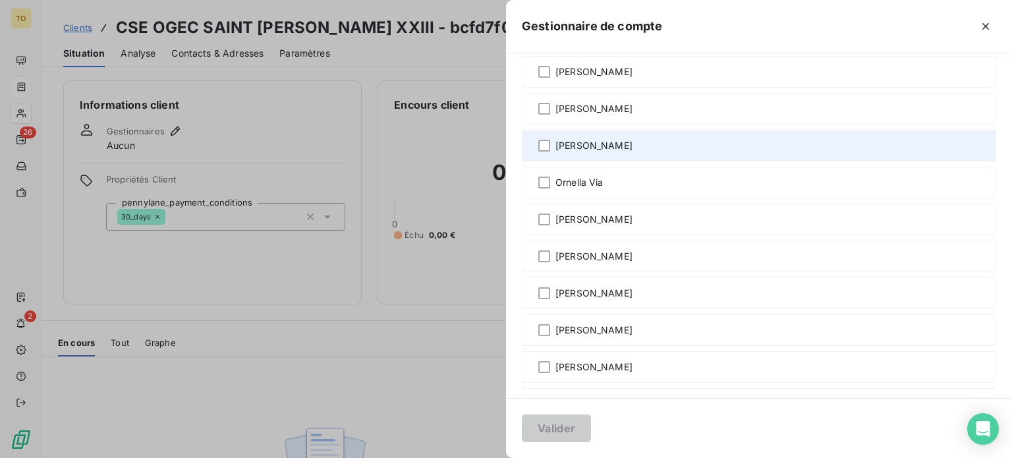
click at [555, 152] on span "[PERSON_NAME]" at bounding box center [593, 145] width 77 height 13
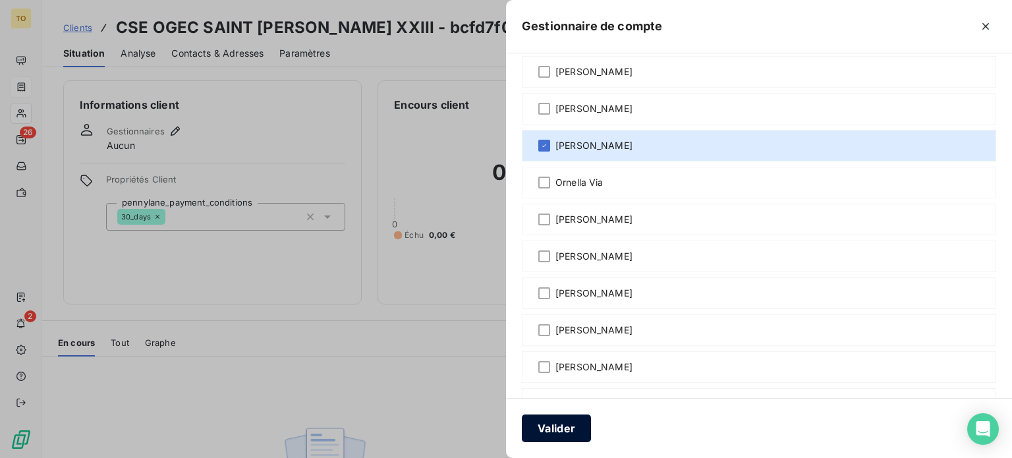
click at [522, 415] on button "Valider" at bounding box center [556, 428] width 69 height 28
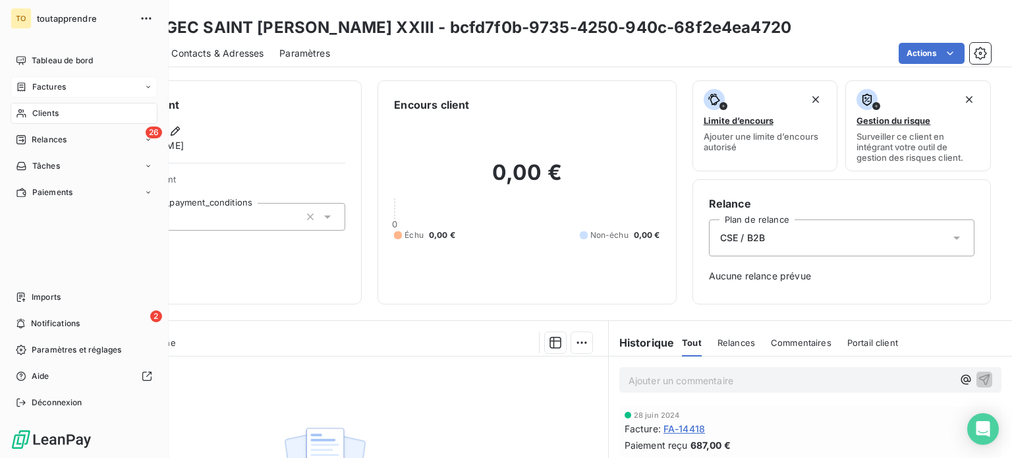
drag, startPoint x: 30, startPoint y: 136, endPoint x: 190, endPoint y: 83, distance: 168.7
click at [27, 119] on icon at bounding box center [21, 113] width 11 height 11
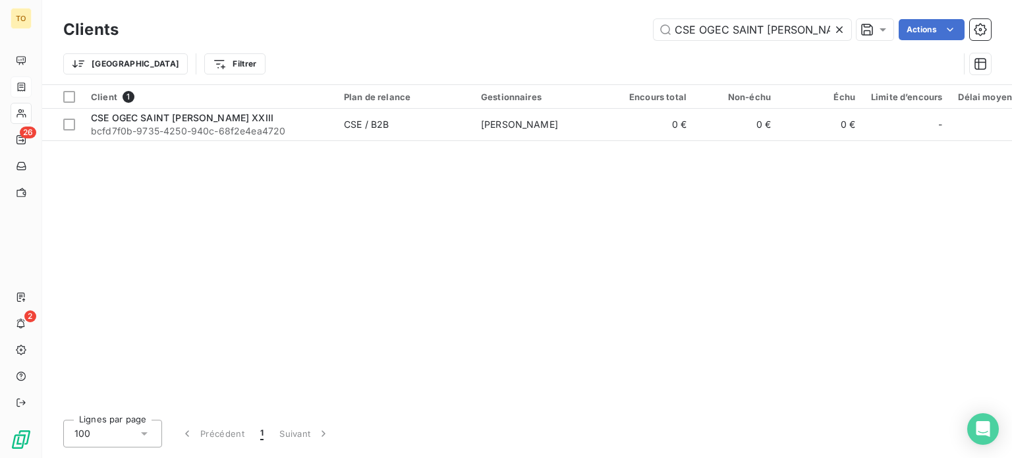
click at [836, 33] on icon at bounding box center [839, 29] width 7 height 7
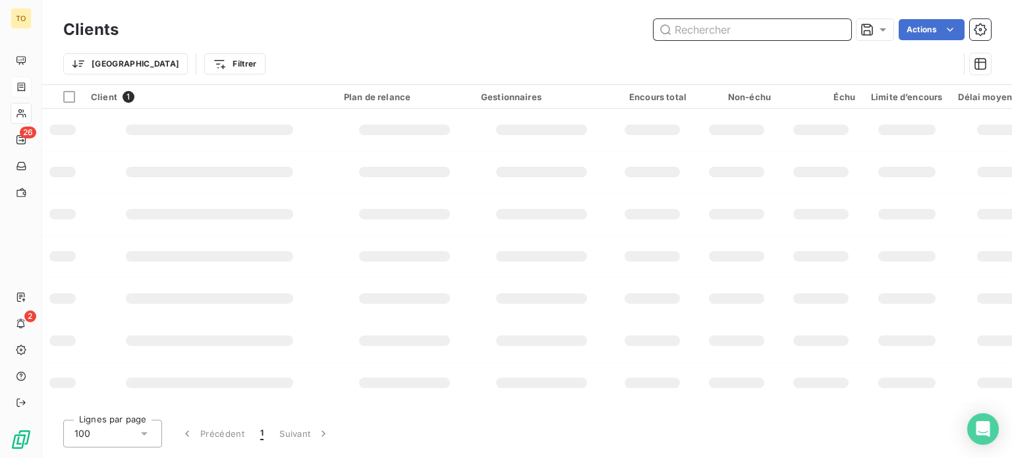
click at [766, 36] on input "text" at bounding box center [752, 29] width 198 height 21
paste input "CSE NOVEAL"
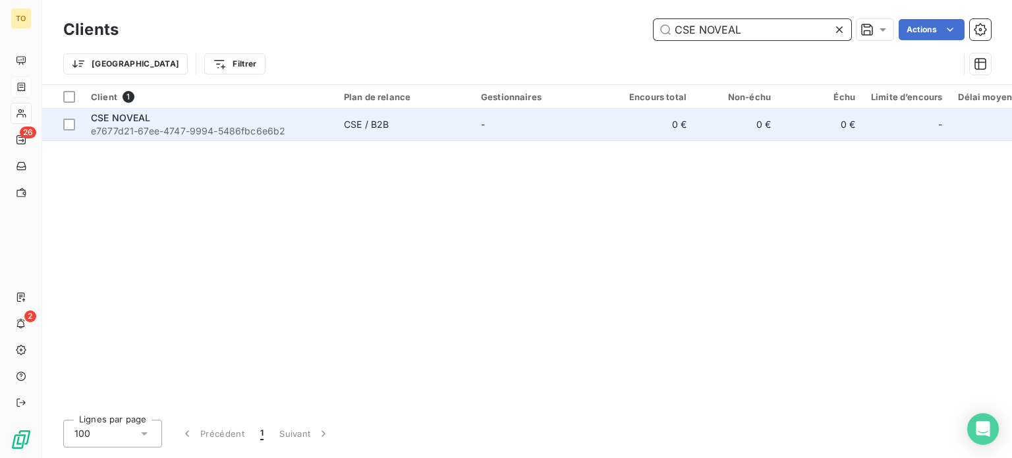
type input "CSE NOVEAL"
click at [251, 124] on div "CSE NOVEAL" at bounding box center [209, 117] width 237 height 13
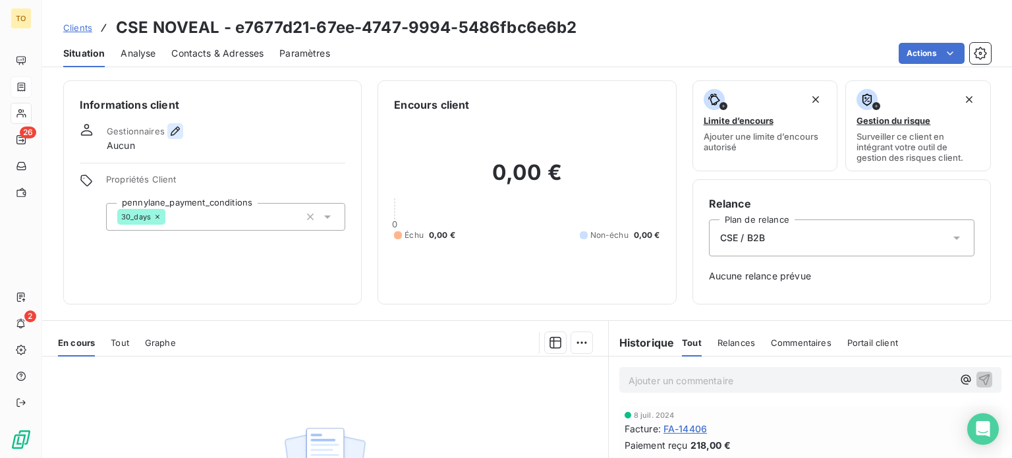
click at [182, 138] on icon "button" at bounding box center [175, 130] width 13 height 13
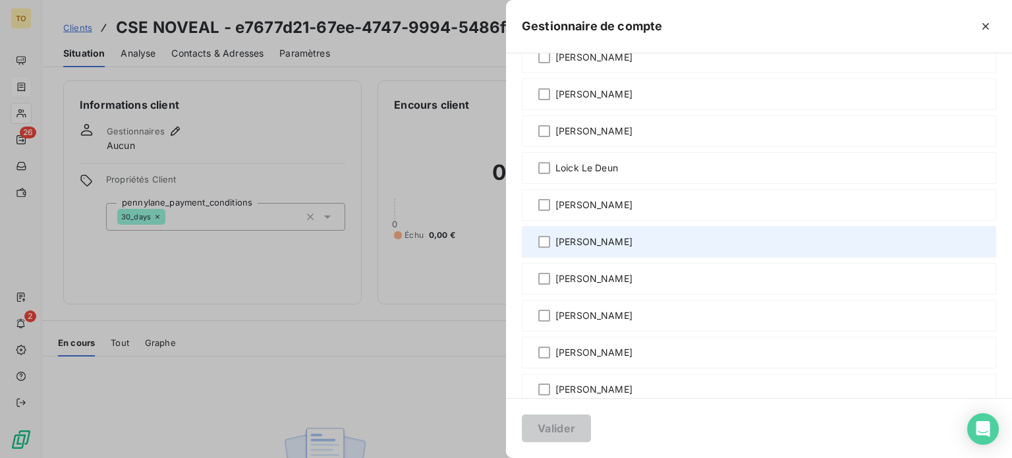
scroll to position [614, 0]
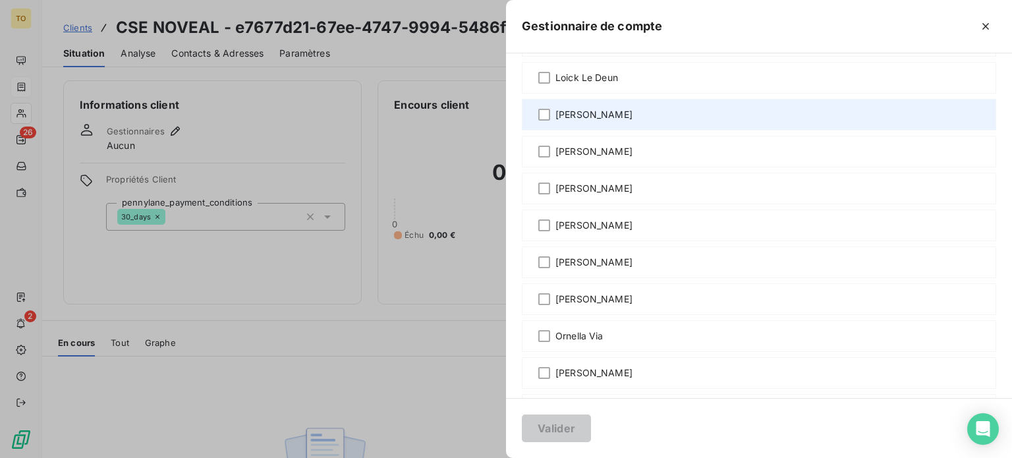
click at [555, 121] on span "[PERSON_NAME]" at bounding box center [593, 114] width 77 height 13
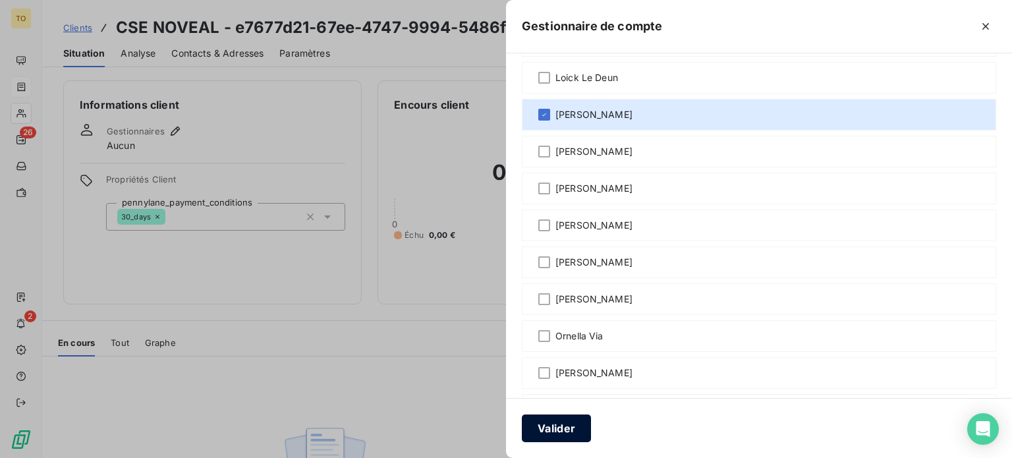
click at [522, 420] on button "Valider" at bounding box center [556, 428] width 69 height 28
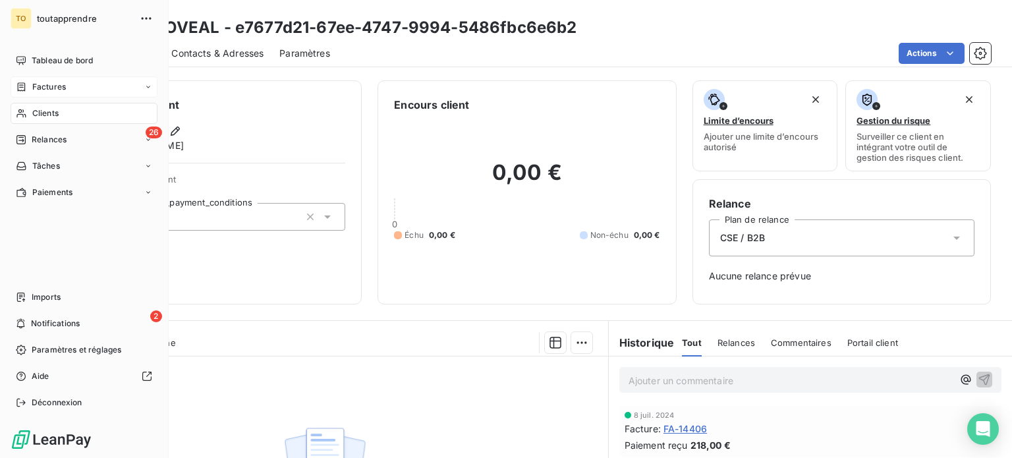
click at [55, 119] on span "Clients" at bounding box center [45, 113] width 26 height 12
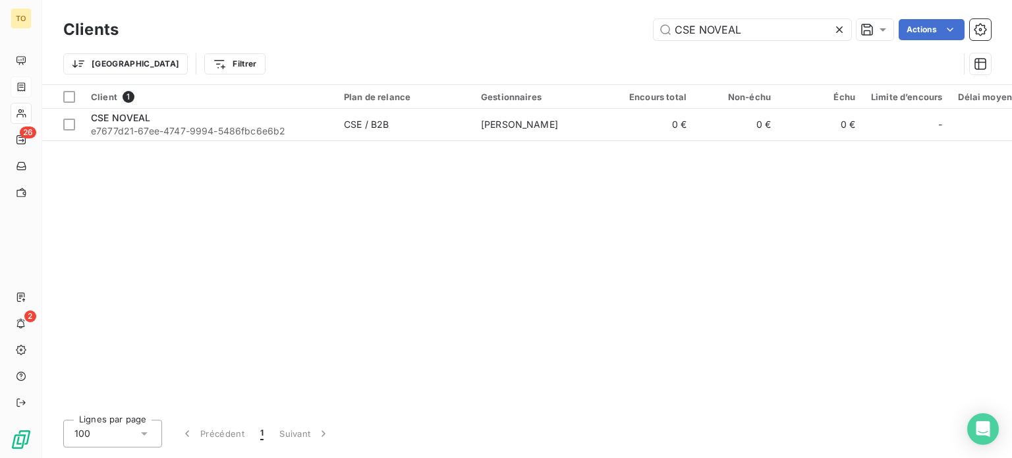
drag, startPoint x: 746, startPoint y: 34, endPoint x: 574, endPoint y: 34, distance: 172.6
click at [574, 34] on div "CSE NOVEAL Actions" at bounding box center [562, 29] width 856 height 21
type input "Centre de Radiologie de la Polyclinique du [PERSON_NAME]"
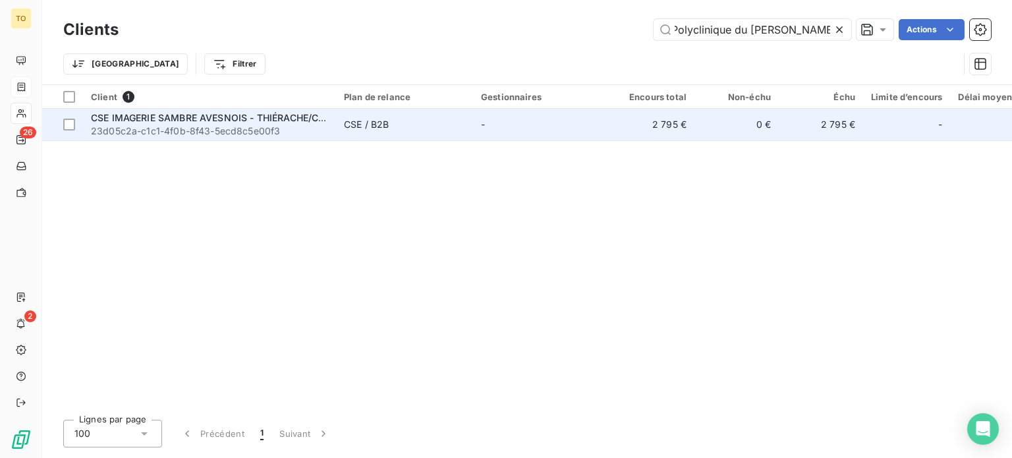
click at [222, 138] on span "23d05c2a-c1c1-4f0b-8f43-5ecd8c5e00f3" at bounding box center [209, 130] width 237 height 13
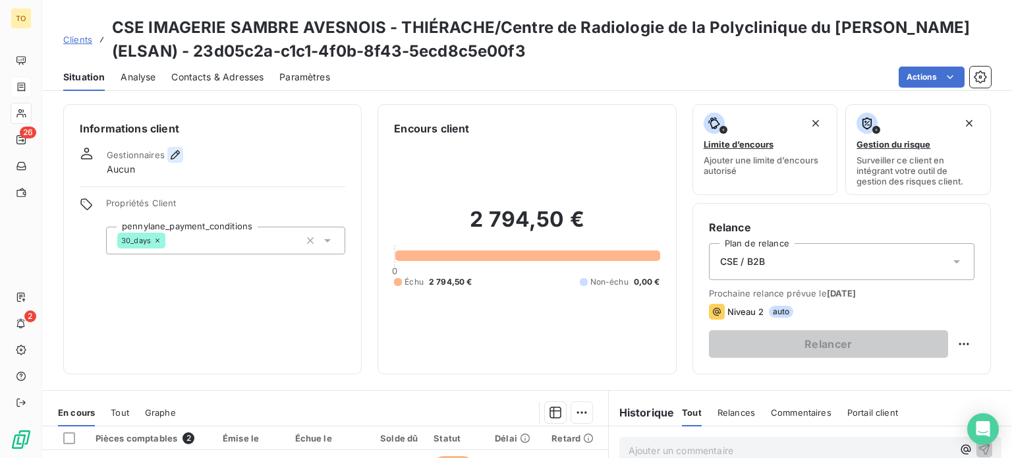
click at [182, 161] on icon "button" at bounding box center [175, 154] width 13 height 13
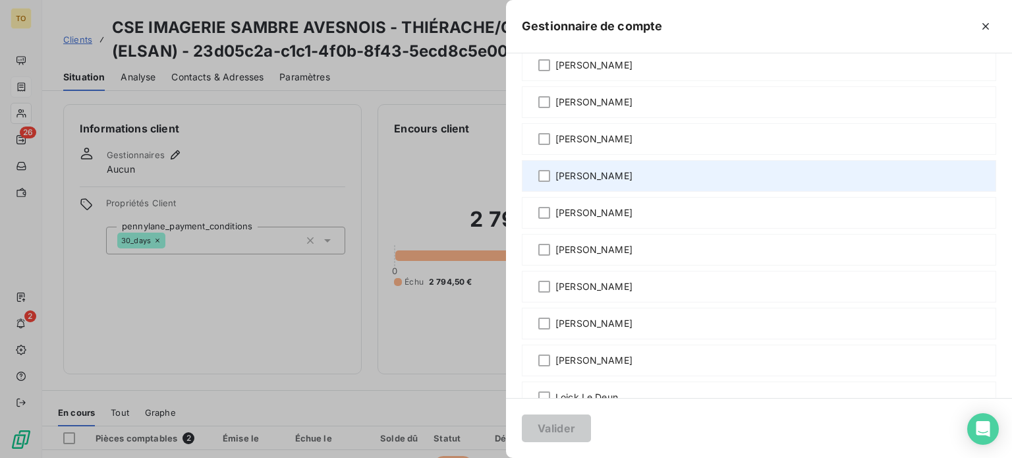
scroll to position [307, 0]
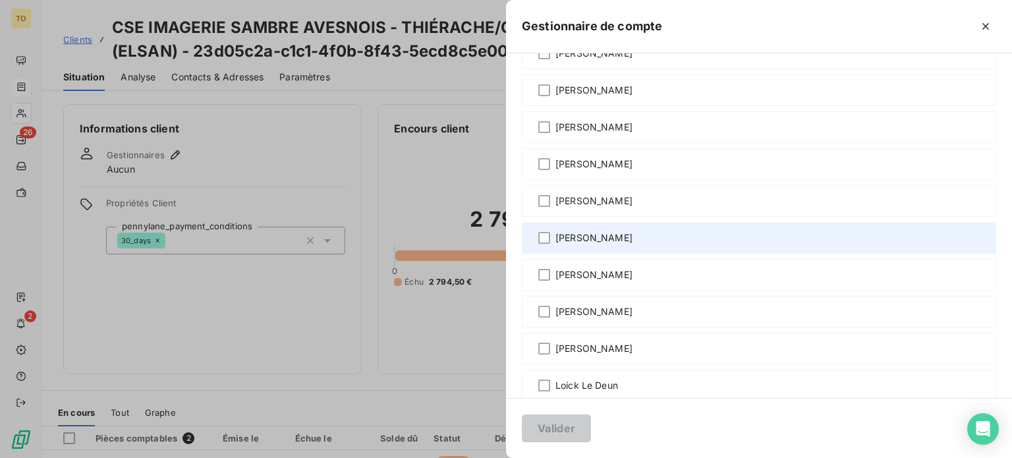
click at [555, 244] on span "[PERSON_NAME]" at bounding box center [593, 237] width 77 height 13
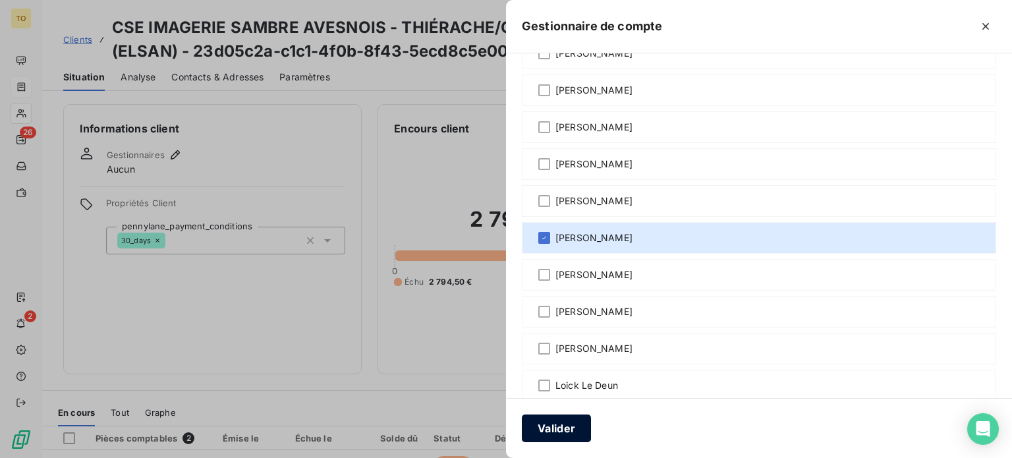
click at [522, 425] on button "Valider" at bounding box center [556, 428] width 69 height 28
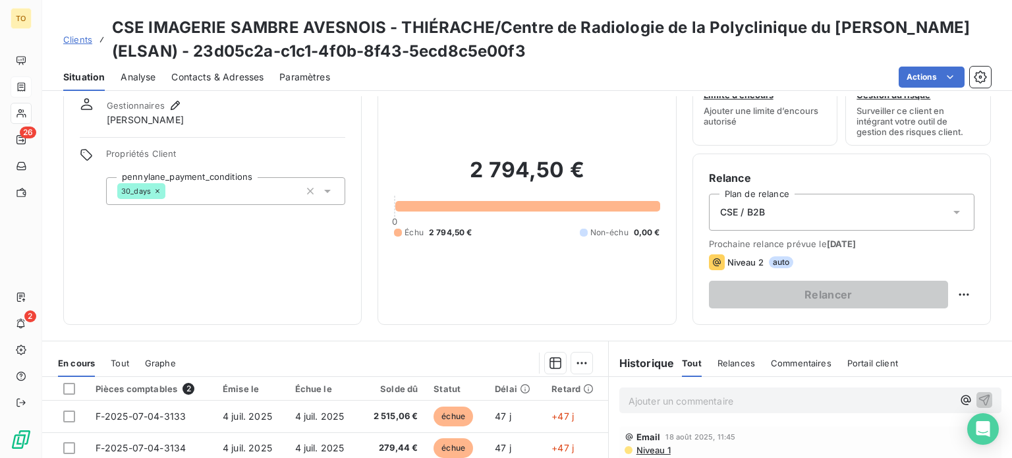
scroll to position [0, 0]
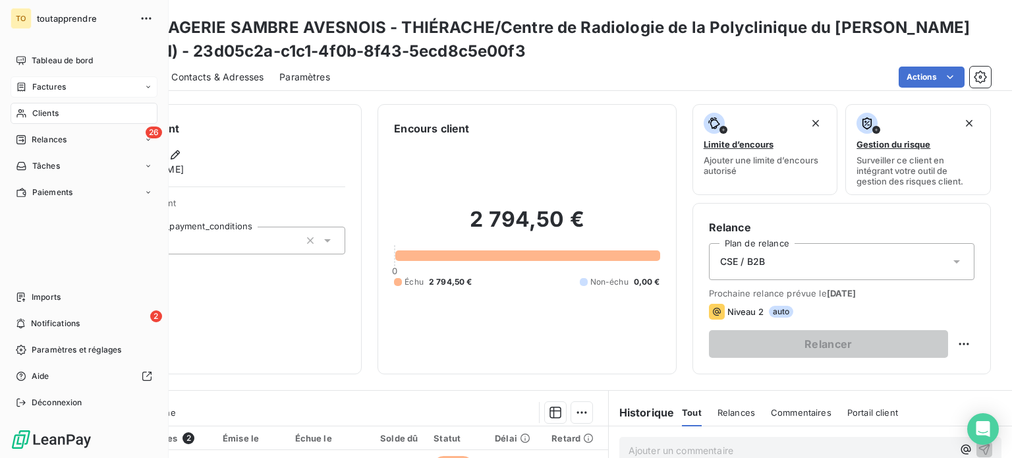
drag, startPoint x: 26, startPoint y: 137, endPoint x: 116, endPoint y: 107, distance: 94.6
click at [27, 119] on icon at bounding box center [21, 113] width 11 height 11
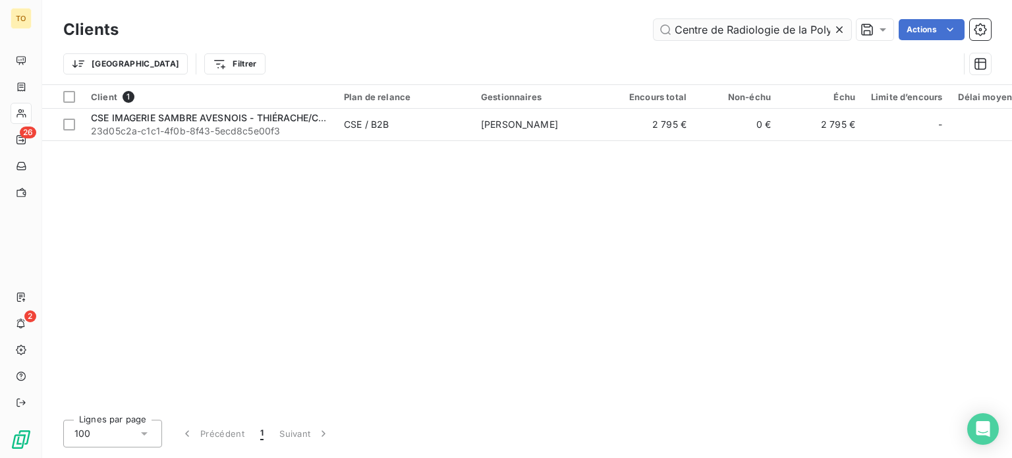
scroll to position [0, 140]
click at [836, 33] on icon at bounding box center [839, 29] width 7 height 7
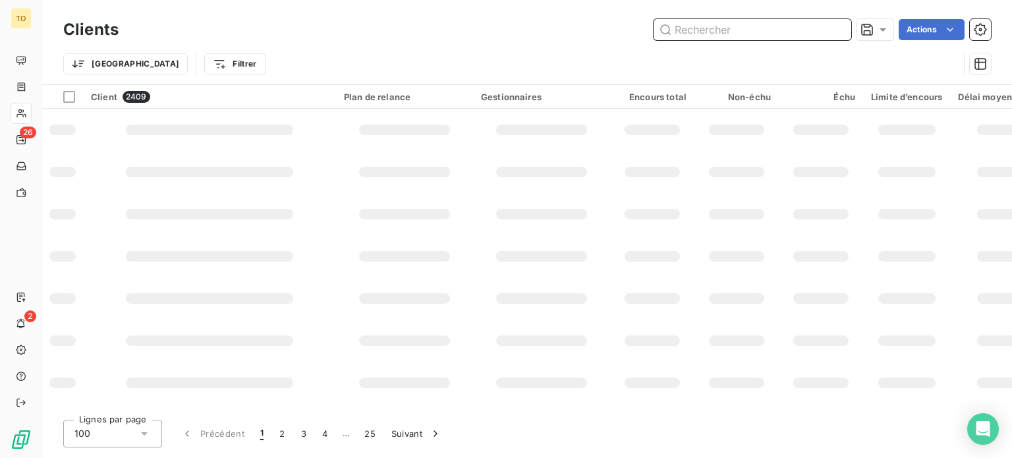
click at [767, 38] on input "text" at bounding box center [752, 29] width 198 height 21
paste input "CSE VALEO SYSTEMES THERMIQU"
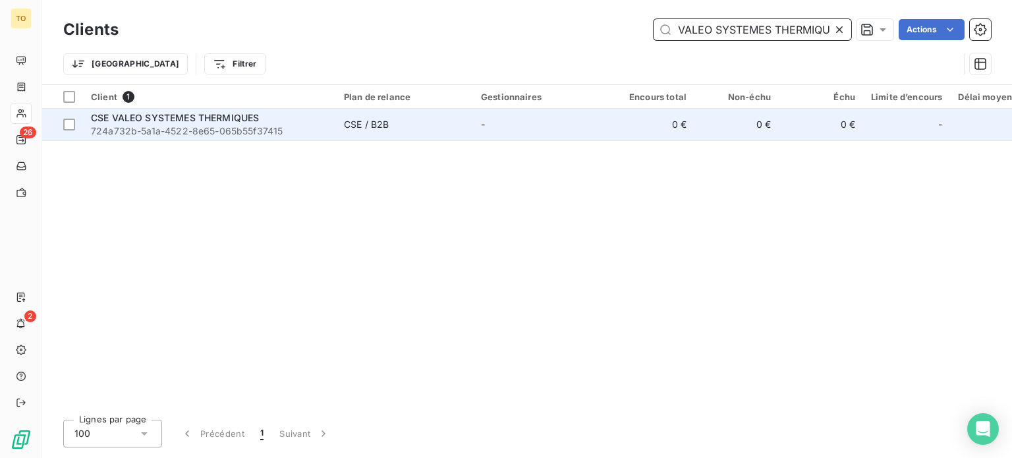
type input "CSE VALEO SYSTEMES THERMIQU"
click at [211, 123] on span "CSE VALEO SYSTEMES THERMIQUES" at bounding box center [175, 117] width 168 height 11
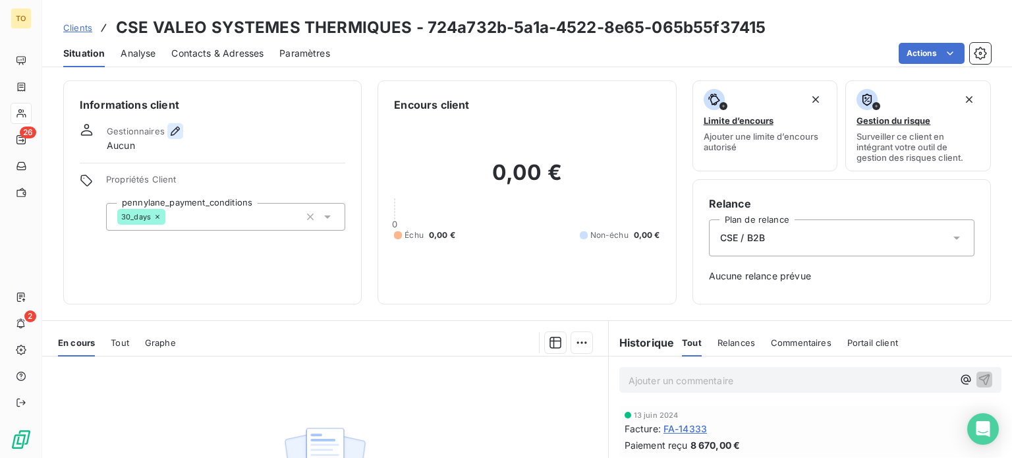
click at [182, 138] on icon "button" at bounding box center [175, 130] width 13 height 13
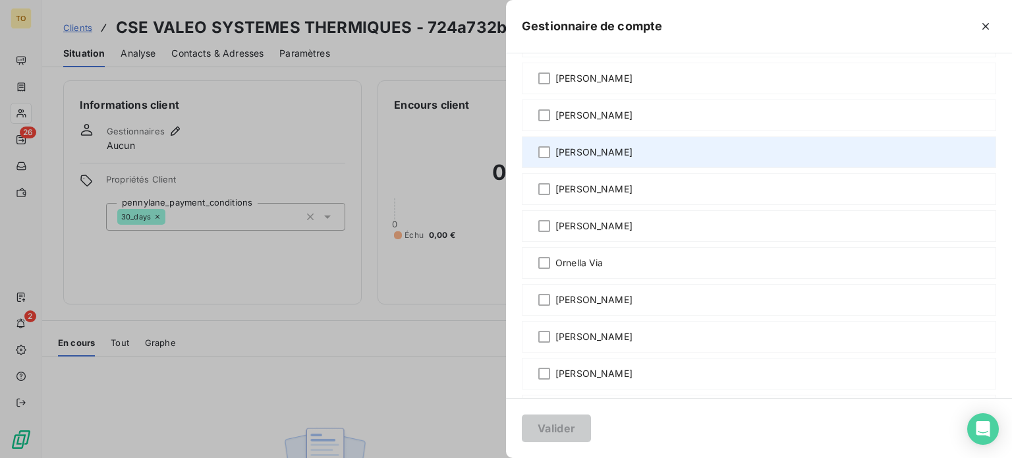
scroll to position [768, 0]
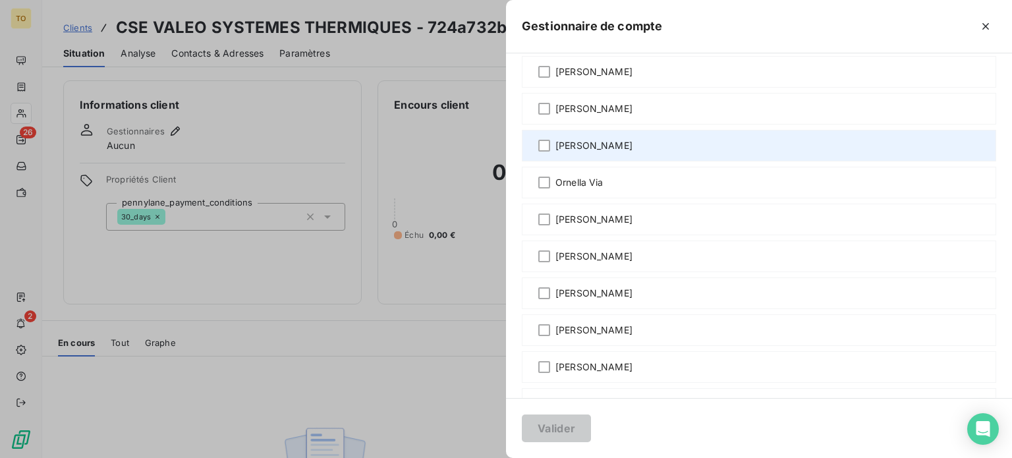
click at [555, 152] on span "[PERSON_NAME]" at bounding box center [593, 145] width 77 height 13
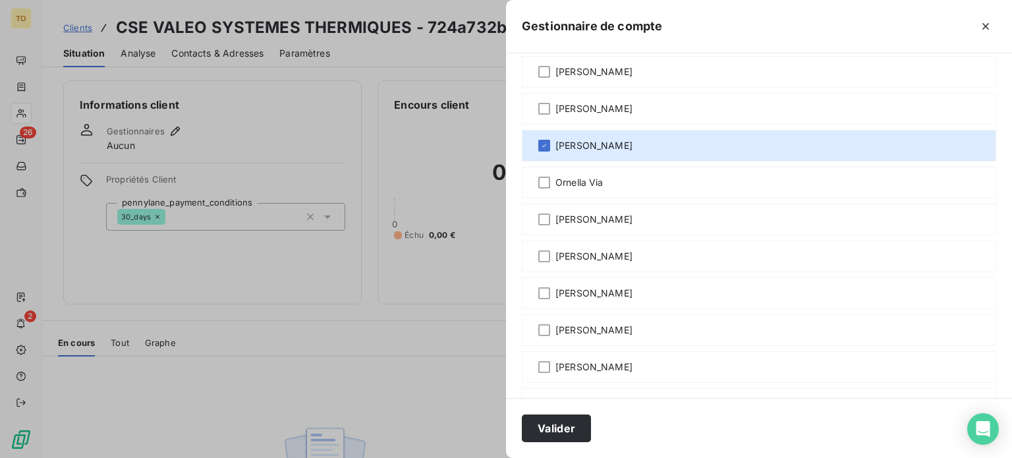
drag, startPoint x: 432, startPoint y: 425, endPoint x: 401, endPoint y: 322, distance: 107.9
click at [522, 423] on button "Valider" at bounding box center [556, 428] width 69 height 28
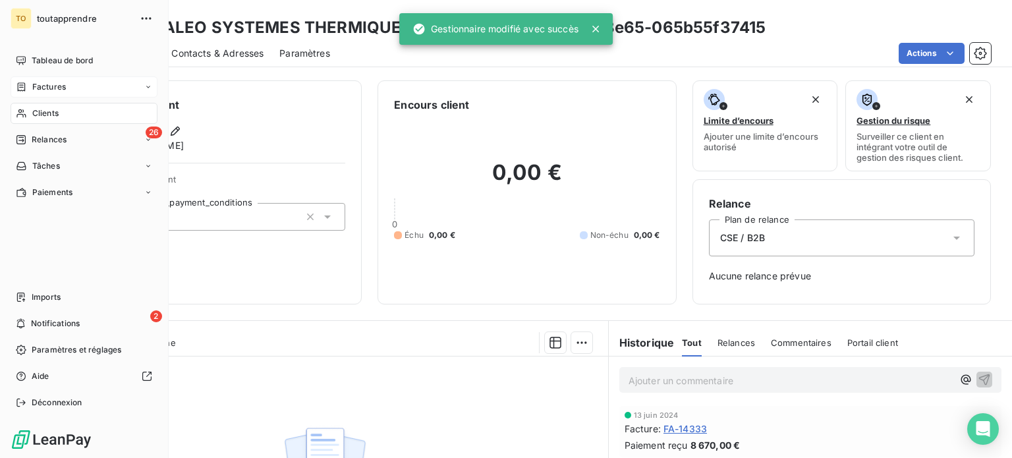
drag, startPoint x: 43, startPoint y: 136, endPoint x: 163, endPoint y: 118, distance: 120.6
click at [43, 119] on span "Clients" at bounding box center [45, 113] width 26 height 12
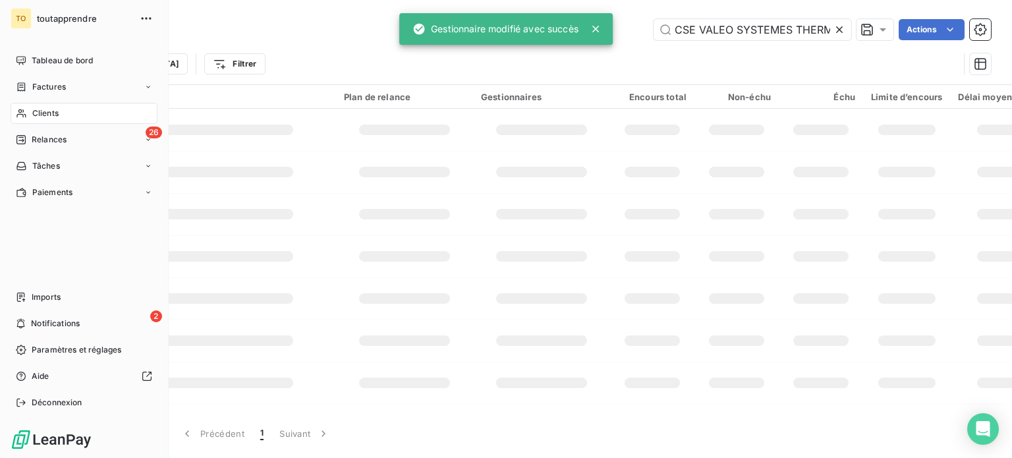
scroll to position [0, 31]
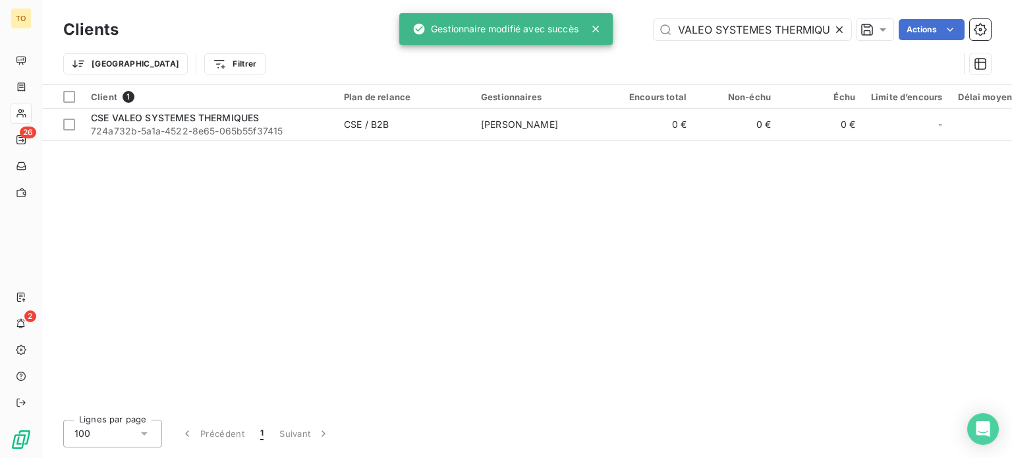
click at [836, 32] on icon at bounding box center [839, 29] width 7 height 7
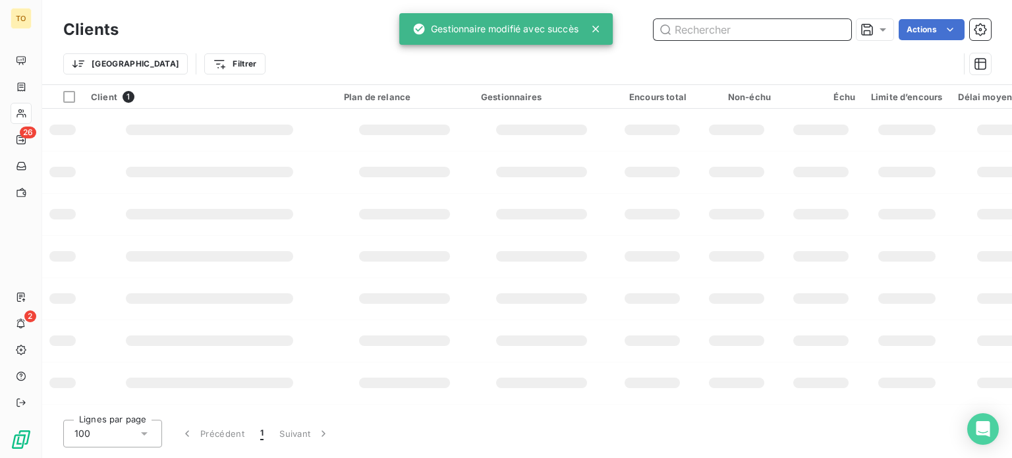
click at [752, 35] on input "text" at bounding box center [752, 29] width 198 height 21
paste input "CSE F.M.G.C."
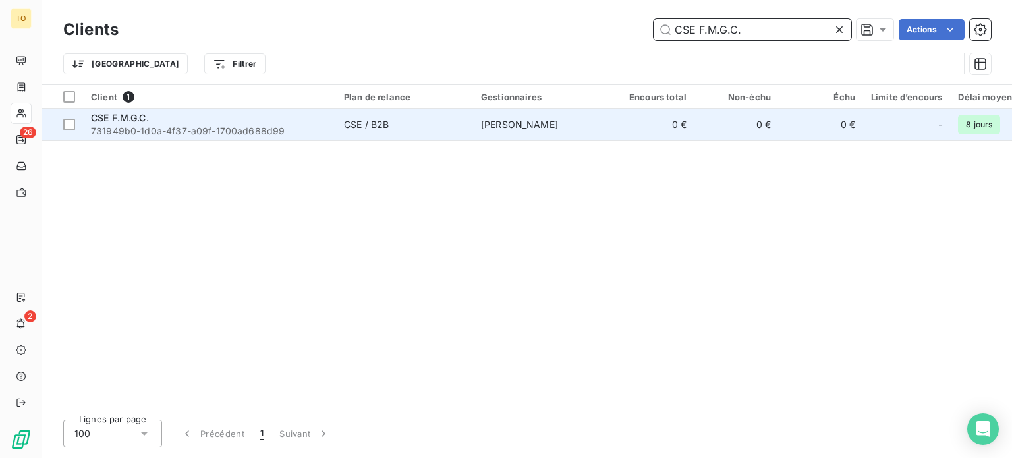
type input "CSE F.M.G.C."
click at [192, 124] on div "CSE F.M.G.C." at bounding box center [209, 117] width 237 height 13
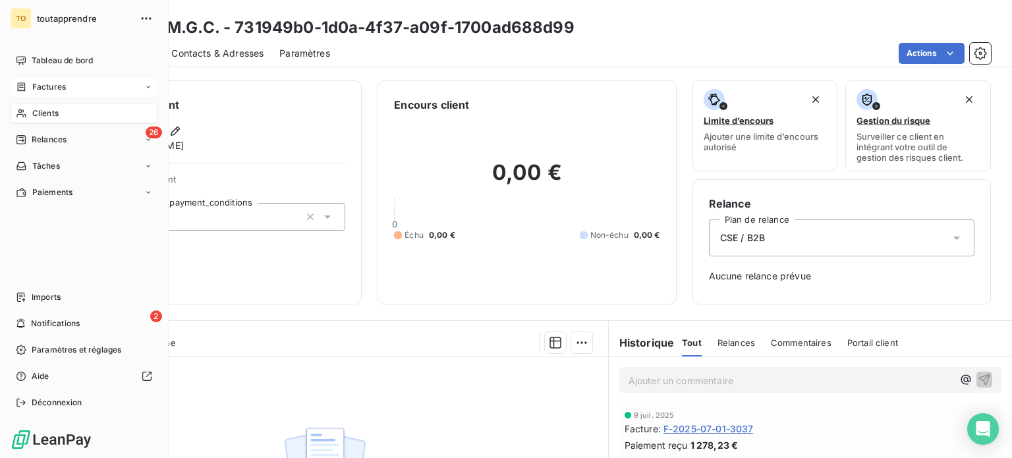
drag, startPoint x: 49, startPoint y: 138, endPoint x: 147, endPoint y: 103, distance: 103.8
click at [49, 119] on span "Clients" at bounding box center [45, 113] width 26 height 12
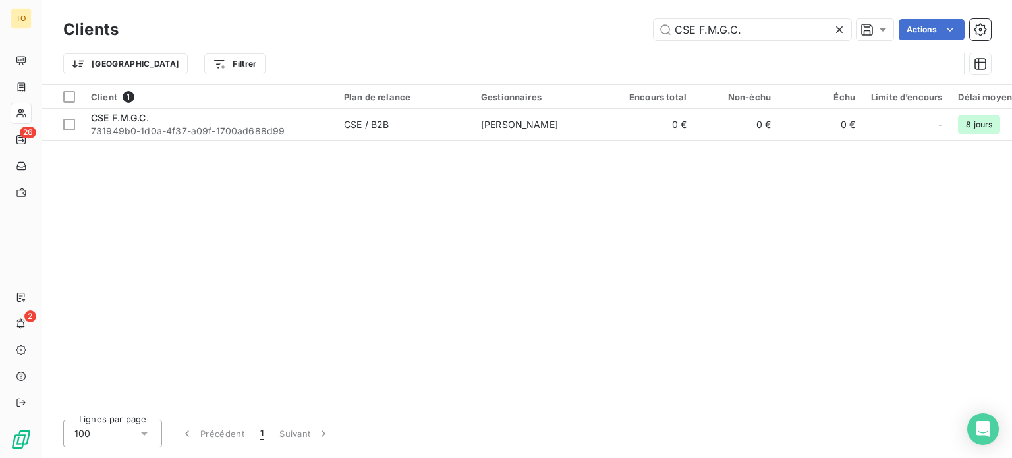
drag, startPoint x: 722, startPoint y: 28, endPoint x: 547, endPoint y: 18, distance: 174.8
click at [547, 18] on div "Clients CSE F.M.G.C. Actions Trier Filtrer" at bounding box center [526, 42] width 969 height 84
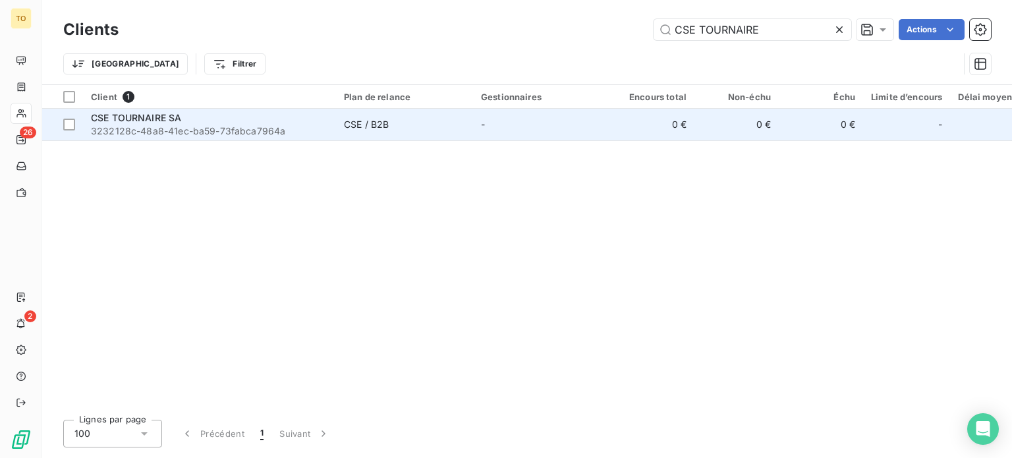
type input "CSE TOURNAIRE"
click at [238, 138] on span "3232128c-48a8-41ec-ba59-73fabca7964a" at bounding box center [209, 130] width 237 height 13
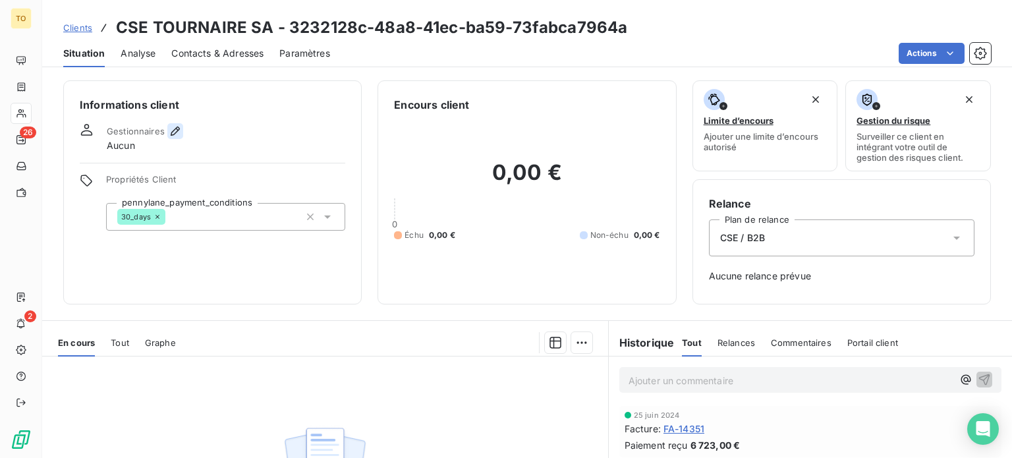
click at [182, 138] on icon "button" at bounding box center [175, 130] width 13 height 13
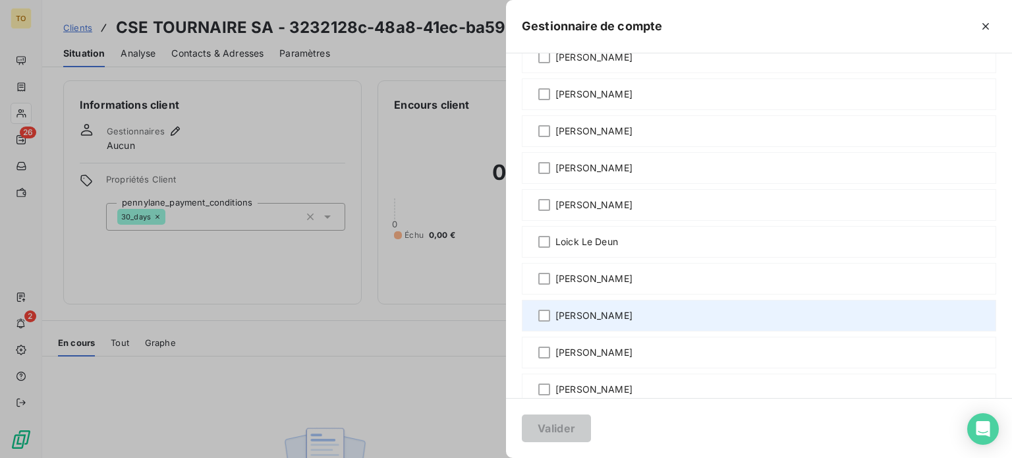
scroll to position [614, 0]
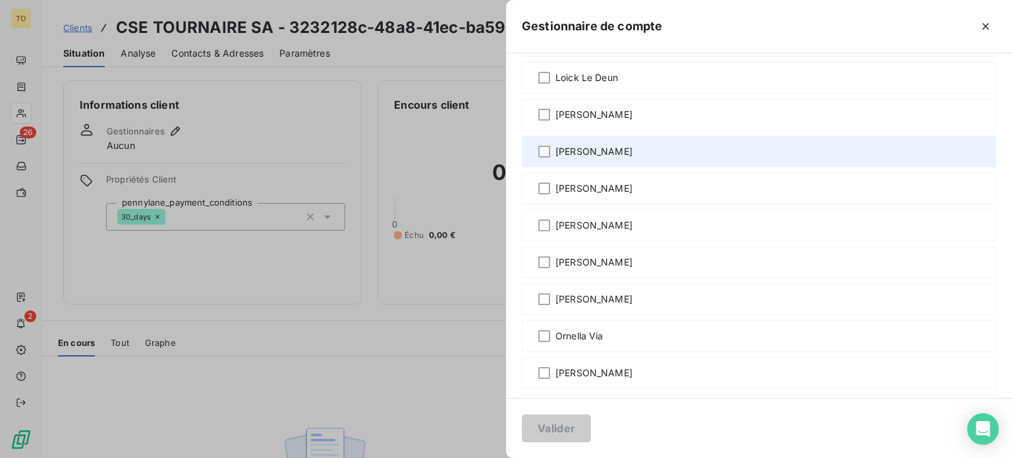
drag, startPoint x: 495, startPoint y: 325, endPoint x: 431, endPoint y: 339, distance: 64.9
click at [555, 158] on span "[PERSON_NAME]" at bounding box center [593, 151] width 77 height 13
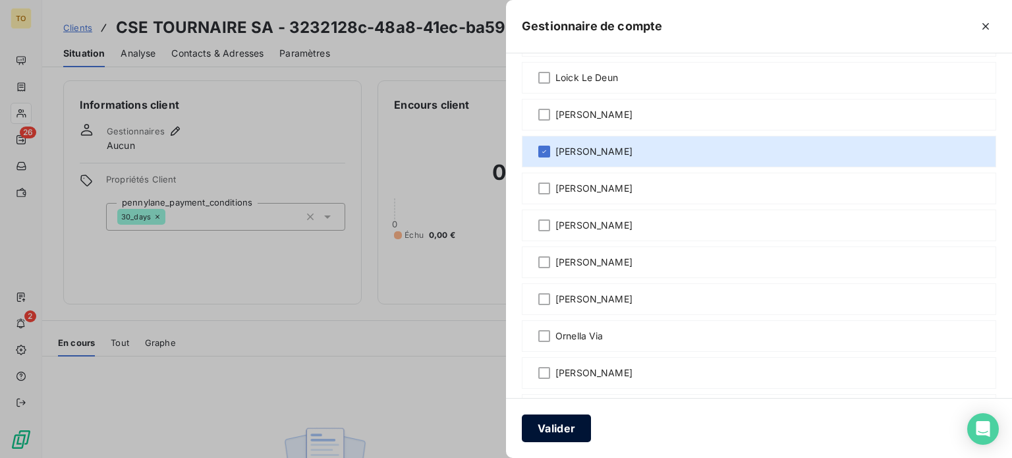
click at [522, 425] on button "Valider" at bounding box center [556, 428] width 69 height 28
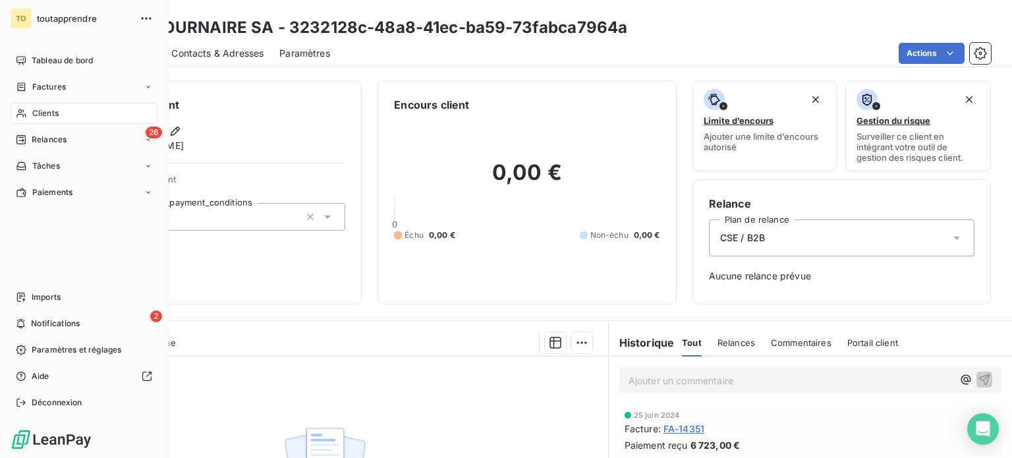
click at [55, 119] on span "Clients" at bounding box center [45, 113] width 26 height 12
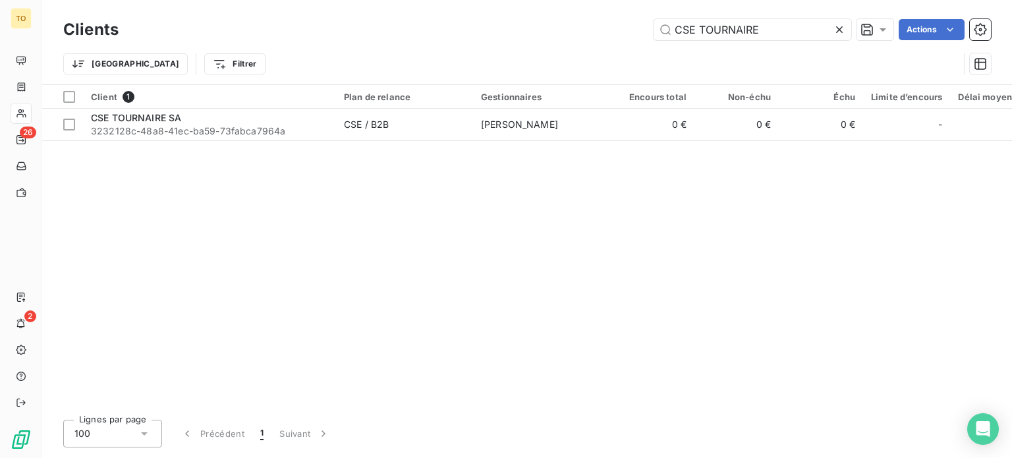
drag, startPoint x: 666, startPoint y: 30, endPoint x: 548, endPoint y: 25, distance: 118.0
click at [549, 25] on div "CSE TOURNAIRE Actions" at bounding box center [562, 29] width 856 height 21
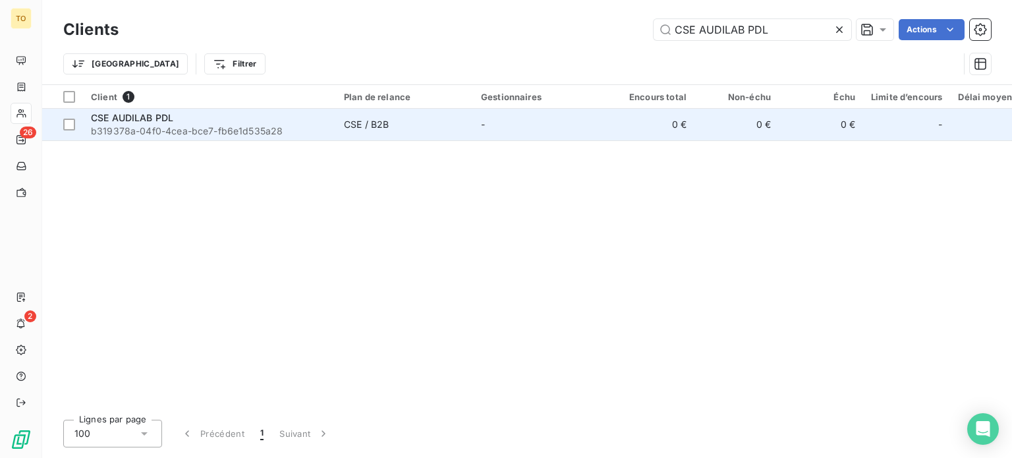
type input "CSE AUDILAB PDL"
click at [173, 138] on span "b319378a-04f0-4cea-bce7-fb6e1d535a28" at bounding box center [209, 130] width 237 height 13
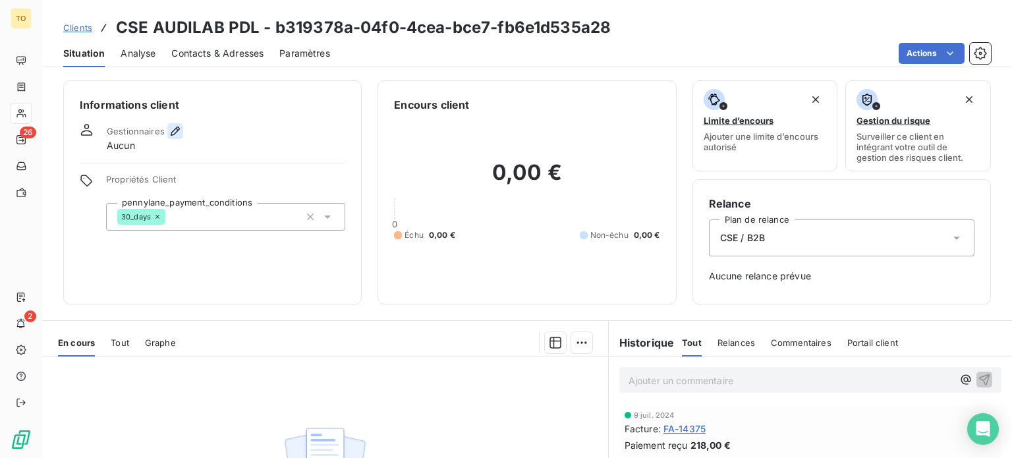
click at [180, 136] on icon "button" at bounding box center [175, 130] width 9 height 9
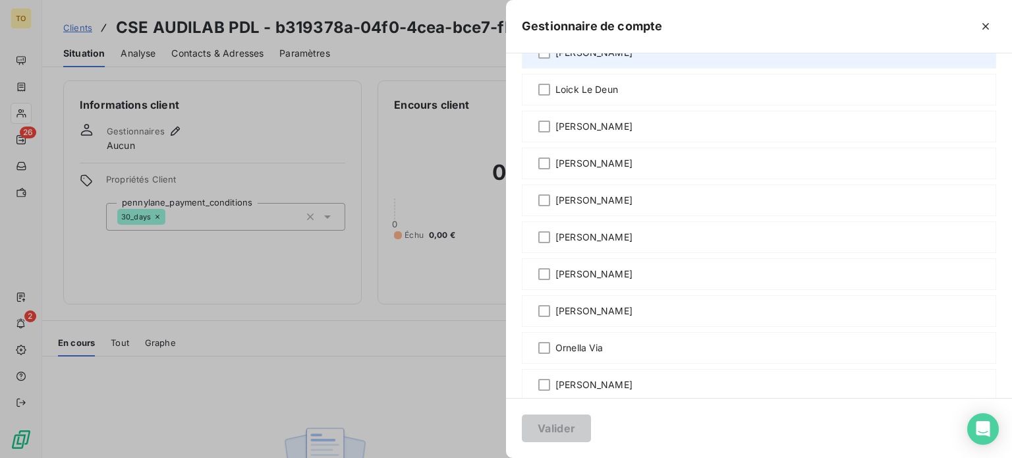
scroll to position [614, 0]
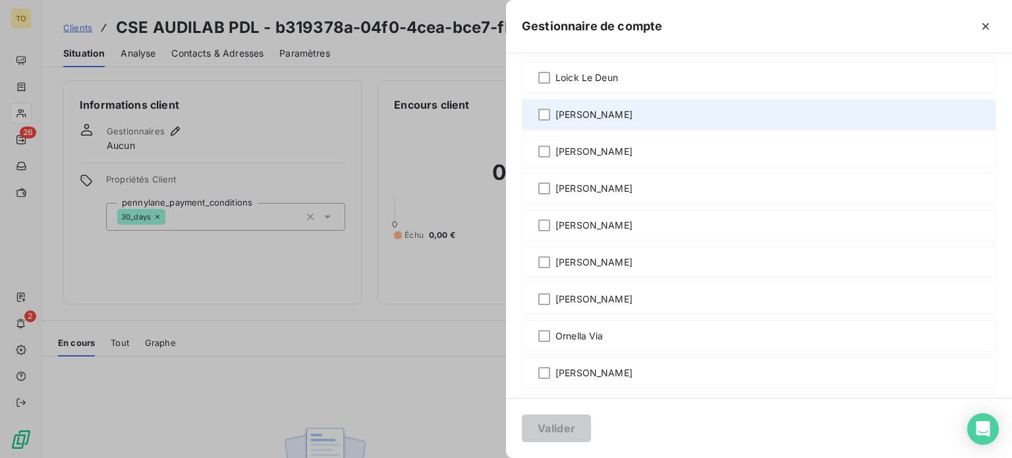
click at [555, 121] on span "[PERSON_NAME]" at bounding box center [593, 114] width 77 height 13
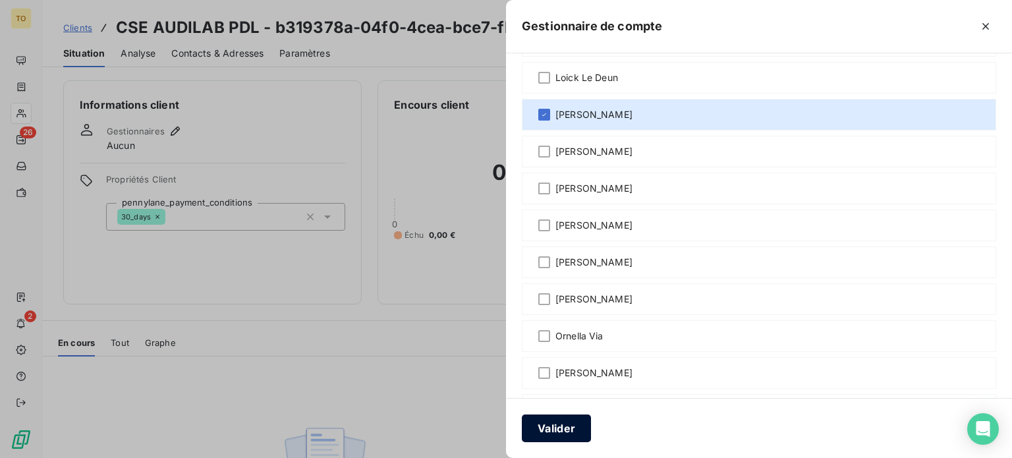
click at [522, 429] on button "Valider" at bounding box center [556, 428] width 69 height 28
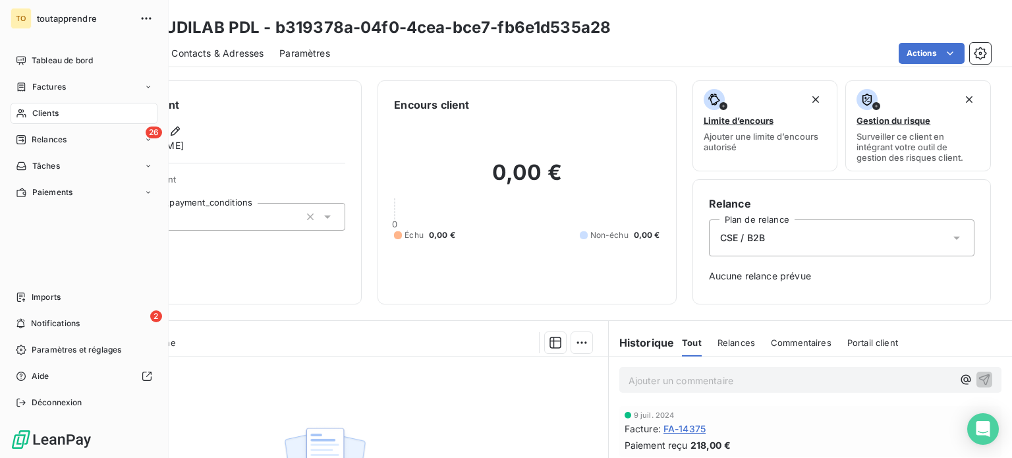
drag, startPoint x: 54, startPoint y: 139, endPoint x: 205, endPoint y: 88, distance: 159.9
click at [54, 119] on span "Clients" at bounding box center [45, 113] width 26 height 12
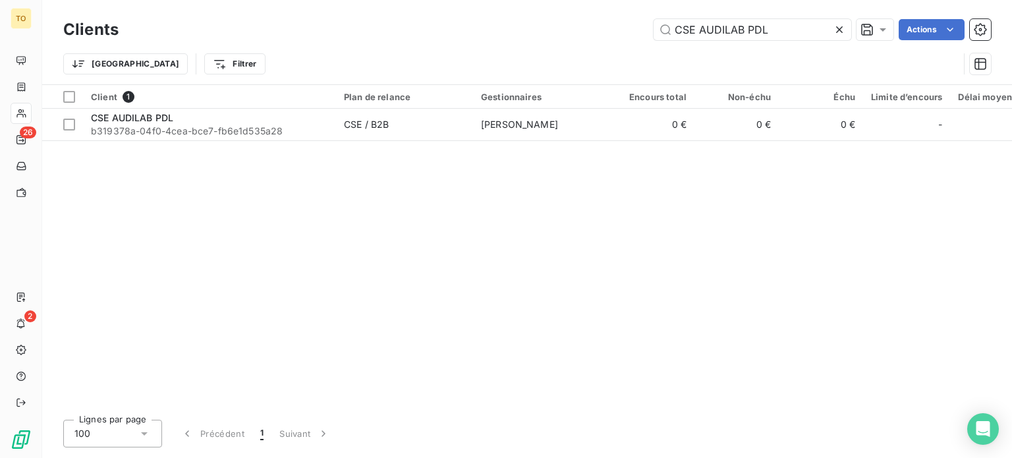
drag, startPoint x: 767, startPoint y: 30, endPoint x: 539, endPoint y: 26, distance: 227.9
click at [542, 27] on div "CSE AUDILAB PDL Actions" at bounding box center [562, 29] width 856 height 21
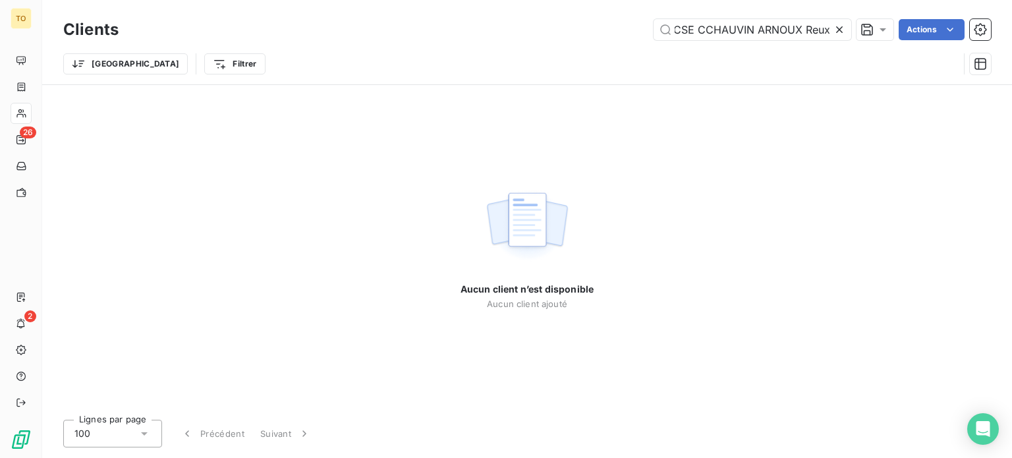
scroll to position [0, 11]
drag, startPoint x: 730, startPoint y: 34, endPoint x: 807, endPoint y: 33, distance: 77.1
click at [807, 33] on div "CSE CCHAUVIN ARNOUX Reux" at bounding box center [752, 29] width 198 height 21
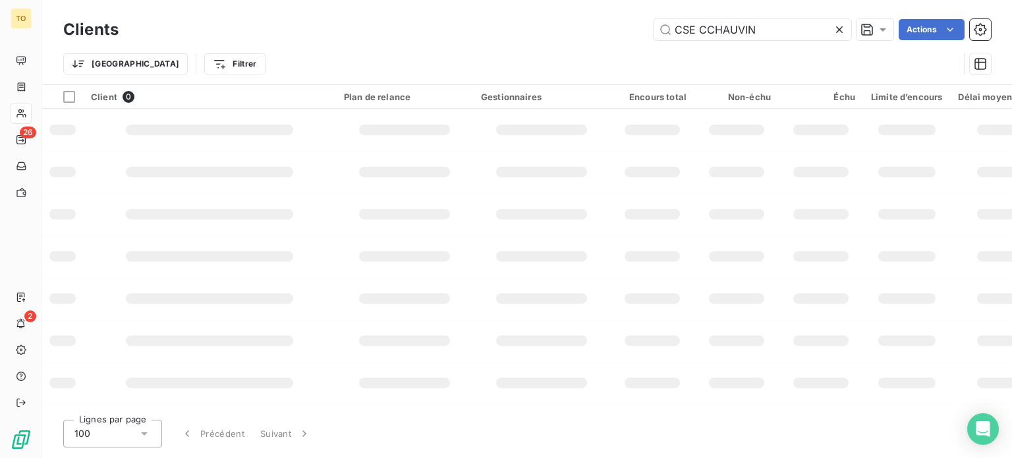
scroll to position [0, 0]
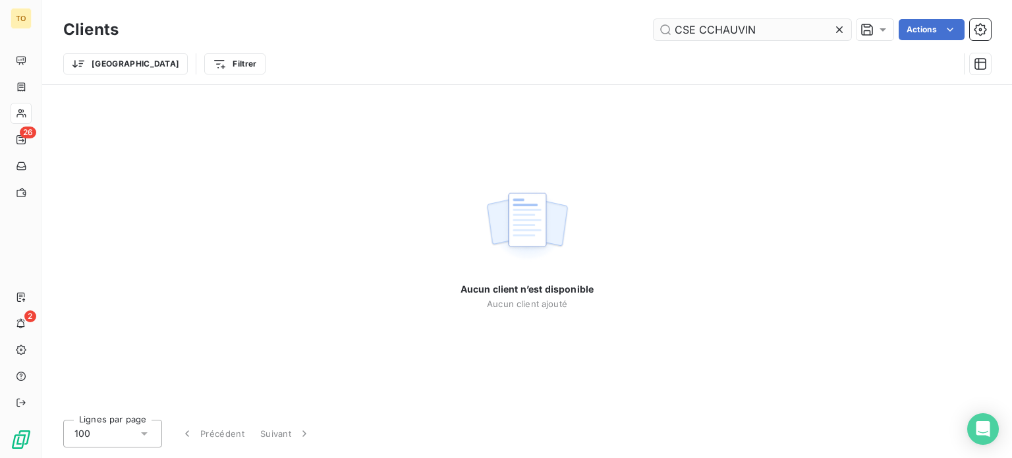
click at [690, 36] on input "CSE CCHAUVIN" at bounding box center [752, 29] width 198 height 21
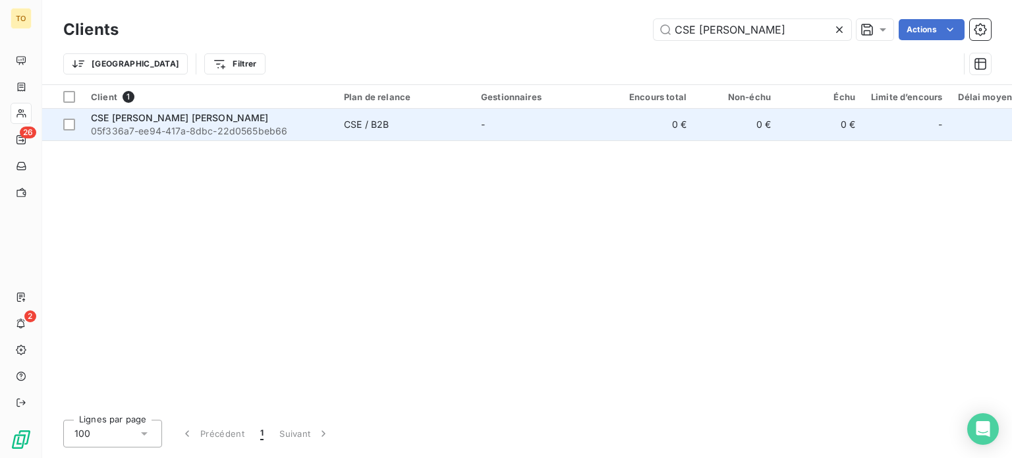
type input "CSE [PERSON_NAME]"
click at [252, 138] on span "05f336a7-ee94-417a-8dbc-22d0565beb66" at bounding box center [209, 130] width 237 height 13
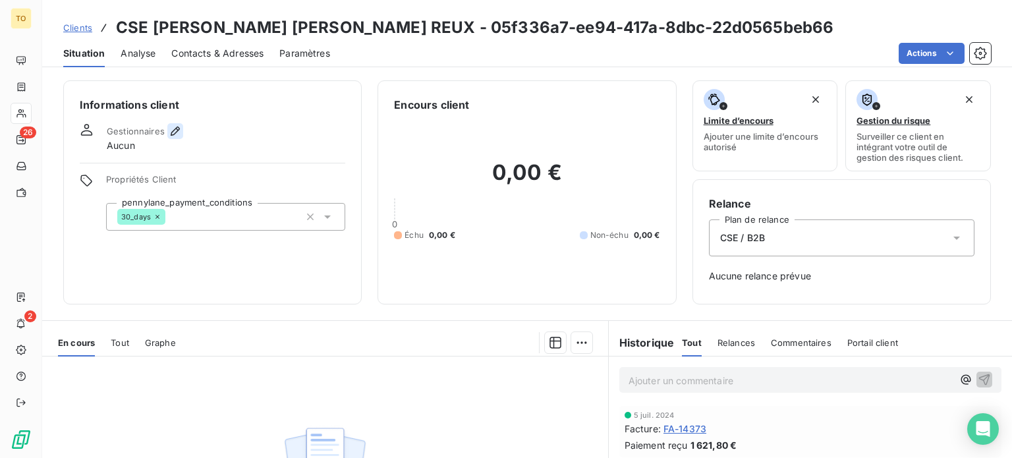
click at [182, 138] on icon "button" at bounding box center [175, 130] width 13 height 13
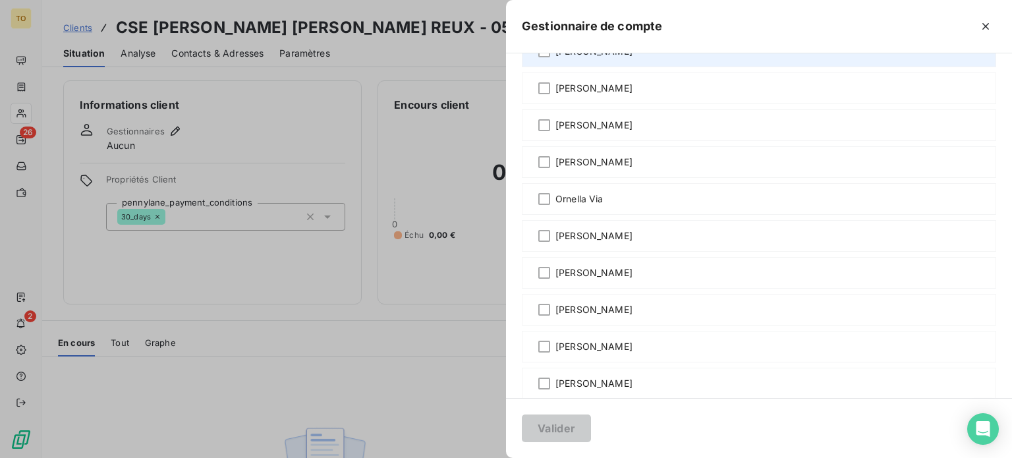
scroll to position [768, 0]
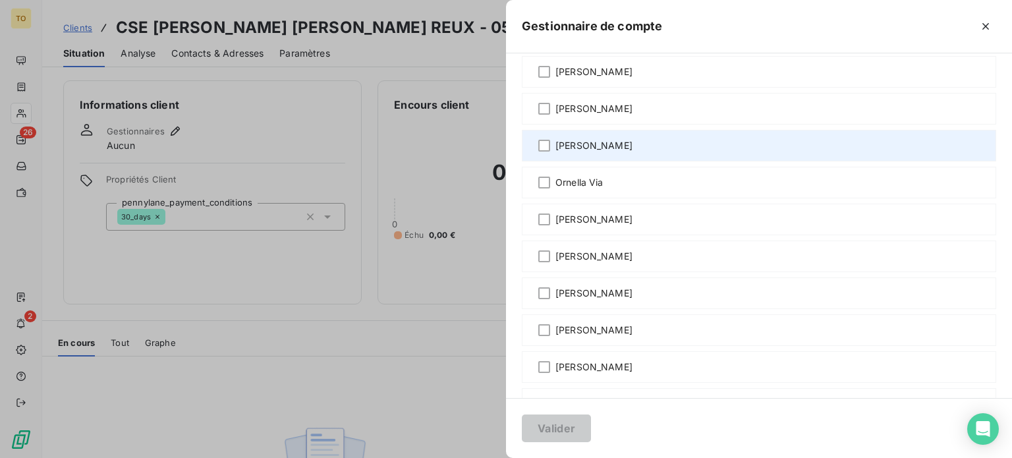
click at [555, 152] on span "[PERSON_NAME]" at bounding box center [593, 145] width 77 height 13
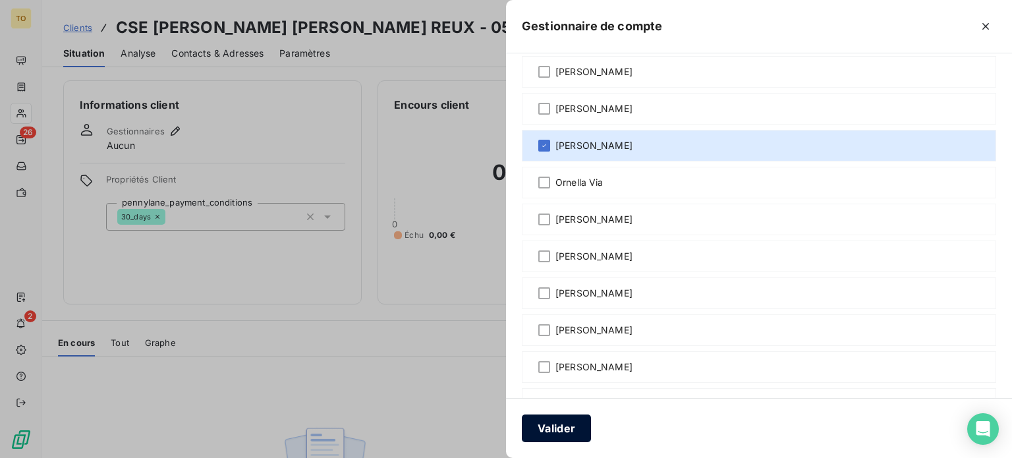
click at [522, 425] on button "Valider" at bounding box center [556, 428] width 69 height 28
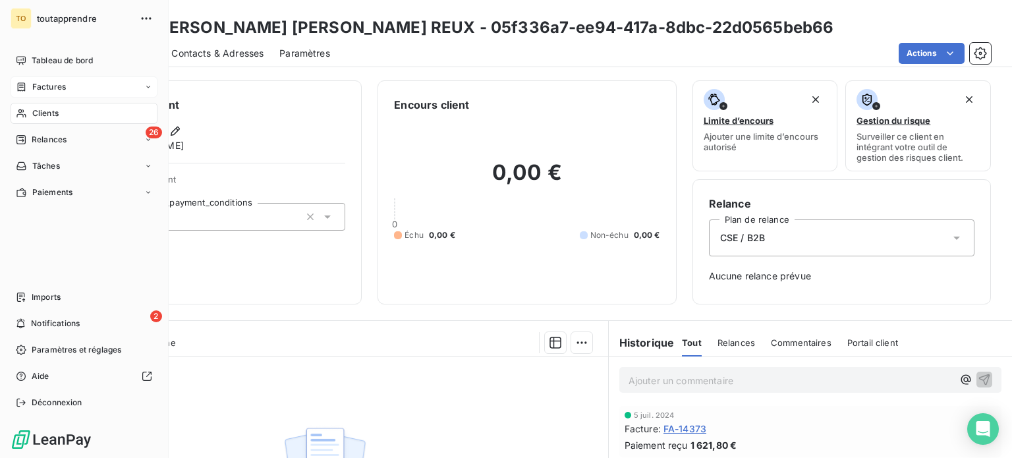
drag, startPoint x: 32, startPoint y: 138, endPoint x: 171, endPoint y: 113, distance: 141.3
click at [32, 124] on div "Clients" at bounding box center [84, 113] width 147 height 21
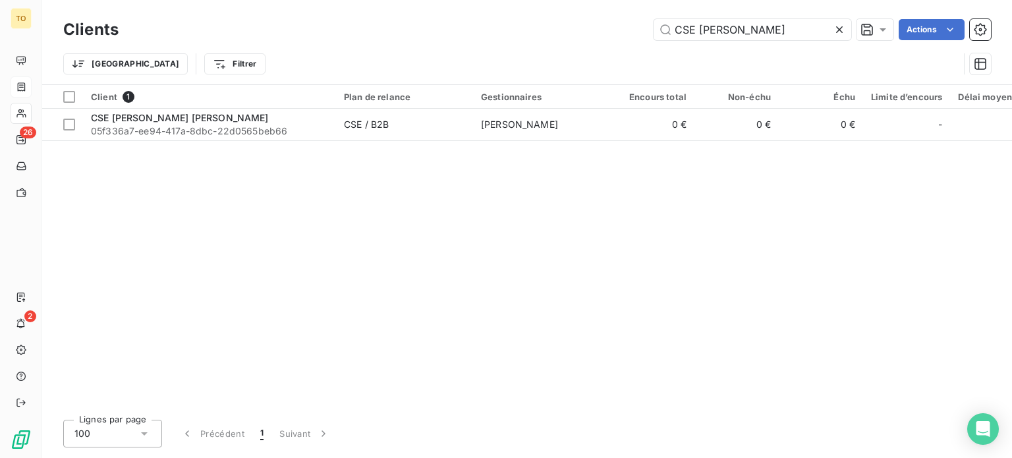
drag, startPoint x: 744, startPoint y: 36, endPoint x: 489, endPoint y: 33, distance: 254.2
click at [497, 34] on div "CSE [PERSON_NAME] Actions" at bounding box center [562, 29] width 856 height 21
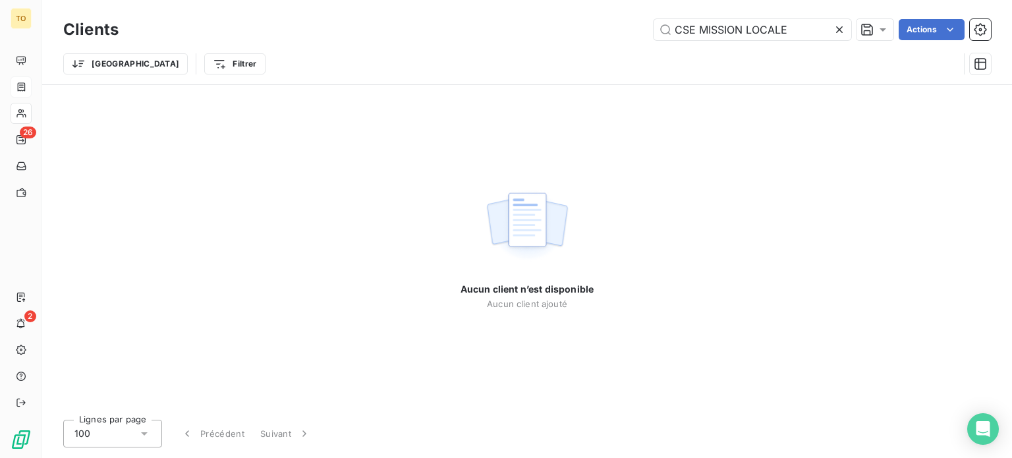
drag, startPoint x: 677, startPoint y: 35, endPoint x: 573, endPoint y: 34, distance: 104.1
click at [578, 34] on div "CSE MISSION LOCALE Actions" at bounding box center [562, 29] width 856 height 21
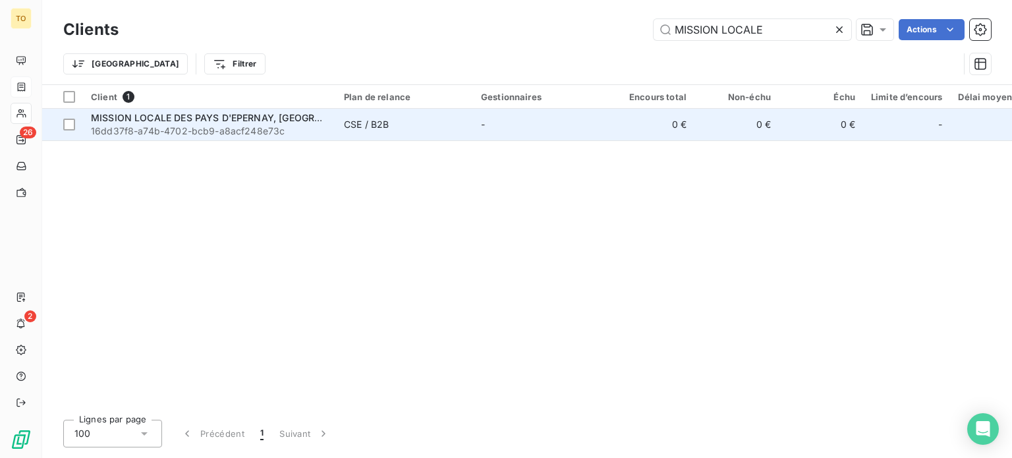
type input "MISSION LOCALE"
click at [290, 124] on div "MISSION LOCALE DES PAYS D'EPERNAY, [GEOGRAPHIC_DATA] ET [GEOGRAPHIC_DATA]" at bounding box center [209, 117] width 237 height 13
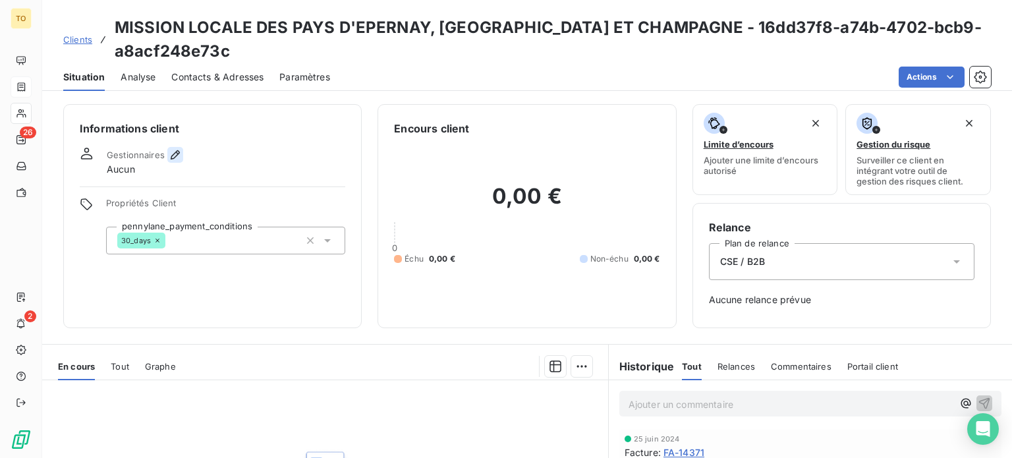
click at [182, 155] on icon "button" at bounding box center [175, 154] width 13 height 13
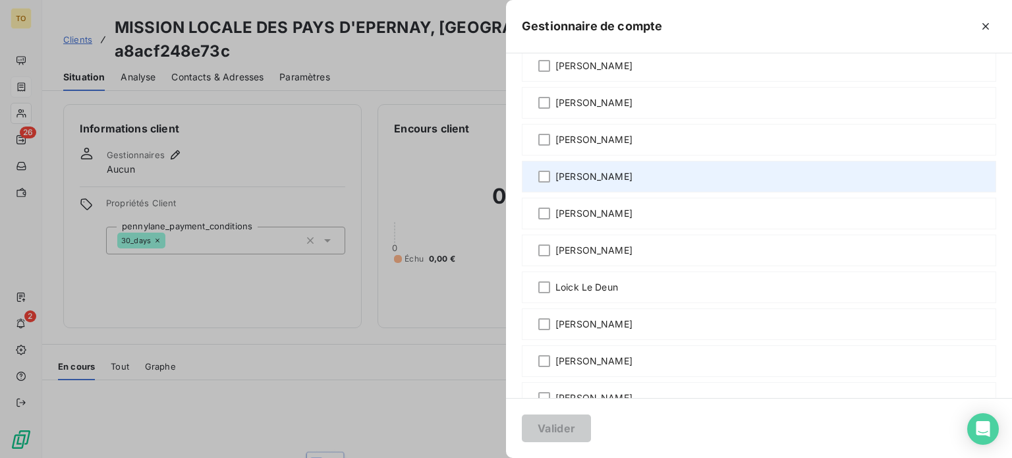
scroll to position [461, 0]
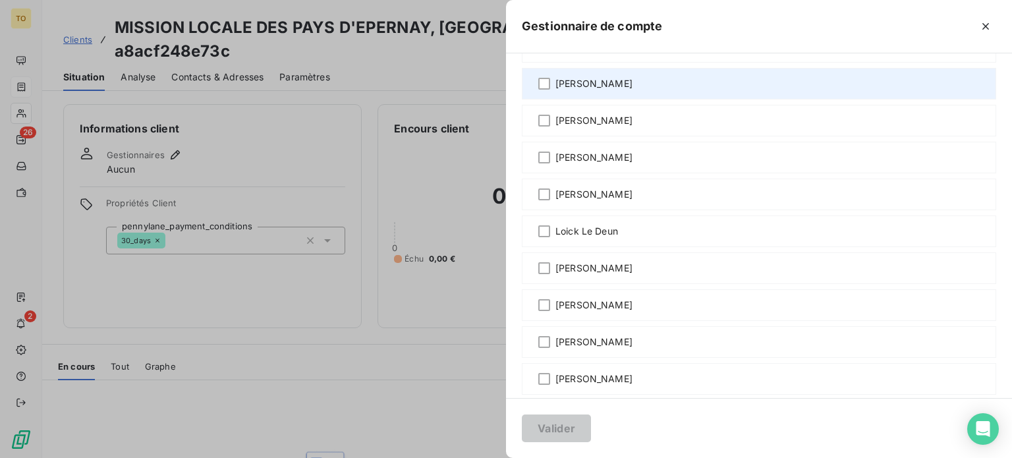
click at [555, 90] on span "[PERSON_NAME]" at bounding box center [593, 83] width 77 height 13
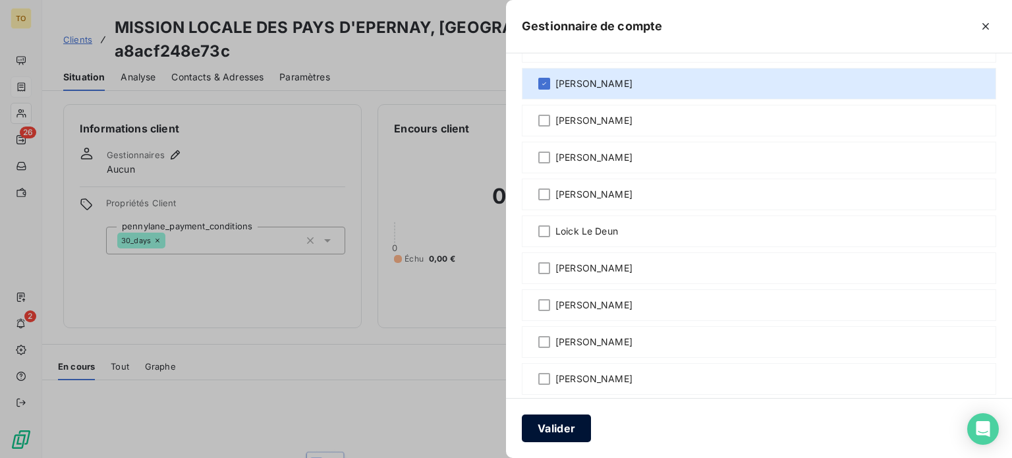
click at [522, 427] on button "Valider" at bounding box center [556, 428] width 69 height 28
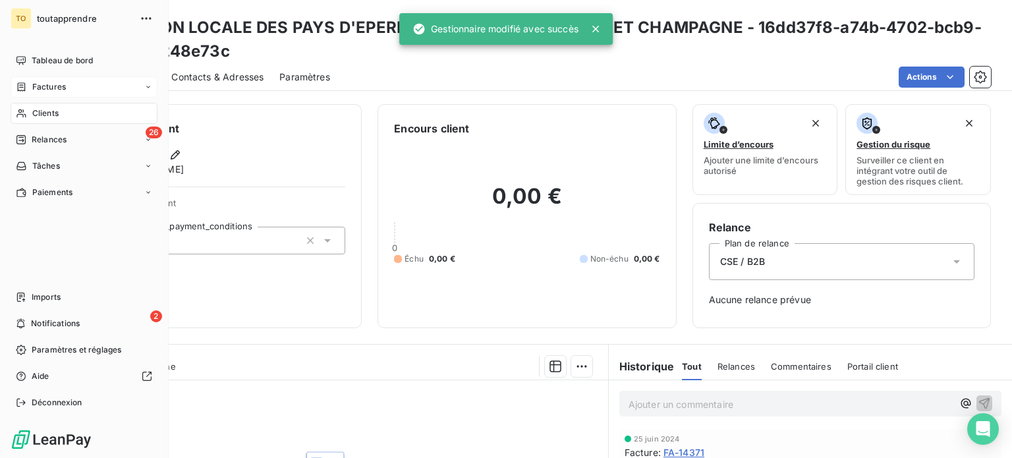
click at [49, 119] on span "Clients" at bounding box center [45, 113] width 26 height 12
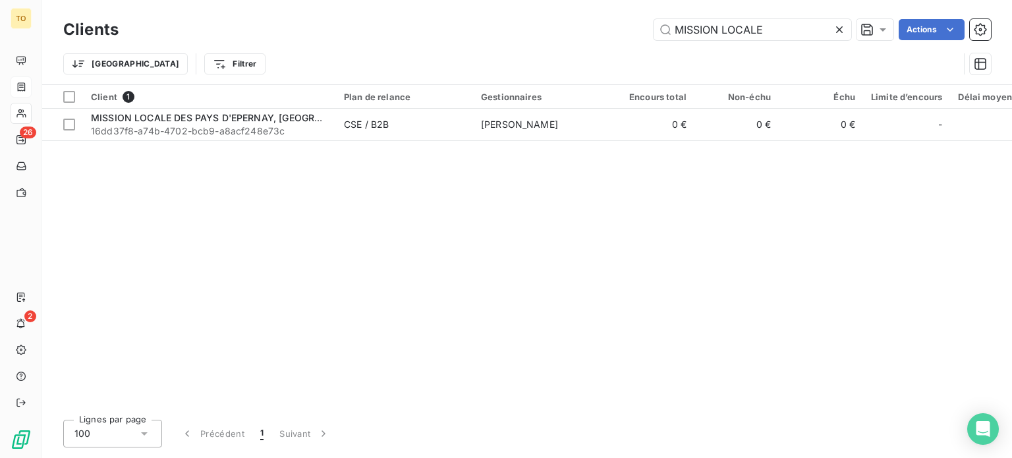
drag, startPoint x: 761, startPoint y: 32, endPoint x: 530, endPoint y: 28, distance: 231.2
click at [532, 28] on div "MISSION LOCALE Actions" at bounding box center [562, 29] width 856 height 21
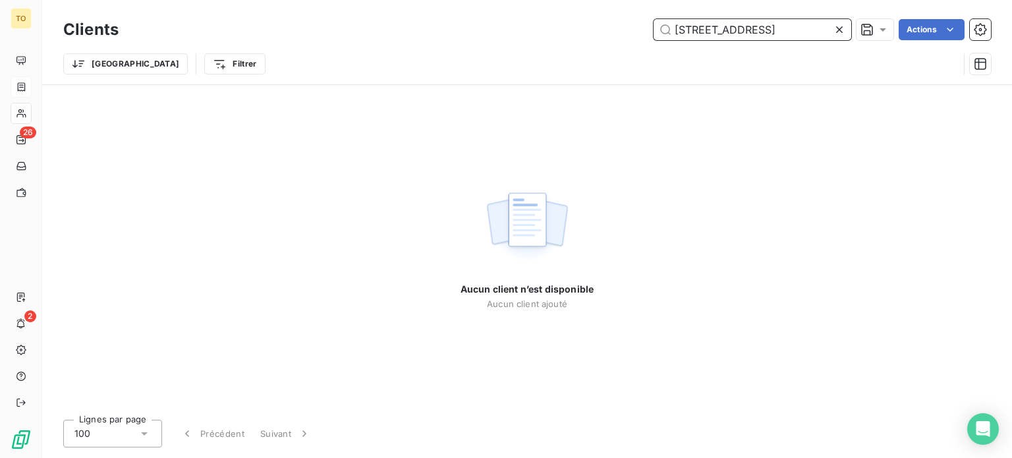
drag, startPoint x: 760, startPoint y: 36, endPoint x: 508, endPoint y: 18, distance: 252.2
click at [511, 20] on div "Clients [STREET_ADDRESS]" at bounding box center [526, 30] width 927 height 28
paste input "TECHLAM"
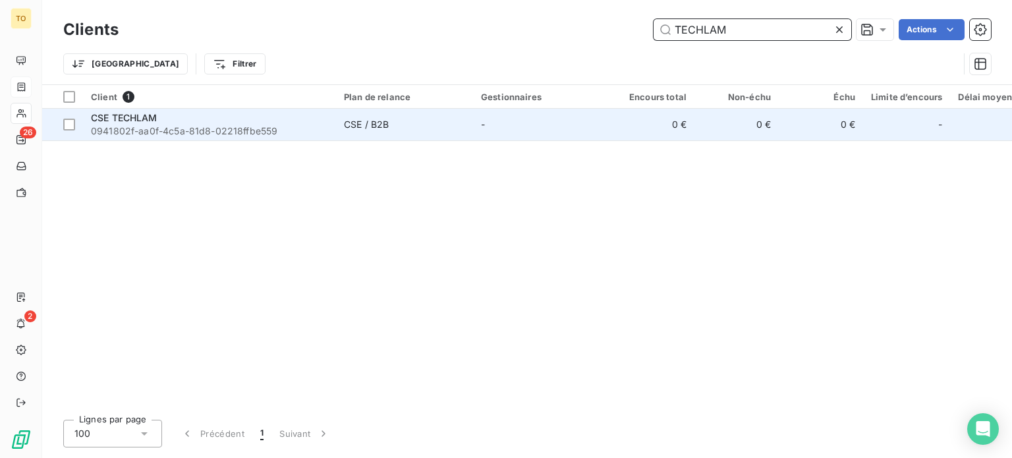
type input "TECHLAM"
click at [127, 138] on span "0941802f-aa0f-4c5a-81d8-02218ffbe559" at bounding box center [209, 130] width 237 height 13
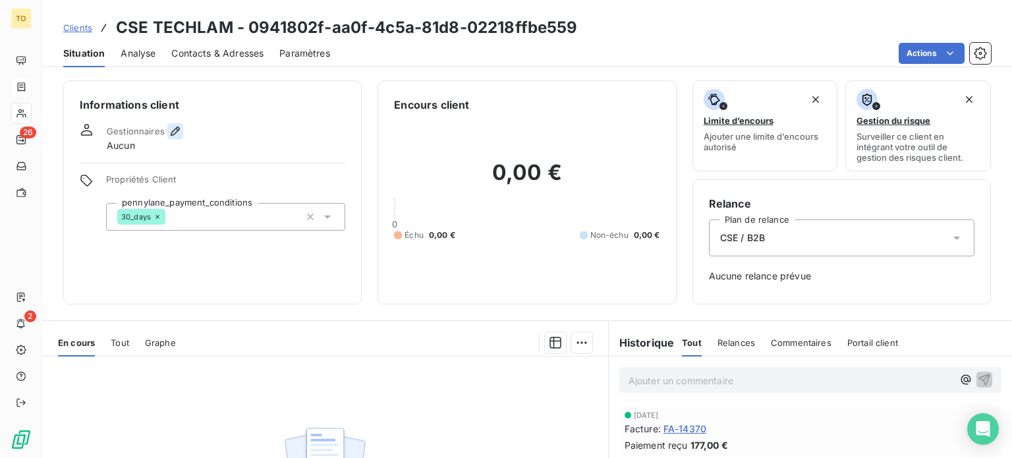
click at [180, 136] on icon "button" at bounding box center [175, 130] width 9 height 9
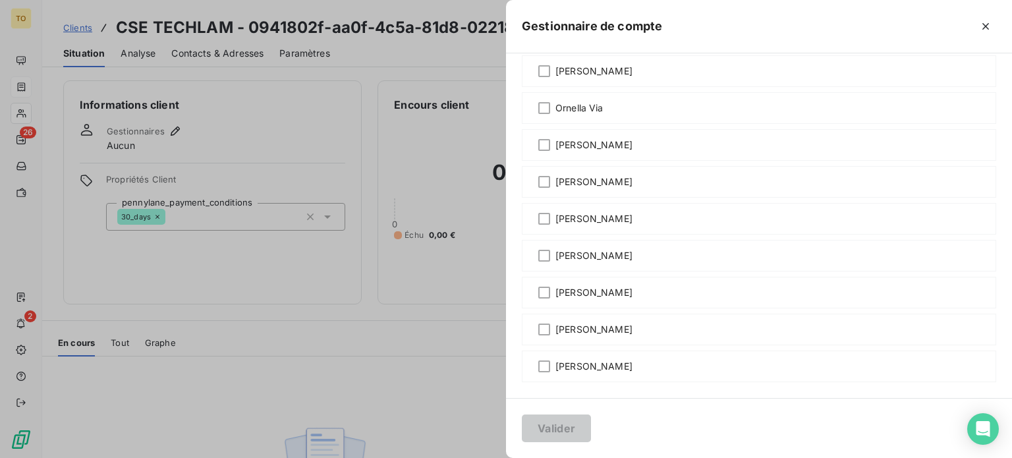
scroll to position [1075, 0]
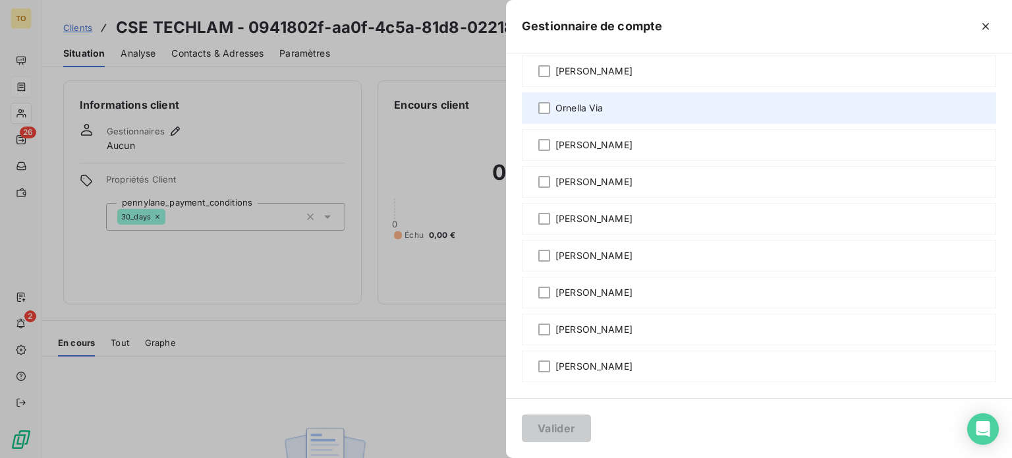
click at [555, 101] on span "Ornella Via" at bounding box center [579, 107] width 48 height 13
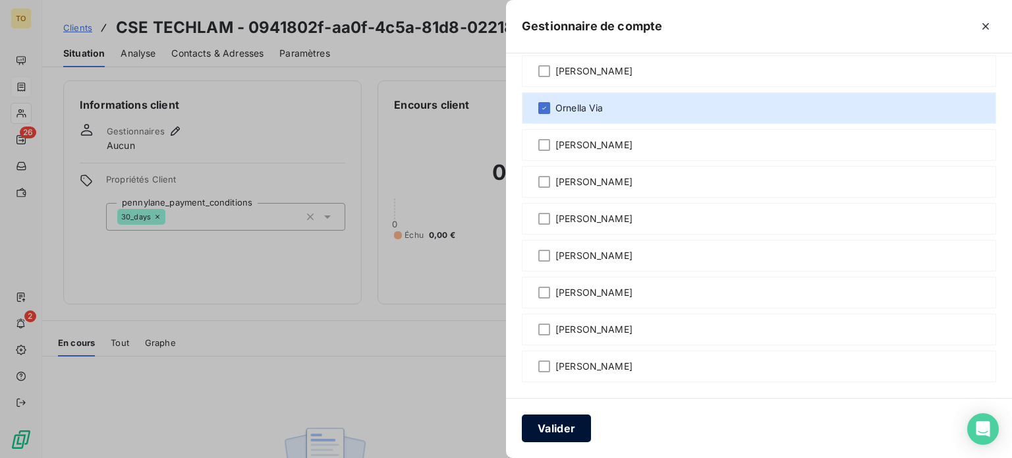
click at [522, 423] on button "Valider" at bounding box center [556, 428] width 69 height 28
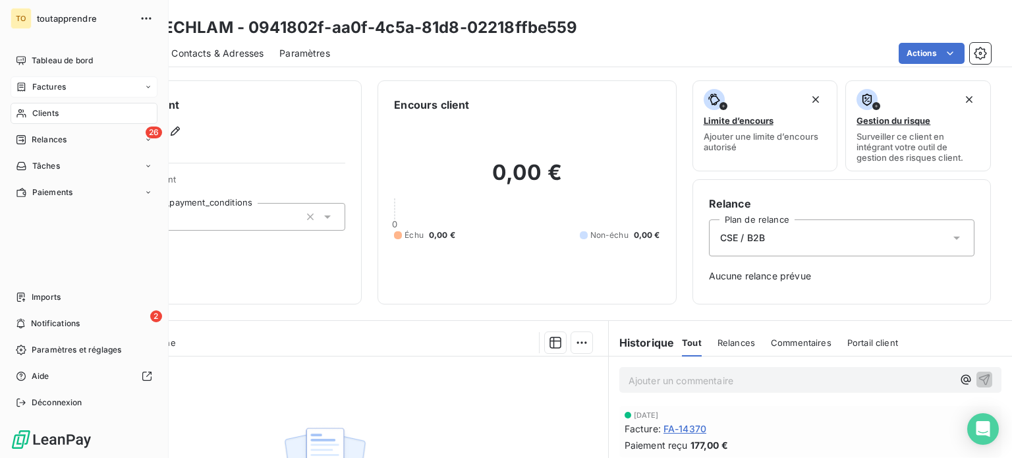
drag, startPoint x: 50, startPoint y: 139, endPoint x: 107, endPoint y: 136, distance: 56.7
click at [50, 119] on span "Clients" at bounding box center [45, 113] width 26 height 12
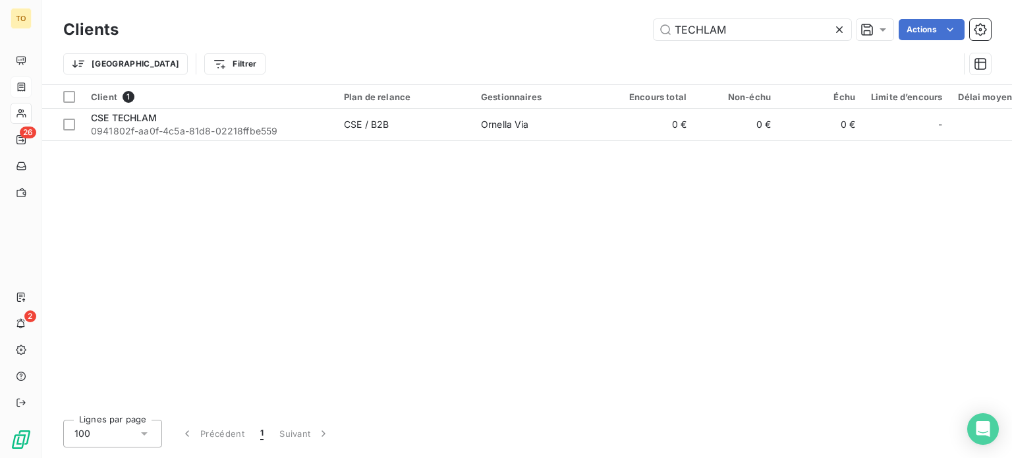
drag, startPoint x: 715, startPoint y: 31, endPoint x: 524, endPoint y: 26, distance: 191.1
click at [526, 26] on div "TECHLAM Actions" at bounding box center [562, 29] width 856 height 21
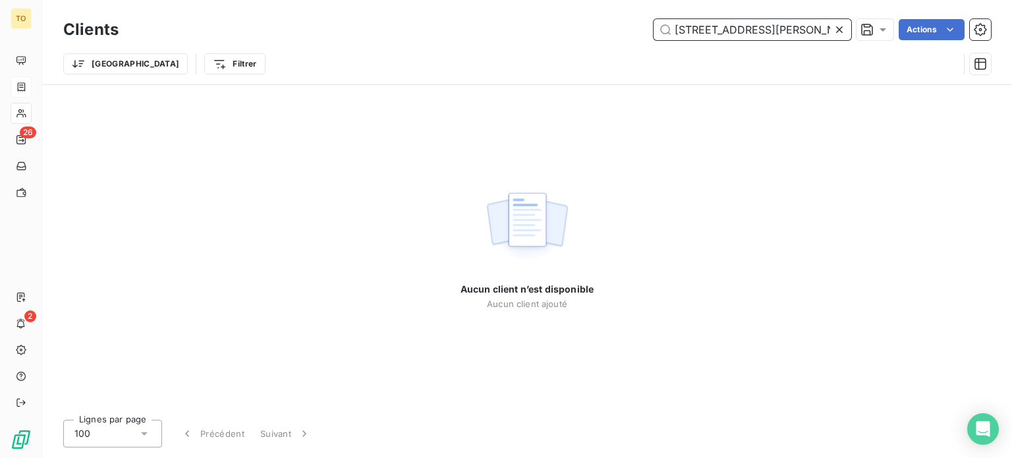
drag, startPoint x: 796, startPoint y: 30, endPoint x: 528, endPoint y: 13, distance: 269.2
click at [530, 13] on div "Clients [STREET_ADDRESS][PERSON_NAME] Actions Trier Filtrer" at bounding box center [526, 42] width 969 height 84
paste input "CSE TLSE"
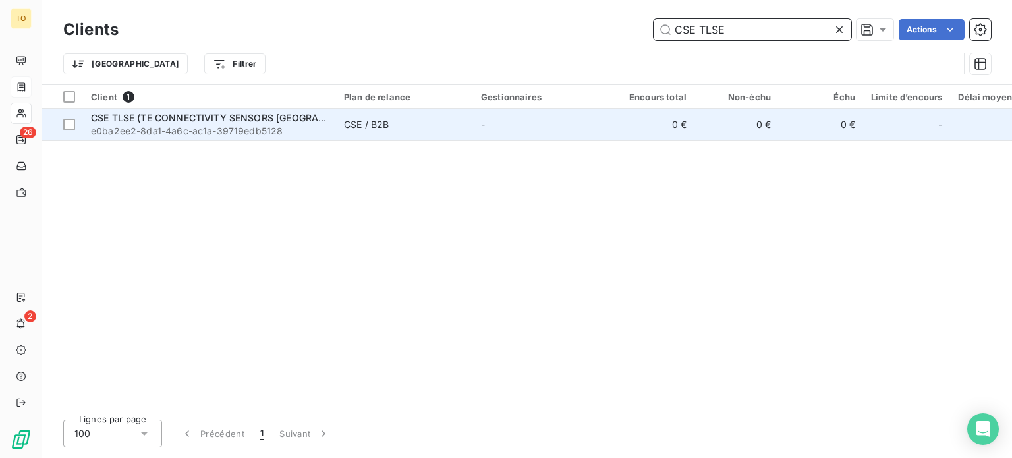
type input "CSE TLSE"
click at [177, 138] on span "e0ba2ee2-8da1-4a6c-ac1a-39719edb5128" at bounding box center [209, 130] width 237 height 13
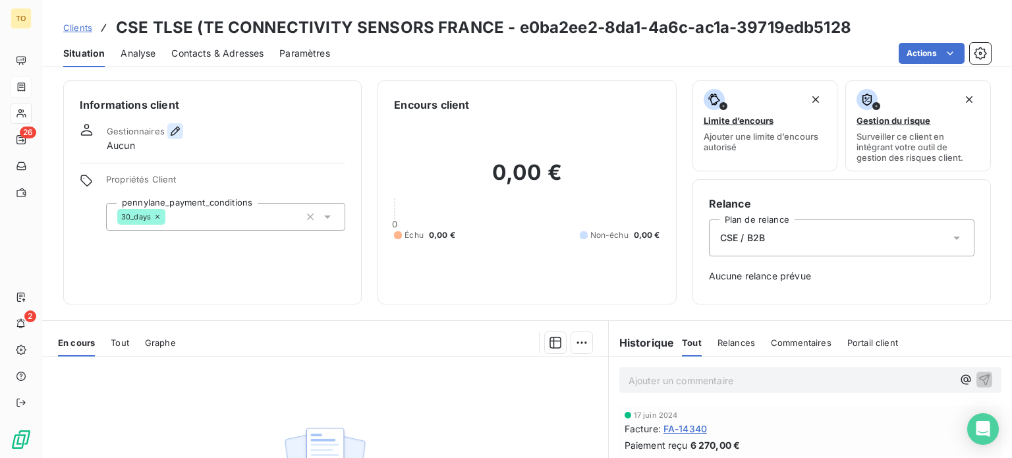
click at [182, 138] on icon "button" at bounding box center [175, 130] width 13 height 13
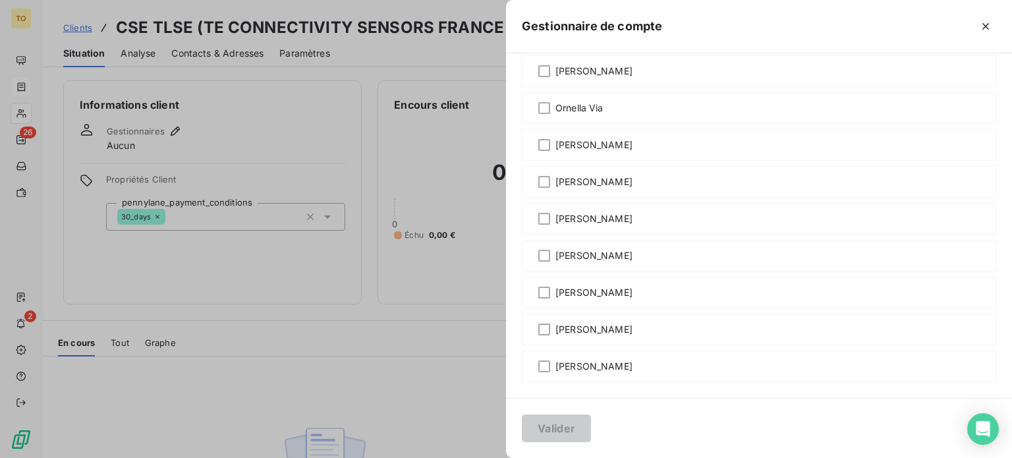
scroll to position [1075, 0]
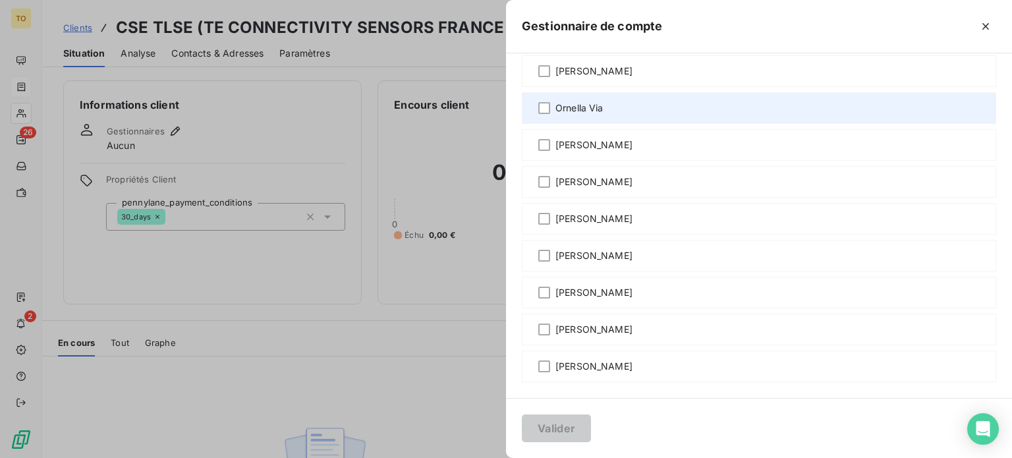
click at [555, 101] on span "Ornella Via" at bounding box center [579, 107] width 48 height 13
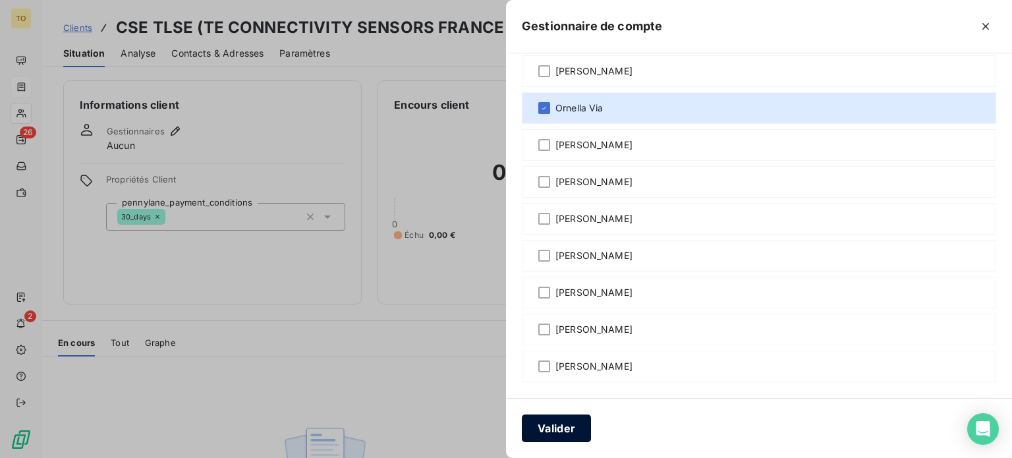
click at [522, 424] on button "Valider" at bounding box center [556, 428] width 69 height 28
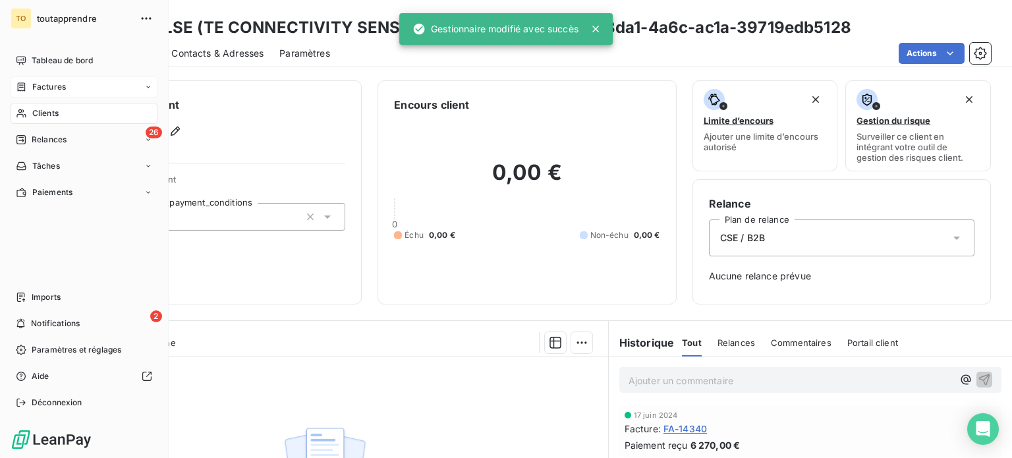
click at [27, 119] on icon at bounding box center [21, 113] width 11 height 11
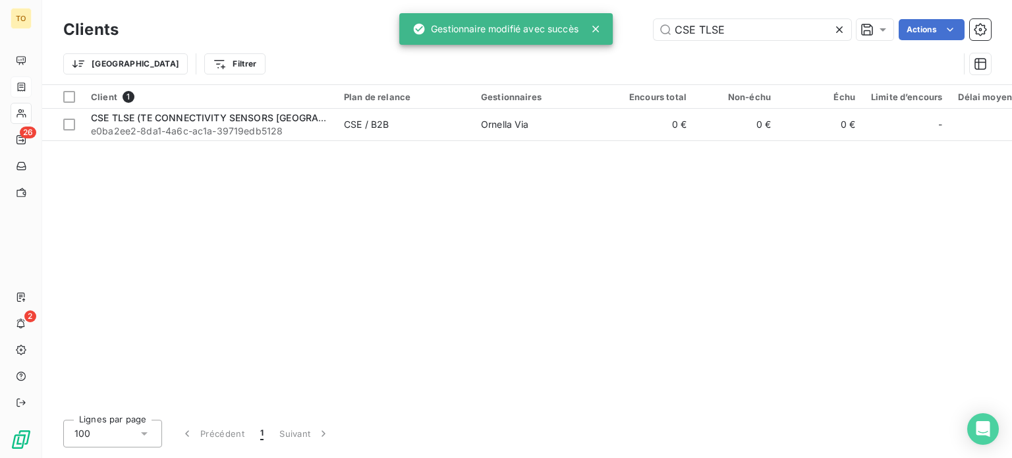
drag, startPoint x: 659, startPoint y: 29, endPoint x: 540, endPoint y: 22, distance: 119.4
click at [543, 23] on div "TO 26 2 Clients CSE TLSE Actions Trier Filtrer Client 1 Plan de relance Gestion…" at bounding box center [506, 229] width 1012 height 458
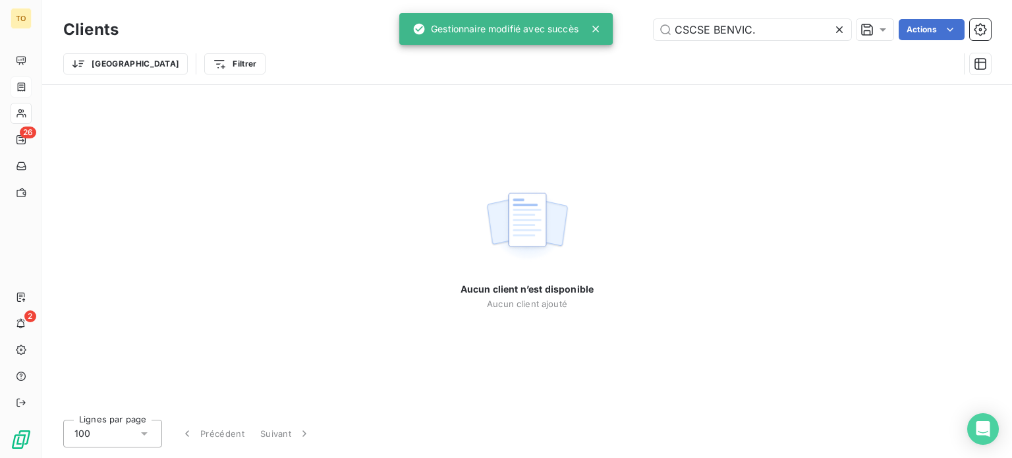
drag, startPoint x: 643, startPoint y: 22, endPoint x: 545, endPoint y: 7, distance: 99.9
click at [545, 7] on div "Clients CSCSE BENVIC. Actions Trier Filtrer" at bounding box center [526, 42] width 969 height 84
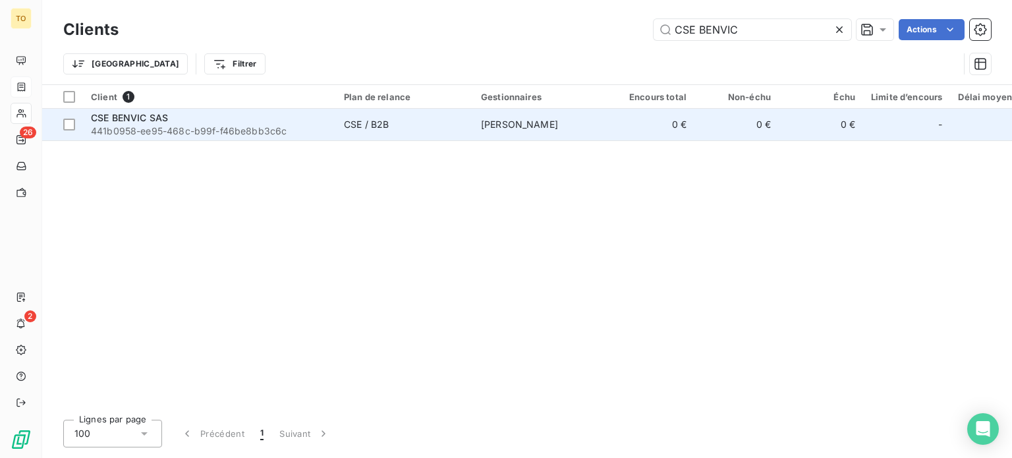
type input "CSE BENVIC"
click at [192, 138] on span "441b0958-ee95-468c-b99f-f46be8bb3c6c" at bounding box center [209, 130] width 237 height 13
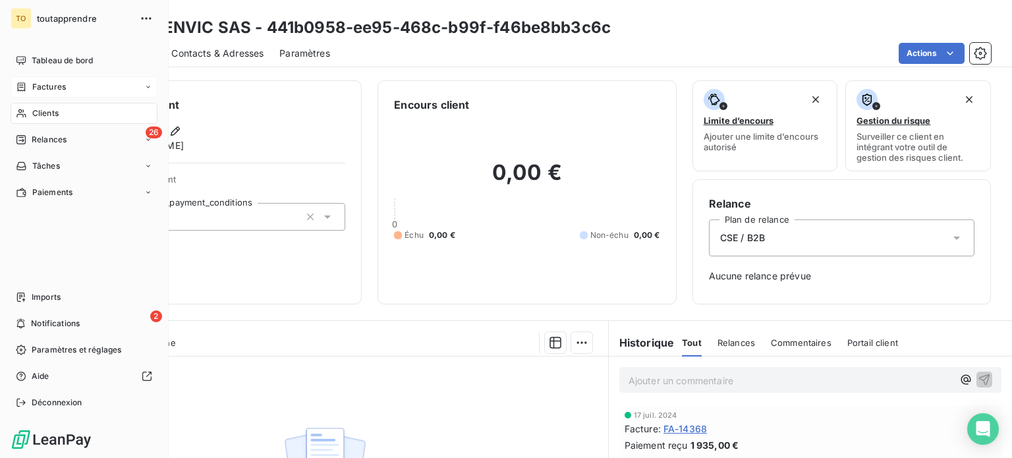
drag, startPoint x: 41, startPoint y: 138, endPoint x: 153, endPoint y: 110, distance: 115.5
click at [41, 119] on span "Clients" at bounding box center [45, 113] width 26 height 12
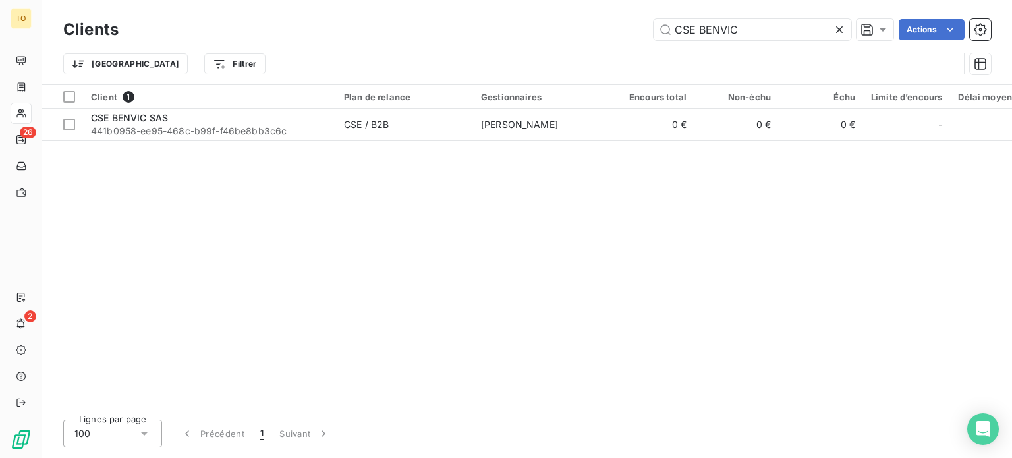
drag, startPoint x: 721, startPoint y: 39, endPoint x: 501, endPoint y: 39, distance: 220.6
click at [516, 39] on div "CSE BENVIC Actions" at bounding box center [562, 29] width 856 height 21
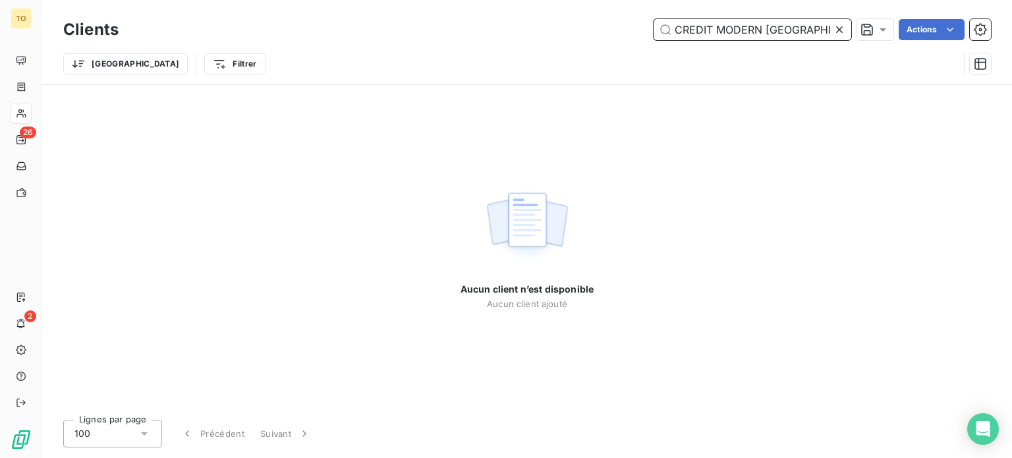
drag, startPoint x: 747, startPoint y: 34, endPoint x: 464, endPoint y: 23, distance: 282.7
click at [473, 26] on div "CREDIT MODERN [GEOGRAPHIC_DATA] GUYANE Actions" at bounding box center [562, 29] width 856 height 21
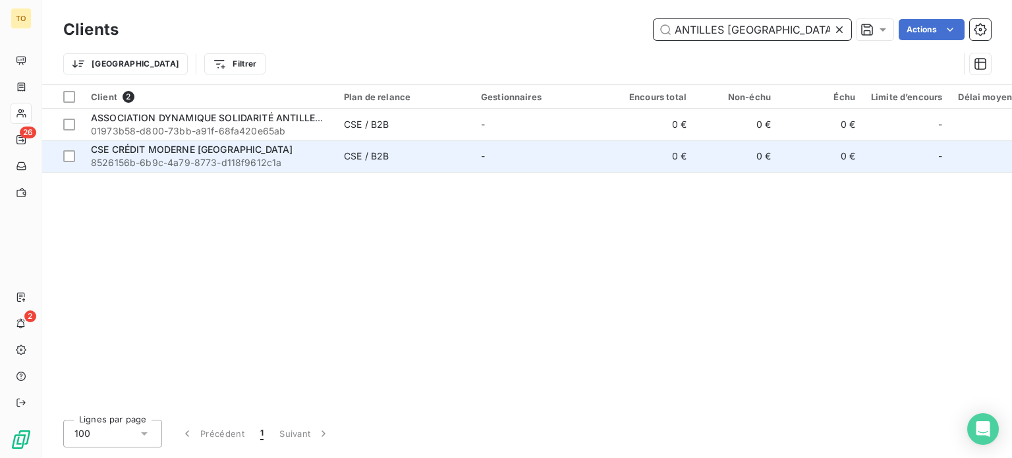
type input "ANTILLES [GEOGRAPHIC_DATA]"
click at [270, 156] on div "CSE CRÉDIT MODERNE [GEOGRAPHIC_DATA]" at bounding box center [209, 149] width 237 height 13
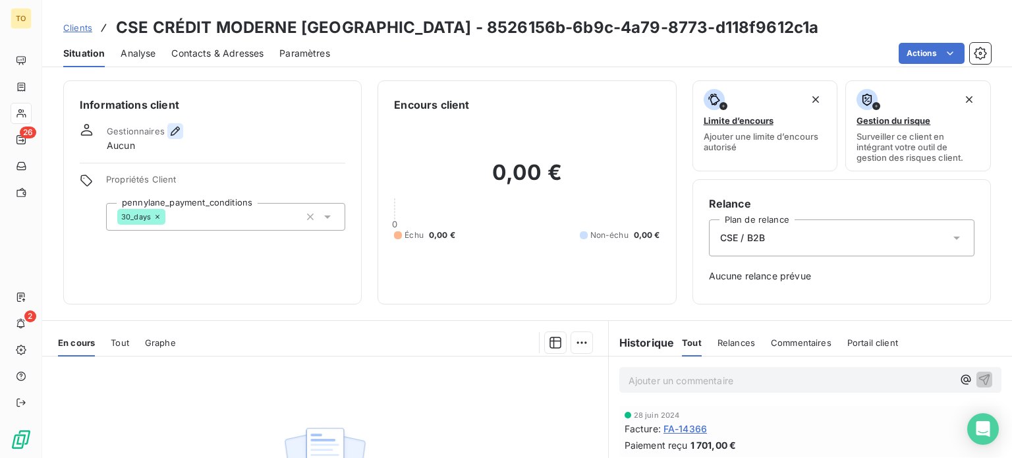
click at [180, 136] on icon "button" at bounding box center [175, 130] width 9 height 9
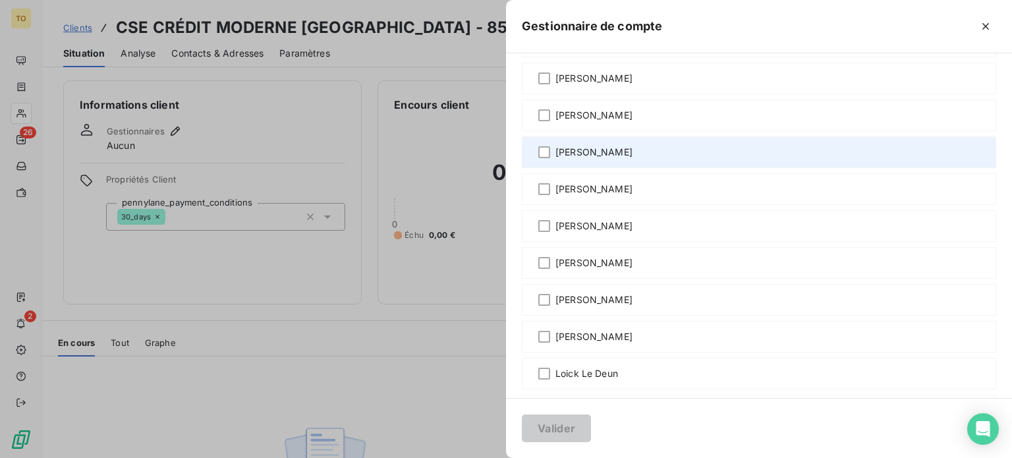
scroll to position [307, 0]
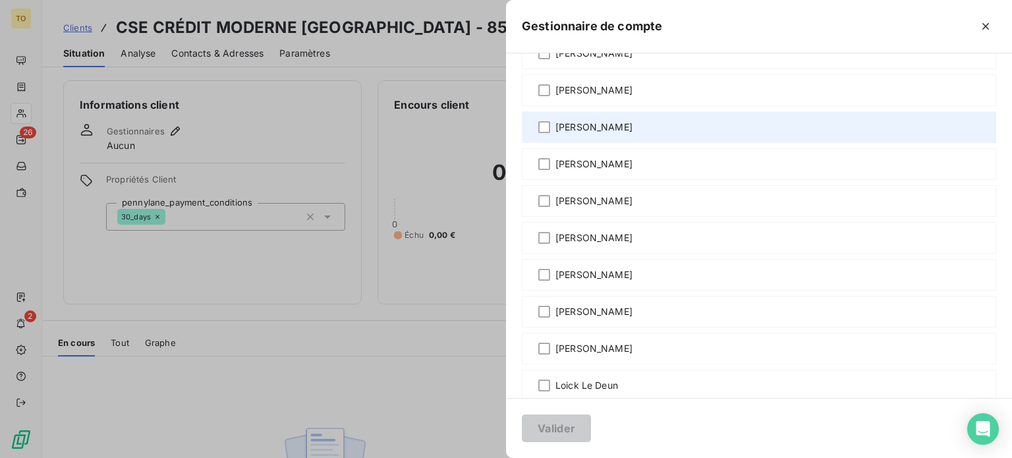
click at [555, 134] on span "[PERSON_NAME]" at bounding box center [593, 127] width 77 height 13
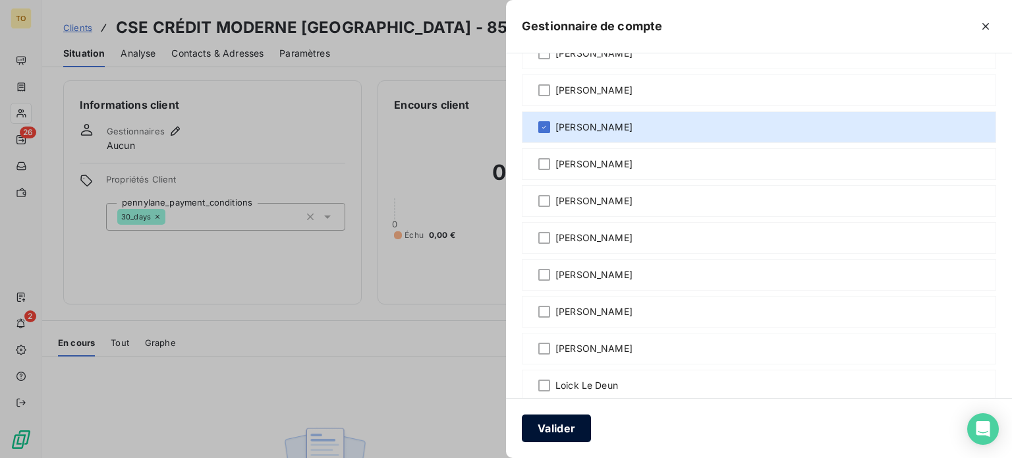
click at [522, 423] on button "Valider" at bounding box center [556, 428] width 69 height 28
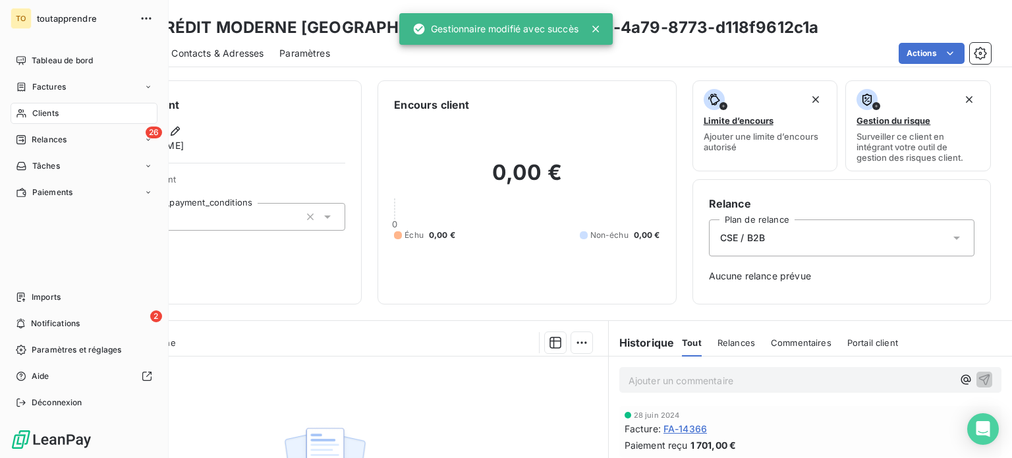
drag, startPoint x: 34, startPoint y: 140, endPoint x: 100, endPoint y: 124, distance: 67.9
click at [34, 124] on div "Clients" at bounding box center [84, 113] width 147 height 21
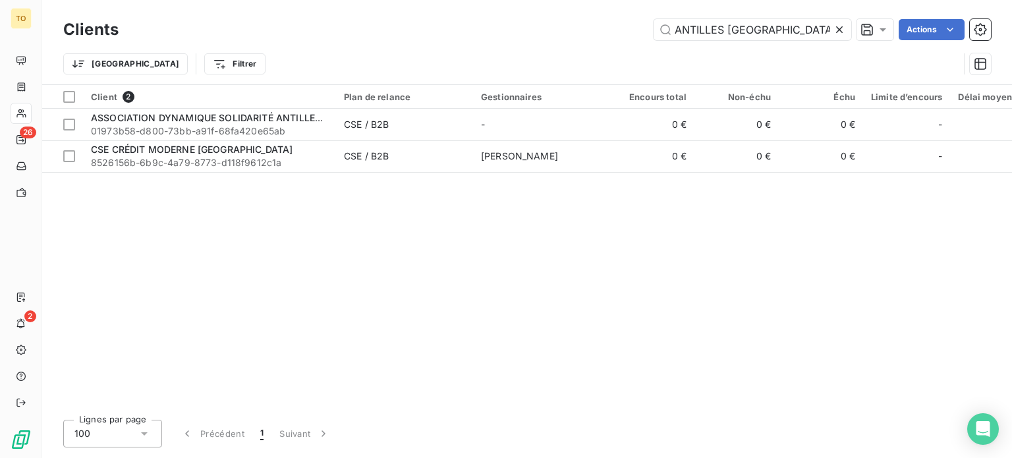
drag, startPoint x: 769, startPoint y: 33, endPoint x: 543, endPoint y: 32, distance: 226.6
click at [543, 32] on div "ANTILLES GUYANE Actions" at bounding box center [562, 29] width 856 height 21
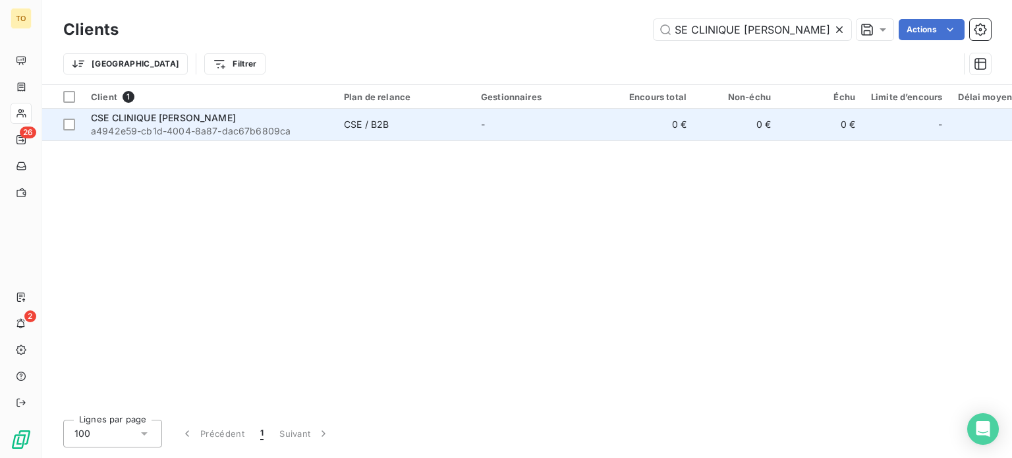
type input "CSE CLINIQUE [PERSON_NAME]"
click at [148, 138] on span "a4942e59-cb1d-4004-8a87-dac67b6809ca" at bounding box center [209, 130] width 237 height 13
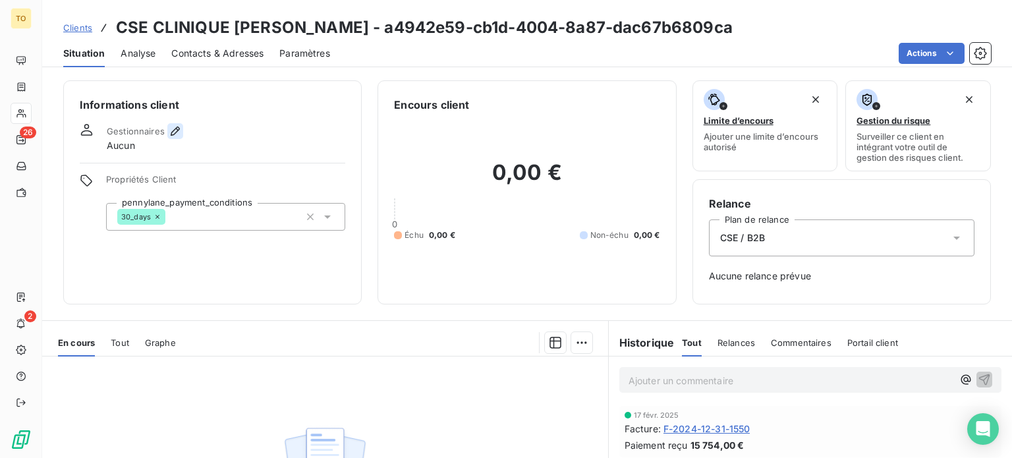
click at [182, 138] on icon "button" at bounding box center [175, 130] width 13 height 13
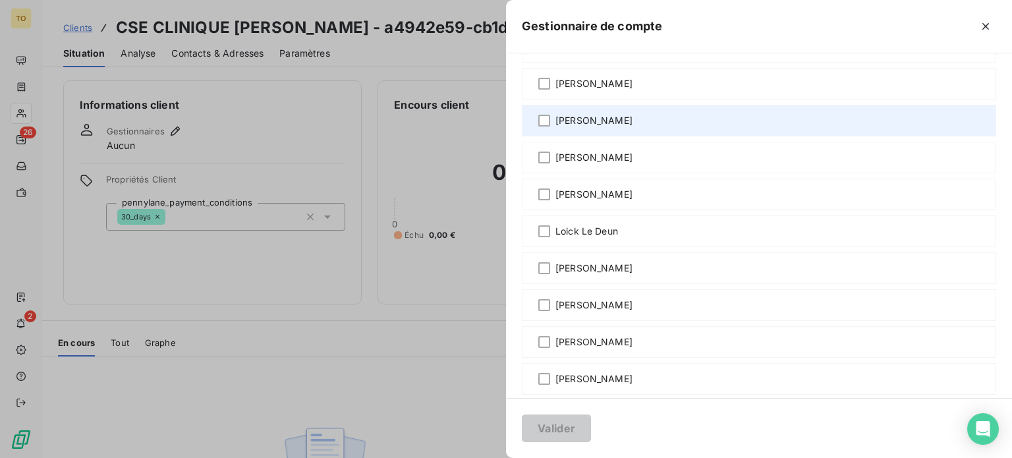
scroll to position [307, 0]
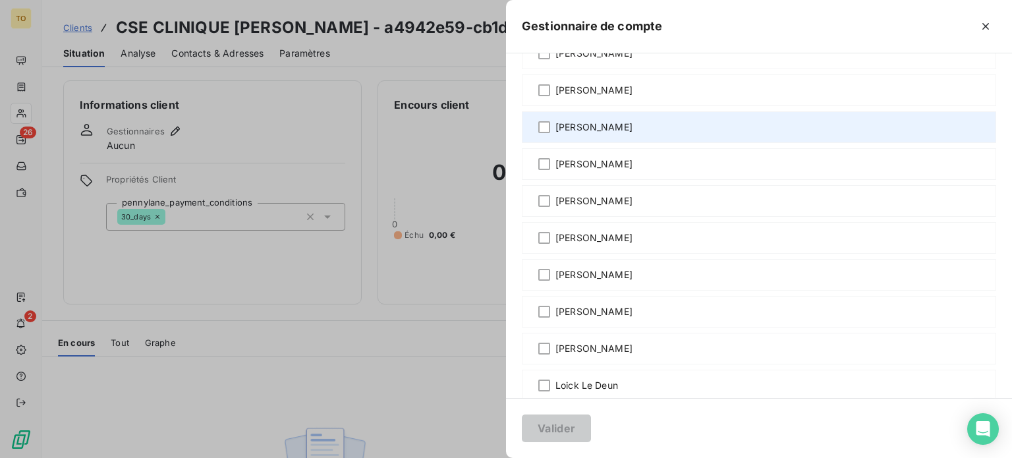
click at [555, 134] on span "[PERSON_NAME]" at bounding box center [593, 127] width 77 height 13
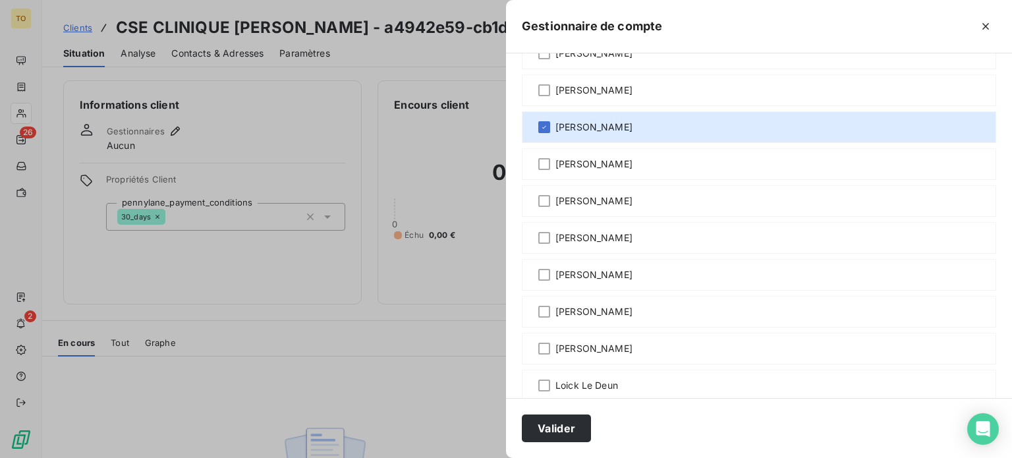
drag, startPoint x: 435, startPoint y: 423, endPoint x: 298, endPoint y: 175, distance: 282.7
click at [522, 421] on button "Valider" at bounding box center [556, 428] width 69 height 28
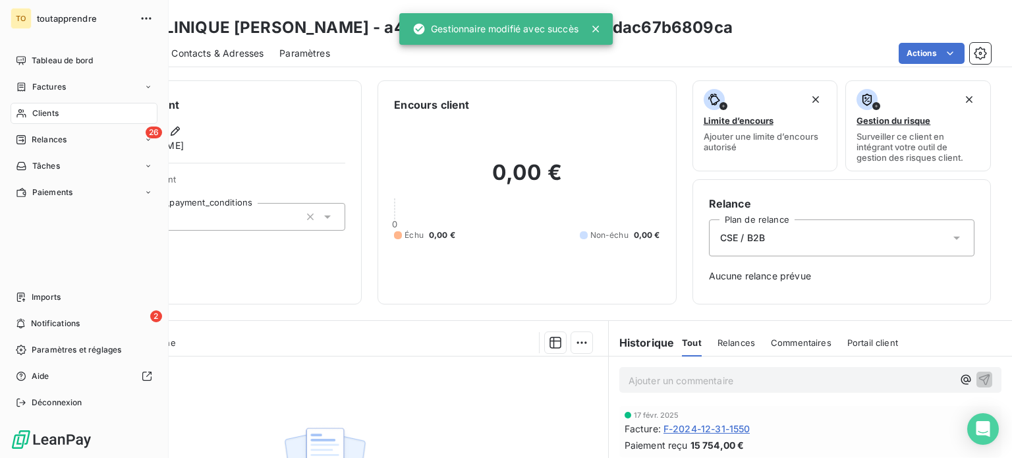
click at [40, 119] on span "Clients" at bounding box center [45, 113] width 26 height 12
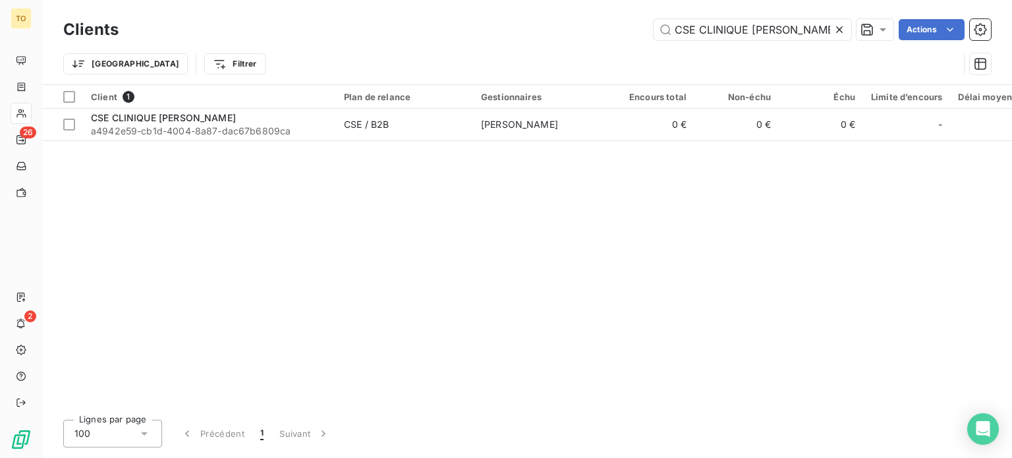
click at [832, 29] on icon at bounding box center [838, 29] width 13 height 13
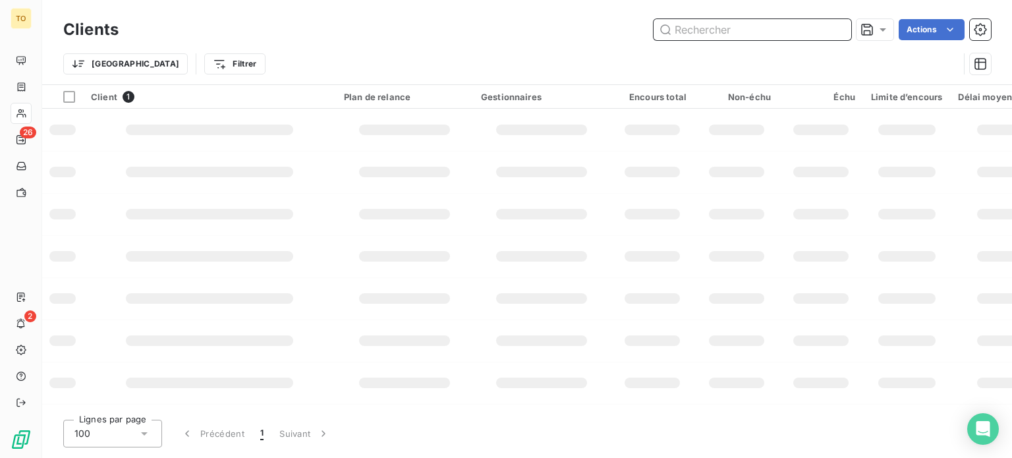
click at [788, 32] on input "text" at bounding box center [752, 29] width 198 height 21
paste input "CSE PTC"
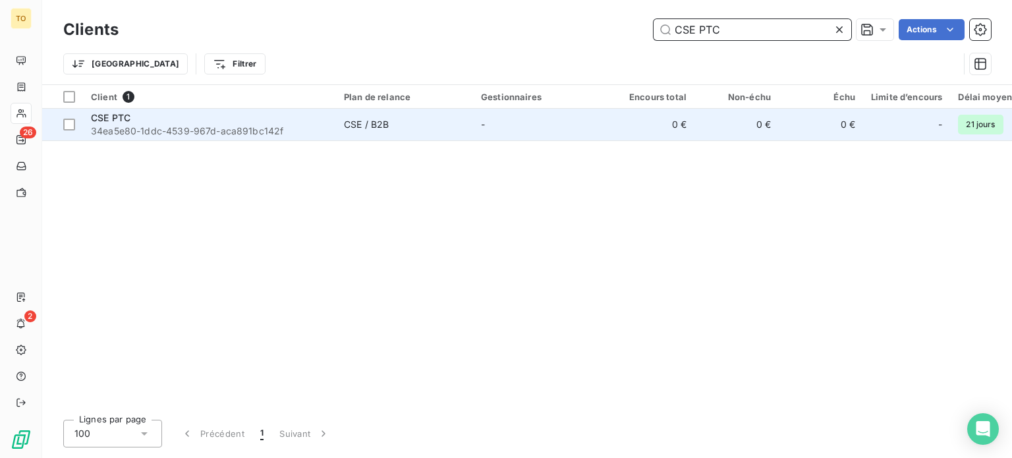
type input "CSE PTC"
click at [147, 138] on span "34ea5e80-1ddc-4539-967d-aca891bc142f" at bounding box center [209, 130] width 237 height 13
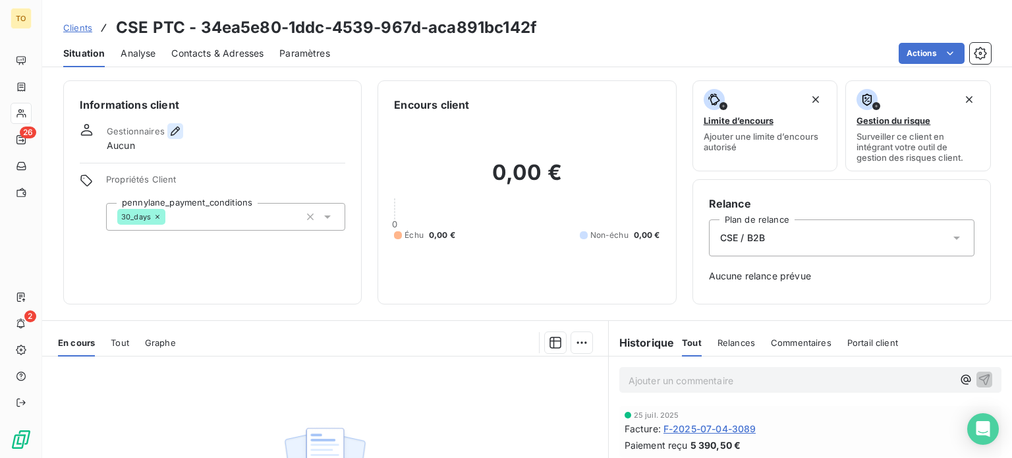
click at [182, 138] on icon "button" at bounding box center [175, 130] width 13 height 13
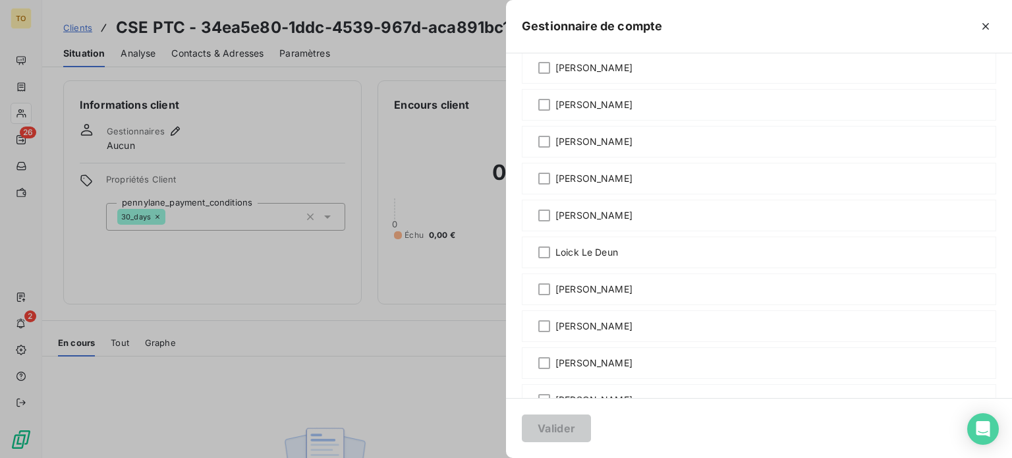
scroll to position [614, 0]
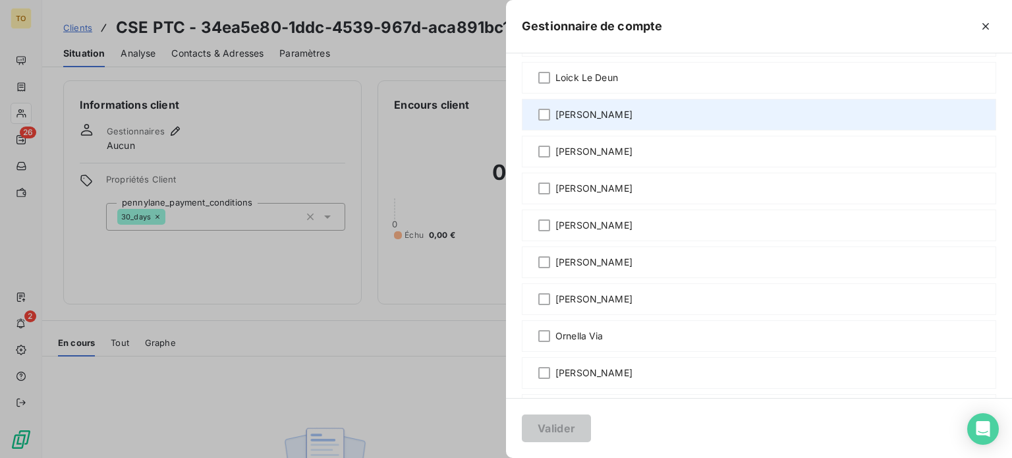
click at [522, 130] on div "[PERSON_NAME]" at bounding box center [759, 115] width 474 height 32
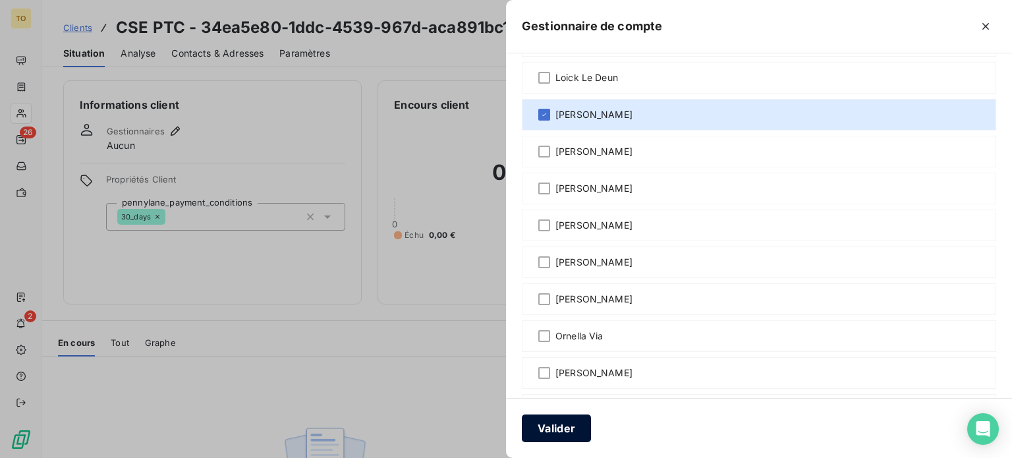
click at [522, 425] on button "Valider" at bounding box center [556, 428] width 69 height 28
